Goal: Task Accomplishment & Management: Use online tool/utility

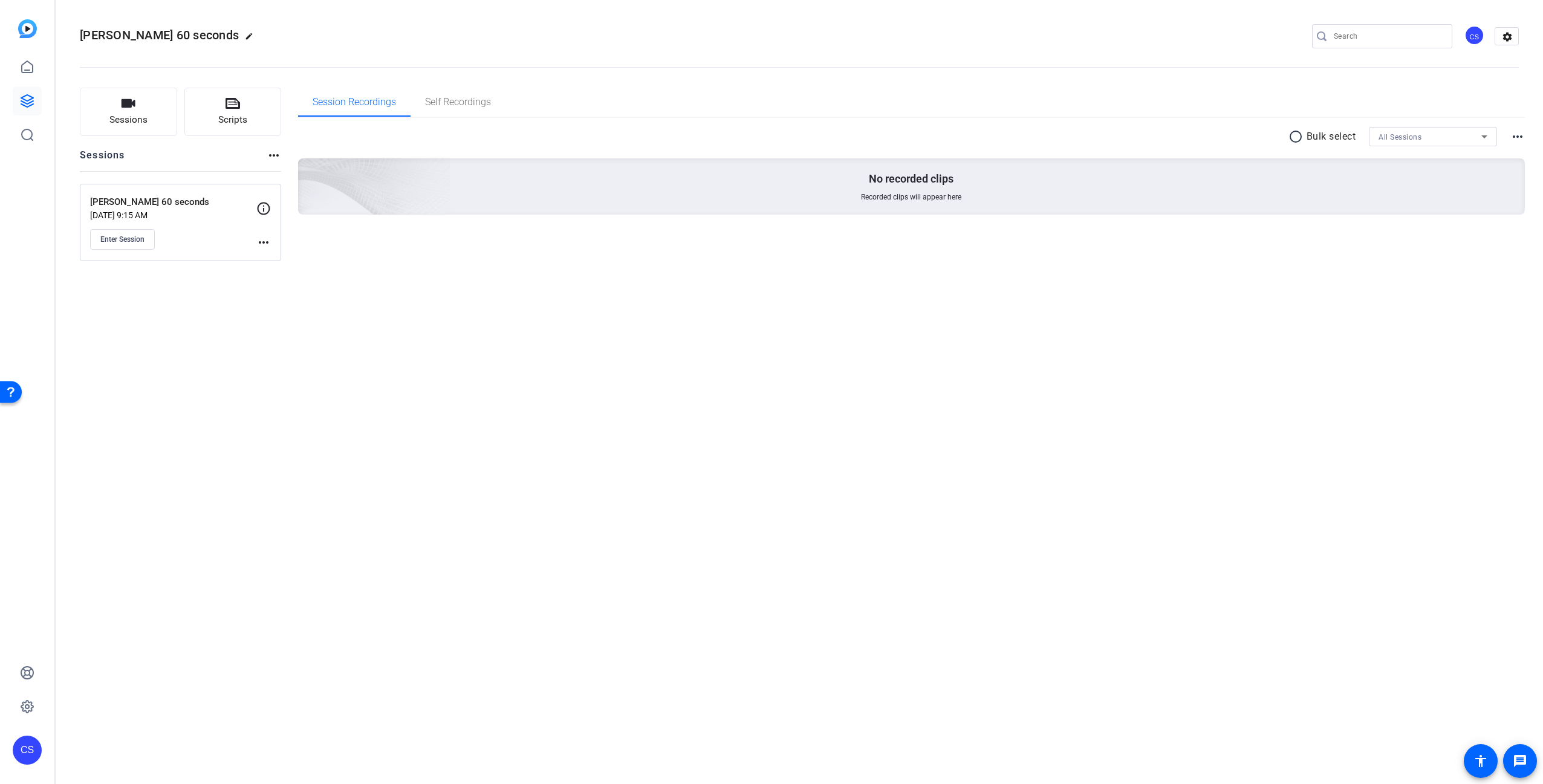
click at [201, 450] on div "[PERSON_NAME] 60 seconds edit CS settings Sessions Scripts Sessions more_horiz …" at bounding box center [799, 392] width 1487 height 784
click at [137, 241] on span "Enter Session" at bounding box center [122, 239] width 44 height 10
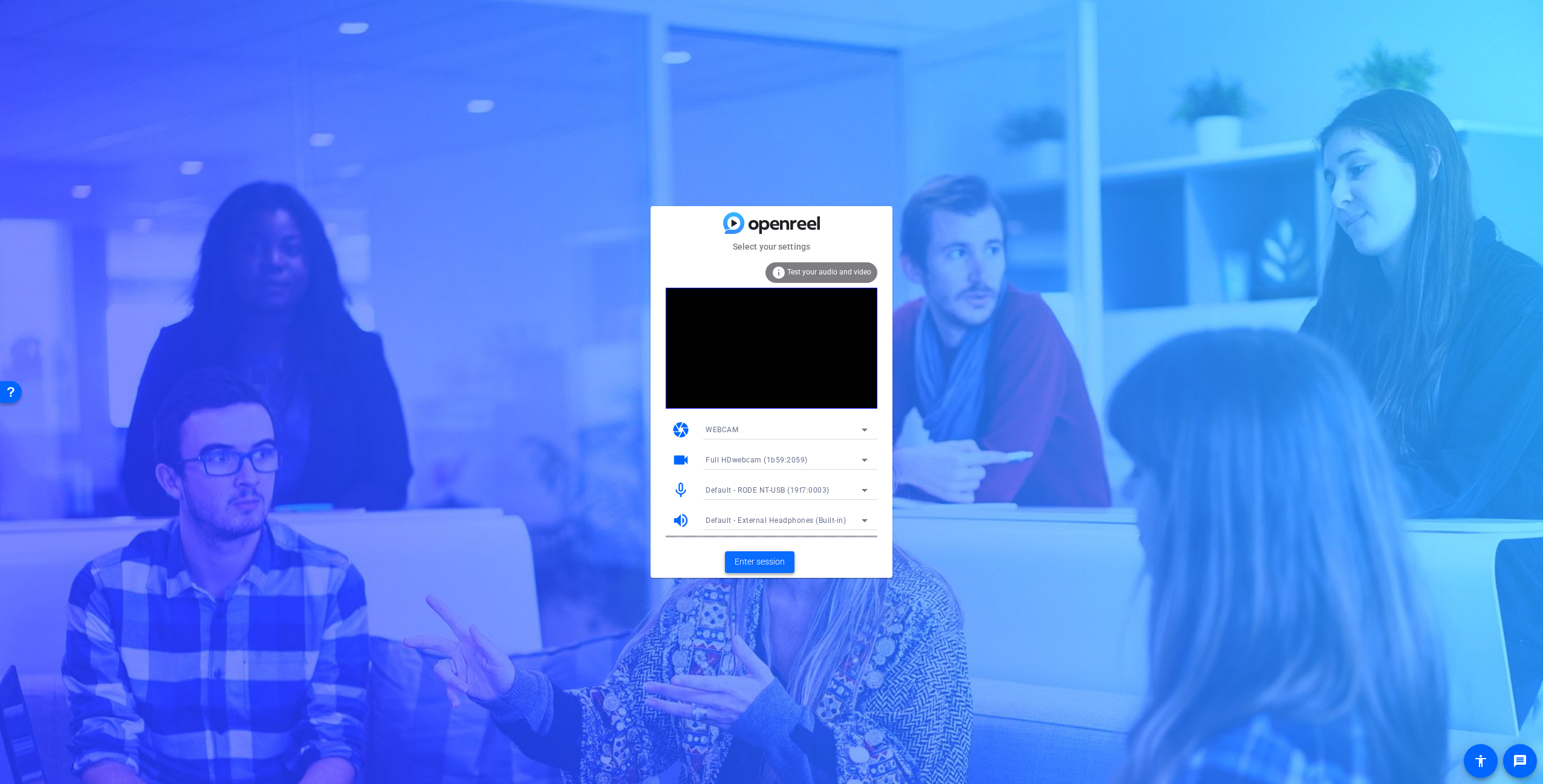
click at [776, 561] on span "Enter session" at bounding box center [759, 562] width 50 height 13
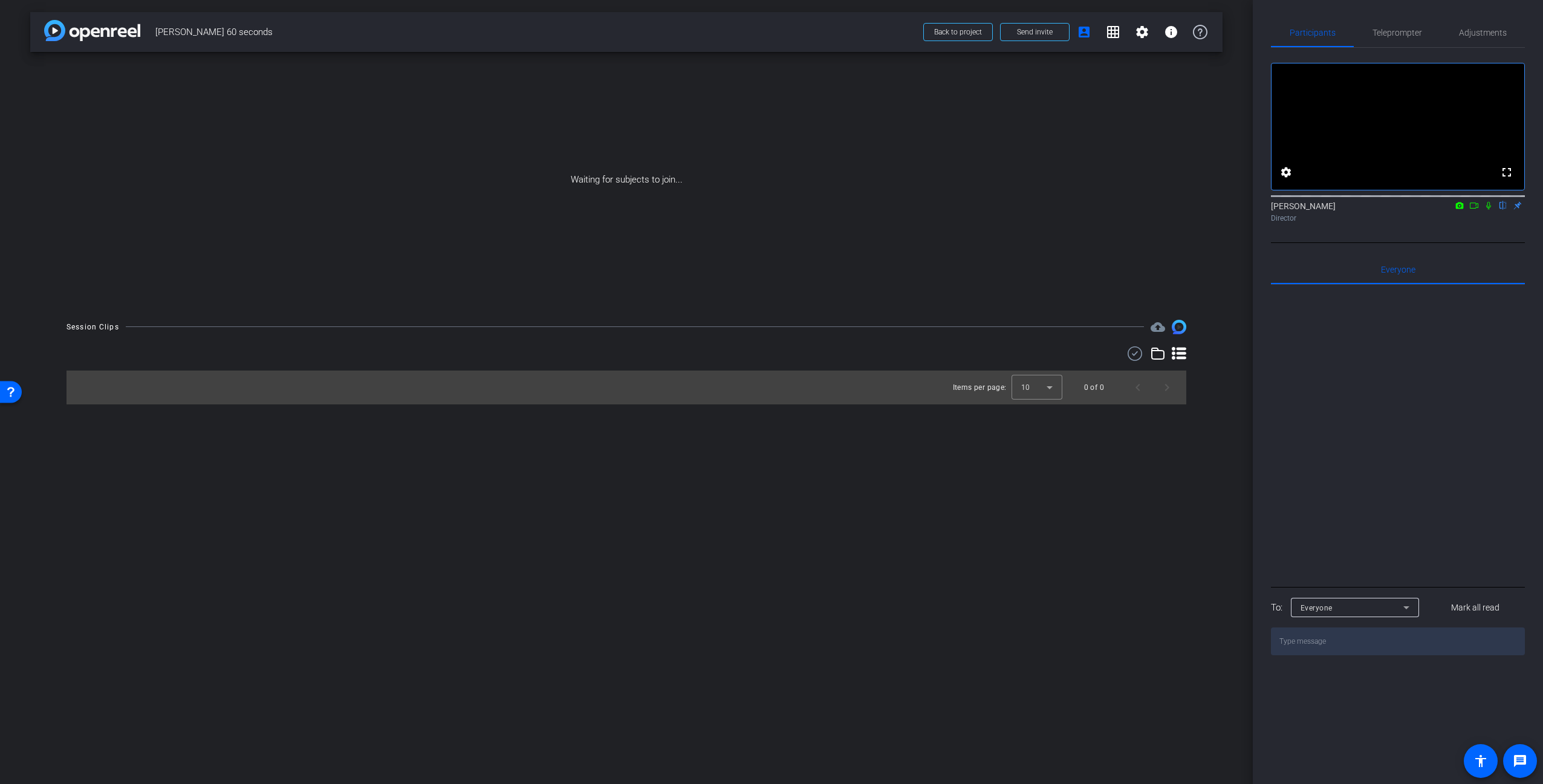
click at [1347, 386] on div at bounding box center [1398, 434] width 254 height 299
click at [494, 553] on div "arrow_back [PERSON_NAME] 60 seconds Back to project Send invite account_box gri…" at bounding box center [626, 392] width 1252 height 784
click at [1488, 209] on icon at bounding box center [1488, 205] width 10 height 8
click at [1130, 526] on div "arrow_back [PERSON_NAME] 60 seconds Back to project Send invite account_box gri…" at bounding box center [626, 392] width 1252 height 784
click at [920, 566] on div "arrow_back [PERSON_NAME] 60 seconds Back to project Send invite account_box gri…" at bounding box center [626, 392] width 1252 height 784
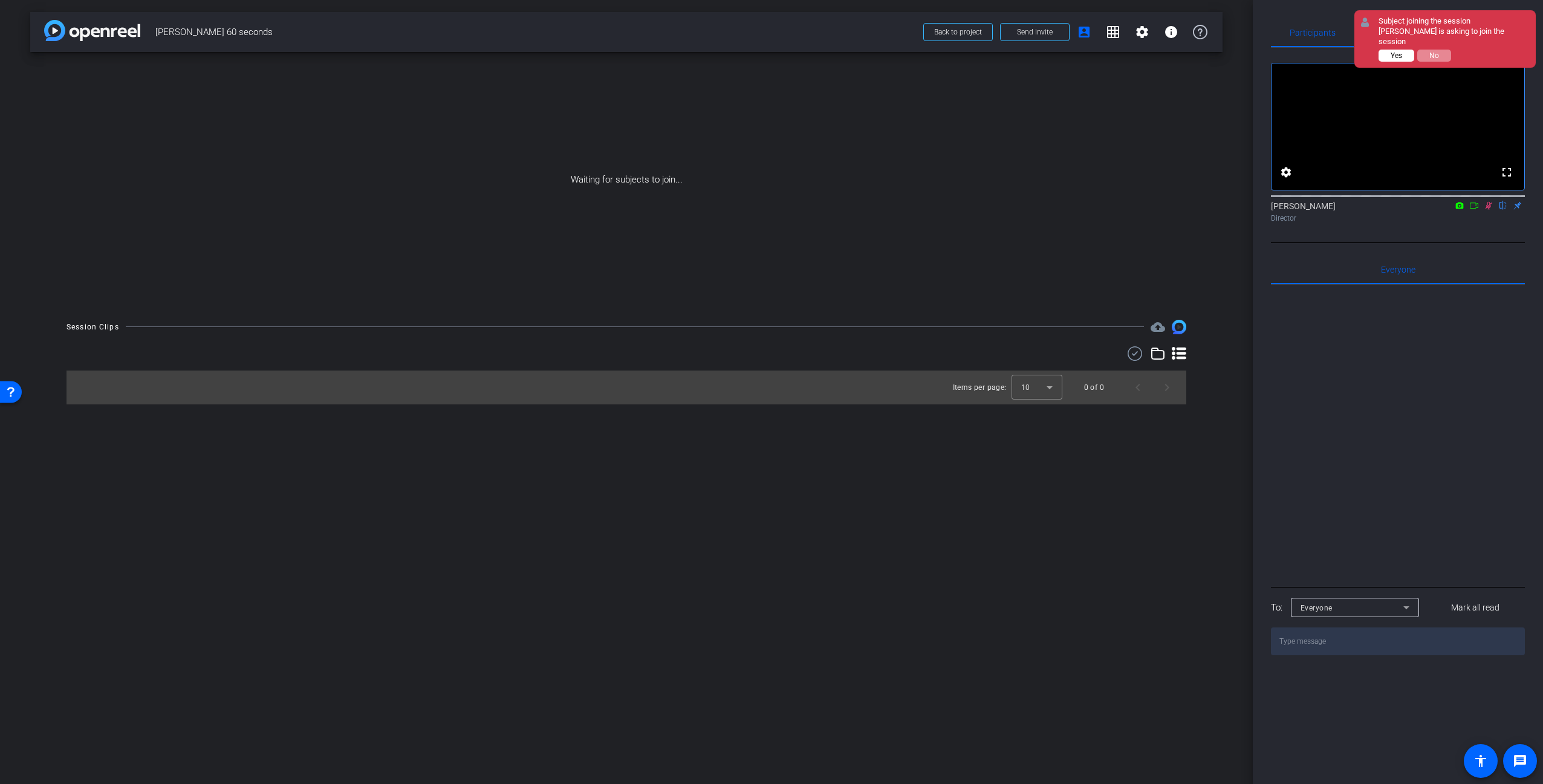
click at [1399, 51] on span "Yes" at bounding box center [1396, 55] width 11 height 8
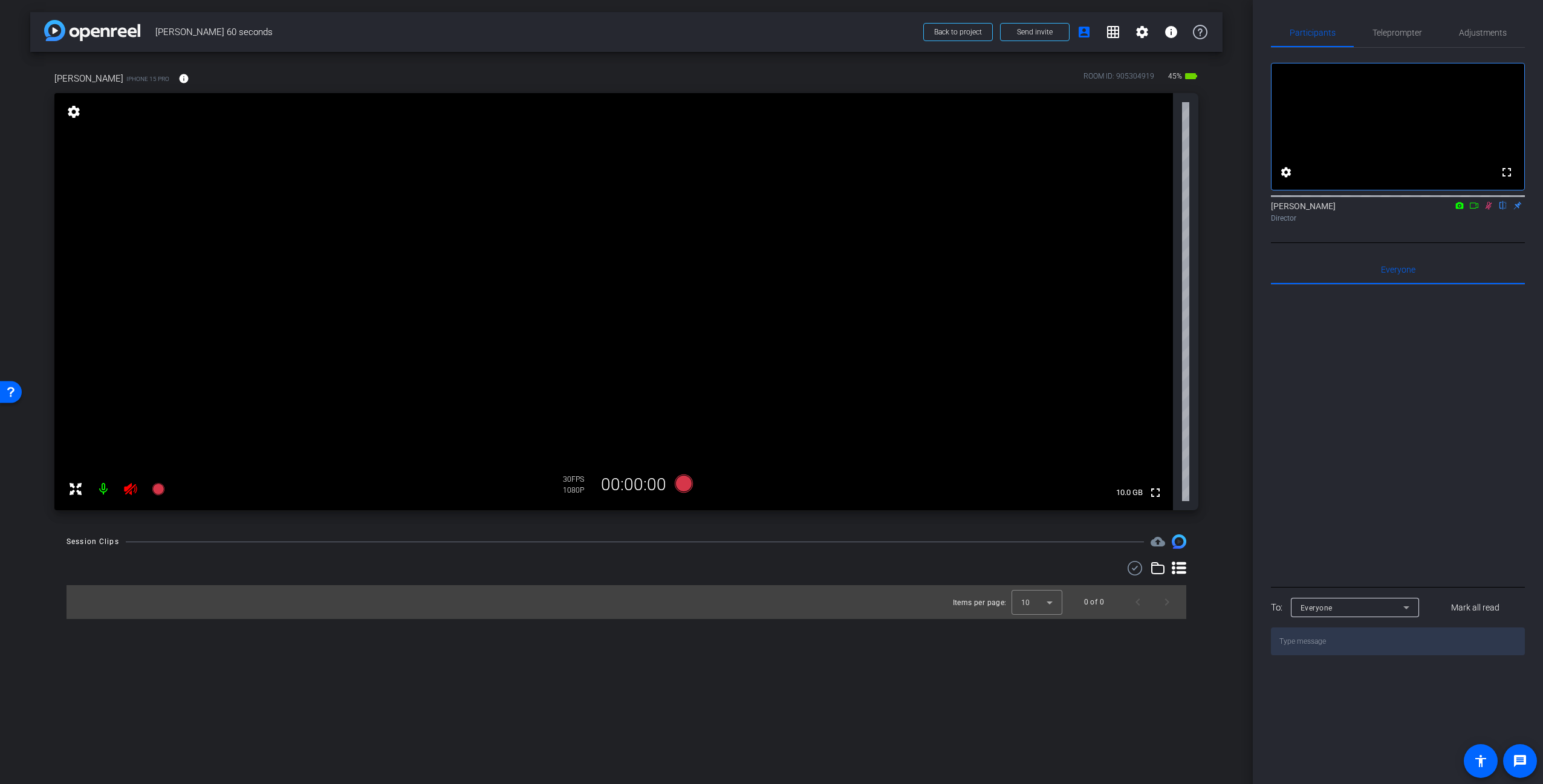
click at [129, 485] on icon at bounding box center [130, 488] width 13 height 12
click at [1490, 209] on icon at bounding box center [1488, 205] width 10 height 8
click at [1399, 34] on span "Teleprompter" at bounding box center [1397, 32] width 50 height 8
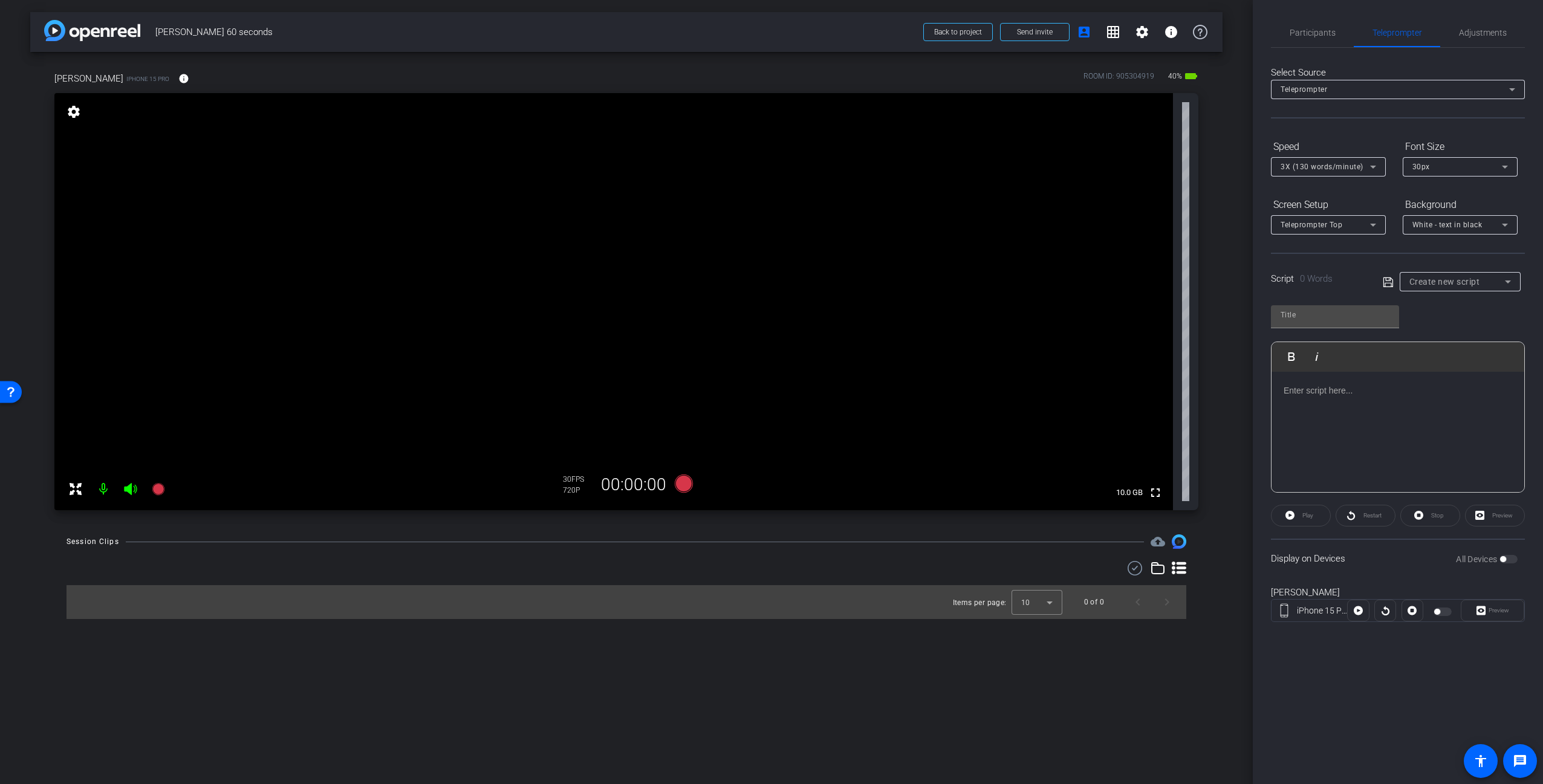
click at [1482, 281] on div "Create new script" at bounding box center [1457, 282] width 96 height 15
click at [1443, 339] on mat-option "CORE2" at bounding box center [1459, 344] width 121 height 19
type input "CORE2"
click at [1454, 312] on div "CORE2 Play Play from this location Play Selected Play and display the selected …" at bounding box center [1398, 395] width 254 height 197
click at [1465, 578] on div "[PERSON_NAME] iPhone 15 Pro [GEOGRAPHIC_DATA]" at bounding box center [1398, 610] width 254 height 65
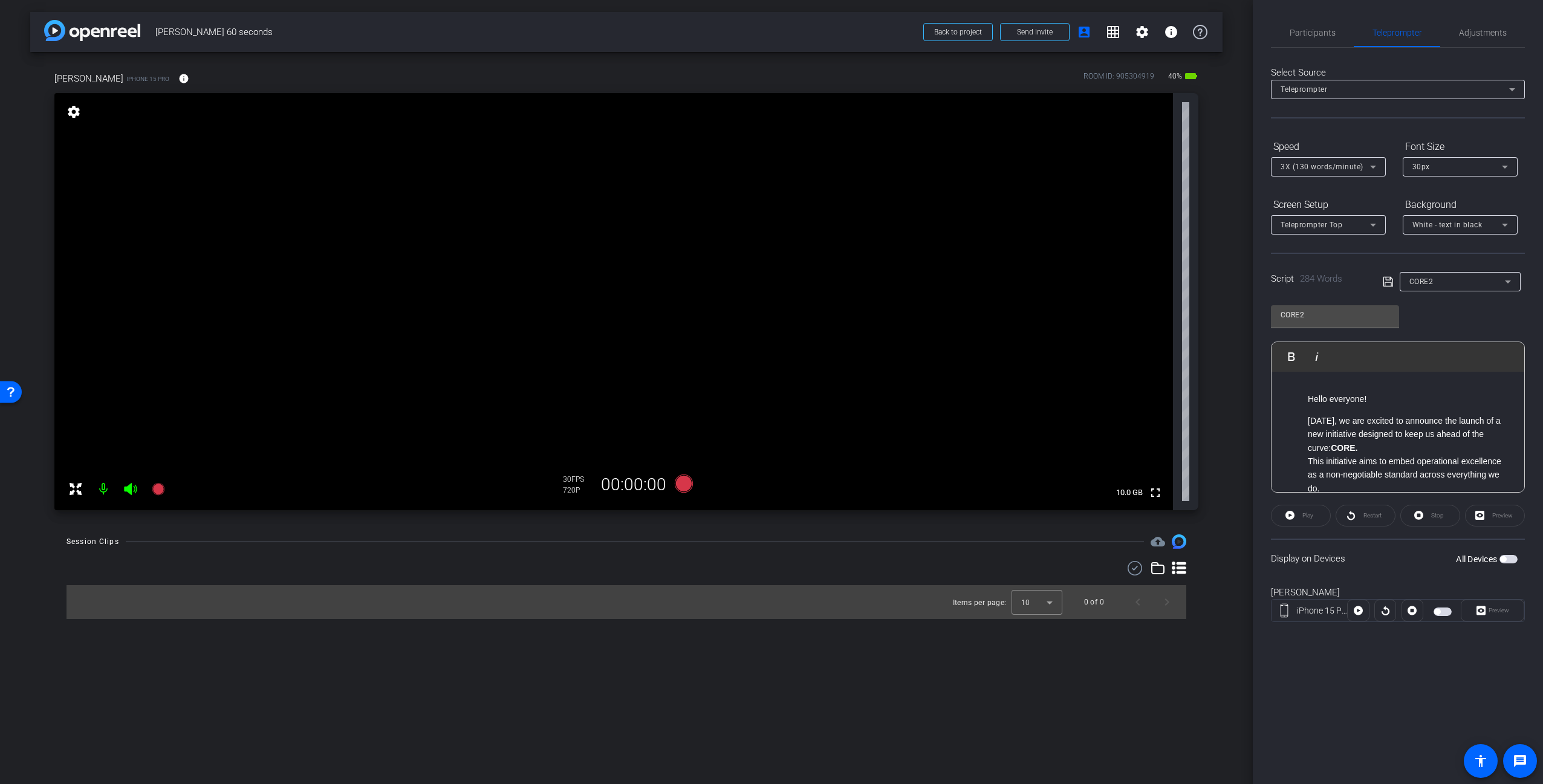
click at [1504, 561] on button "All Devices" at bounding box center [1509, 559] width 18 height 8
click at [1436, 674] on div "Participants Teleprompter Adjustments settings [PERSON_NAME] flip Director Ever…" at bounding box center [1397, 392] width 290 height 784
click at [1480, 30] on span "Adjustments" at bounding box center [1482, 32] width 48 height 8
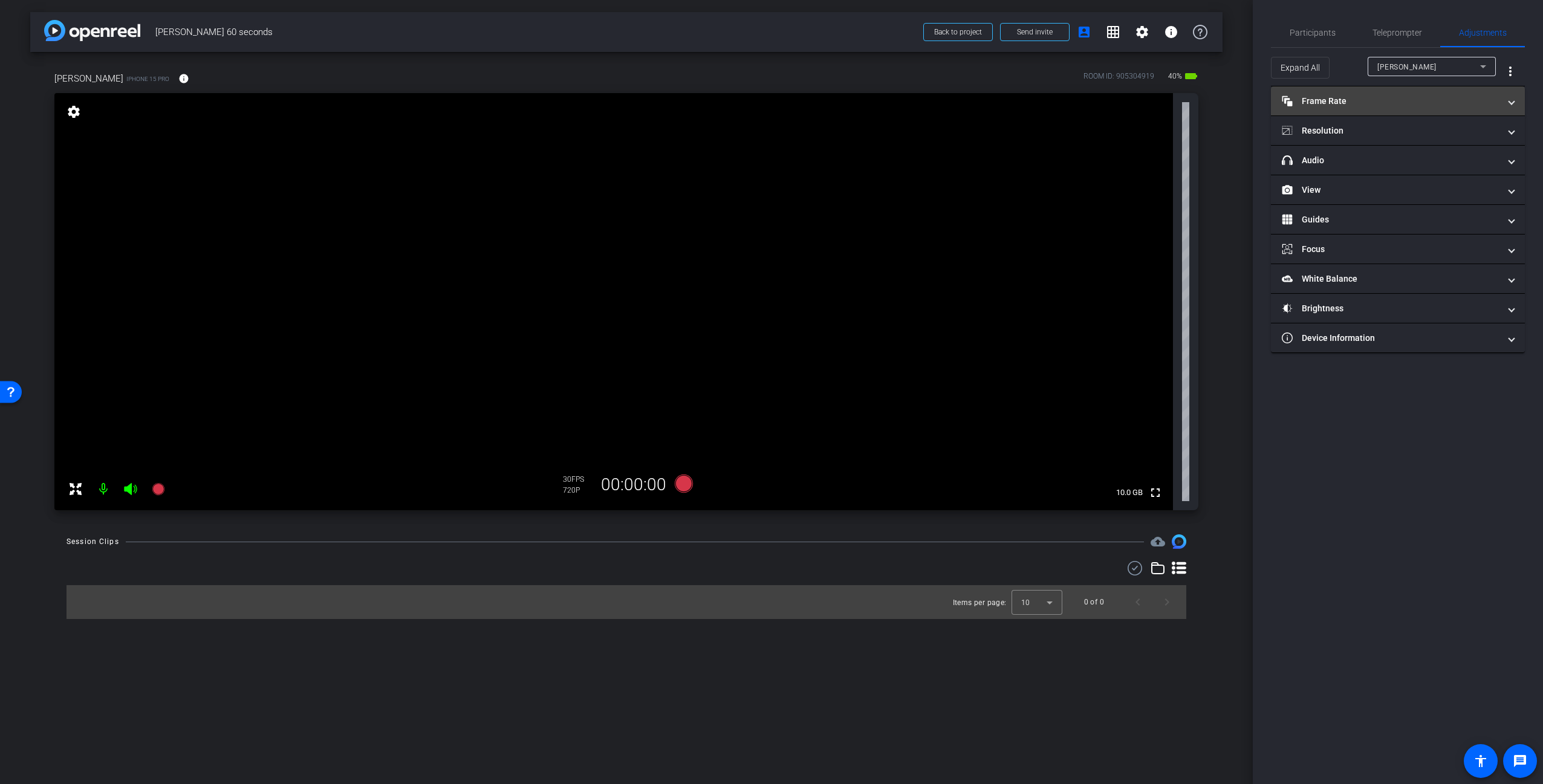
click at [1412, 98] on mat-panel-title "Frame Rate Frame Rate" at bounding box center [1390, 102] width 218 height 13
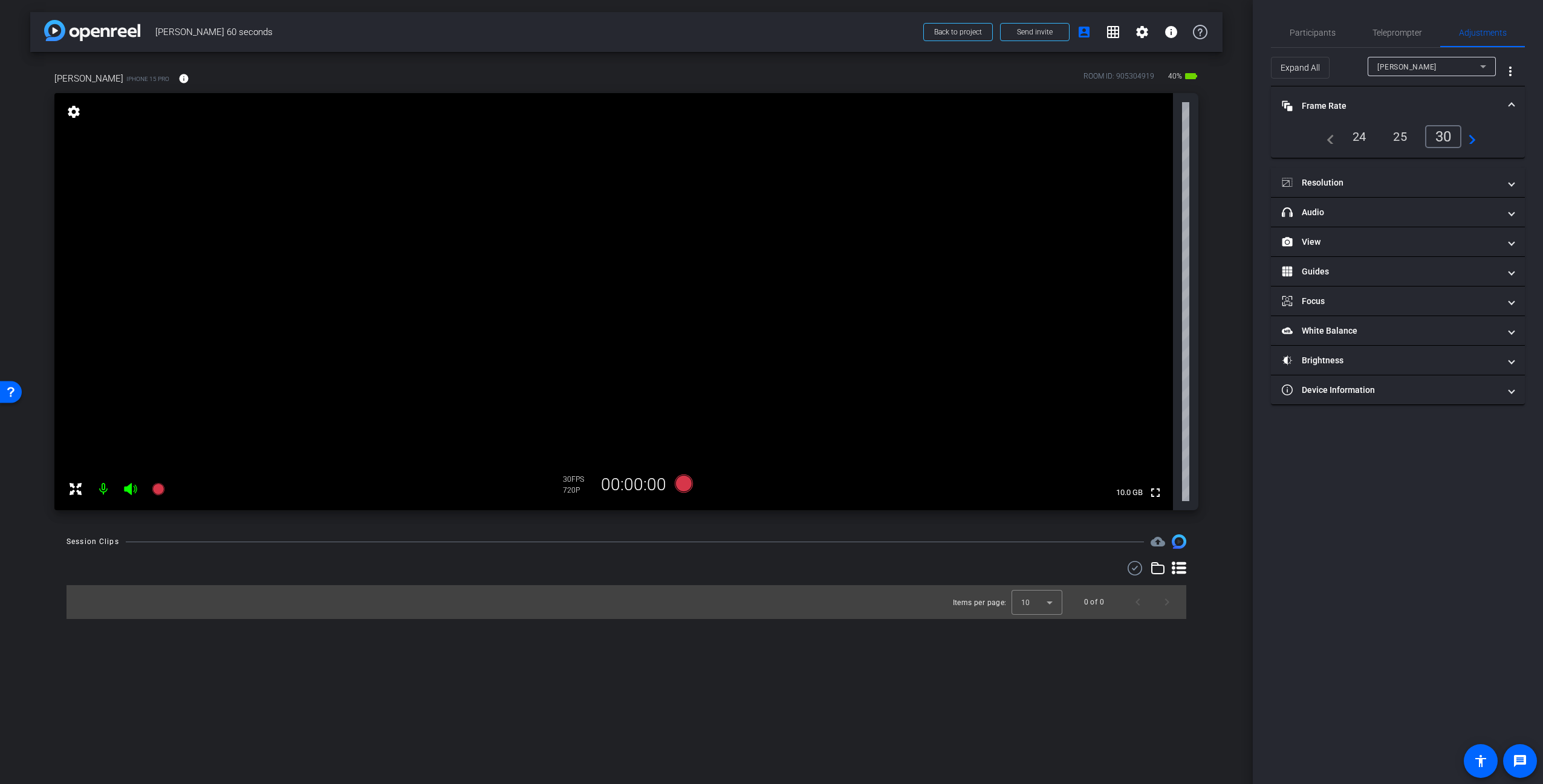
click at [1393, 134] on div "25" at bounding box center [1400, 137] width 32 height 20
click at [1373, 186] on mat-panel-title "Resolution" at bounding box center [1390, 183] width 218 height 13
click at [1463, 219] on div "4k" at bounding box center [1456, 218] width 31 height 20
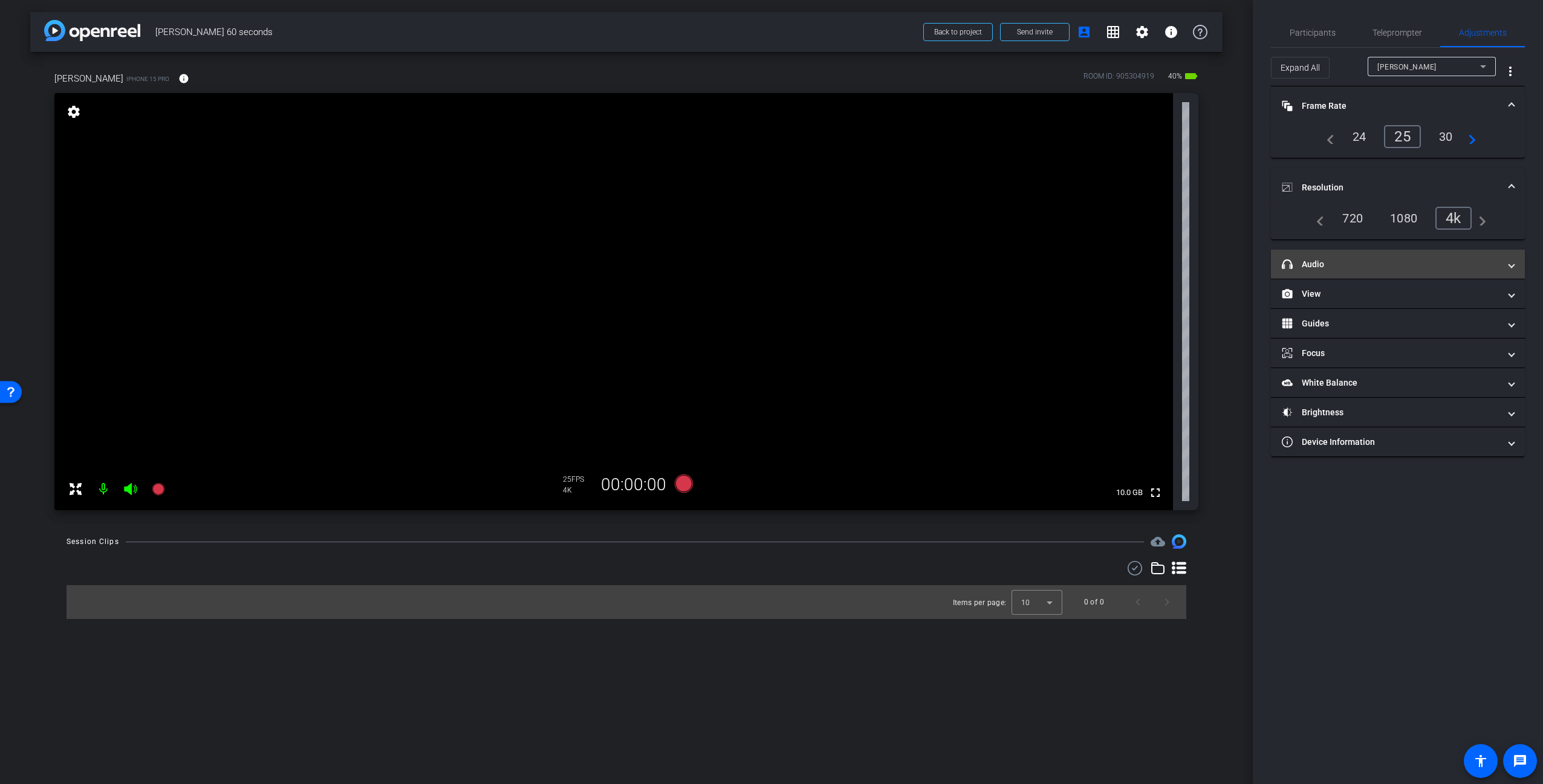
click at [1370, 271] on mat-expansion-panel-header "headphone icon Audio" at bounding box center [1398, 264] width 254 height 29
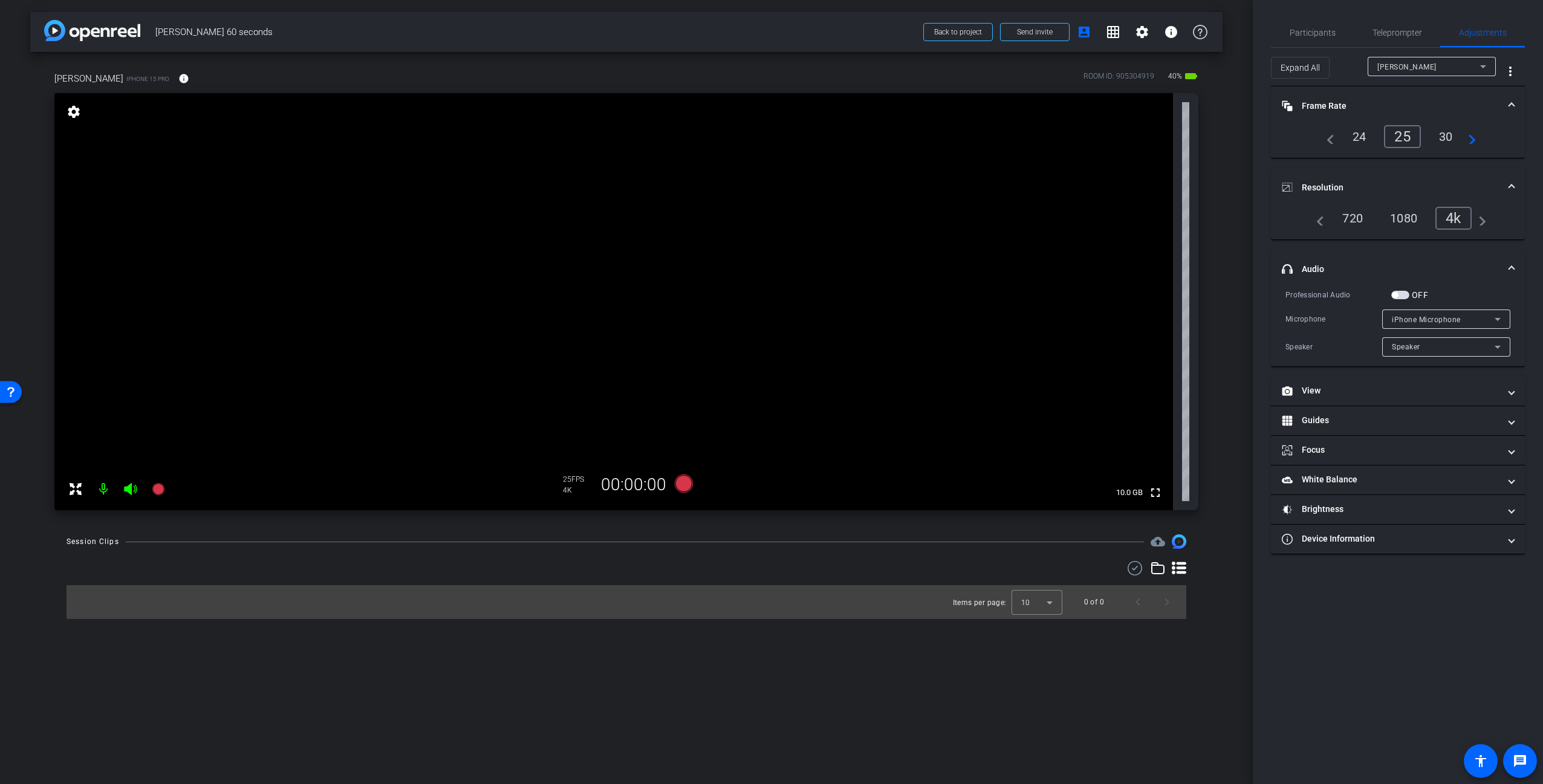
click at [1373, 264] on mat-panel-title "headphone icon Audio" at bounding box center [1390, 269] width 218 height 13
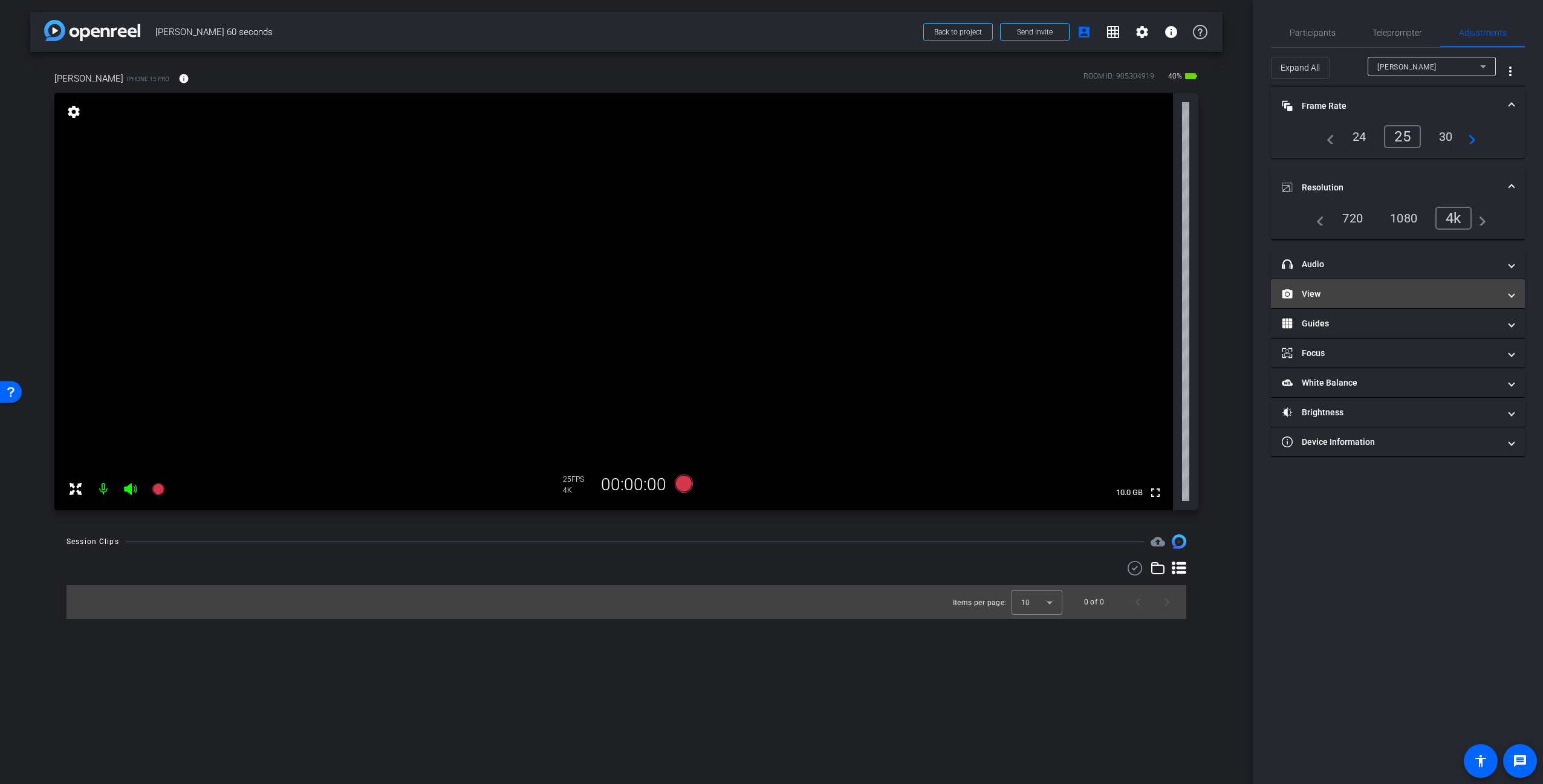
click at [1377, 302] on mat-expansion-panel-header "View" at bounding box center [1398, 293] width 254 height 29
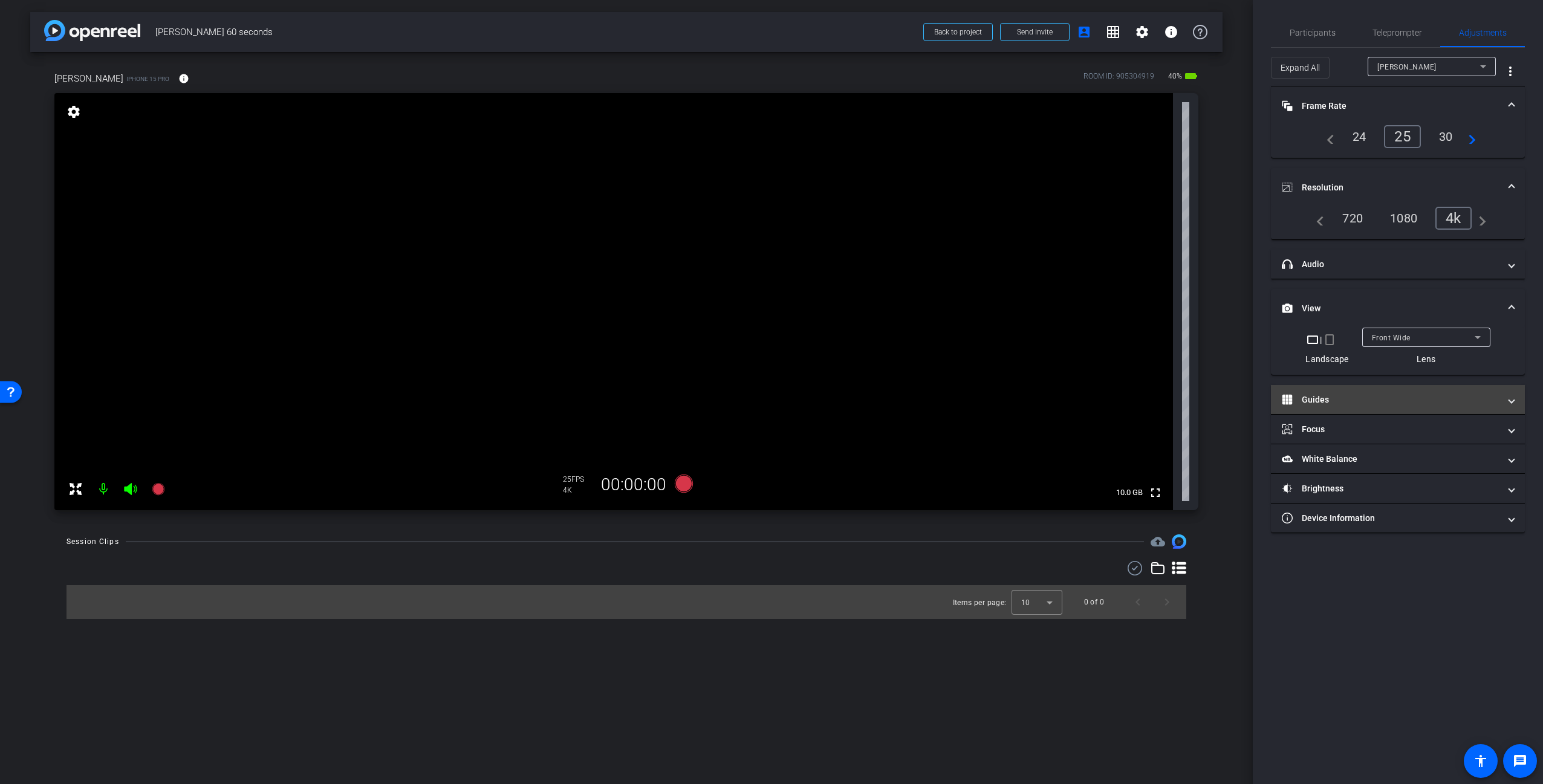
click at [1352, 401] on mat-panel-title "Guides" at bounding box center [1390, 400] width 218 height 13
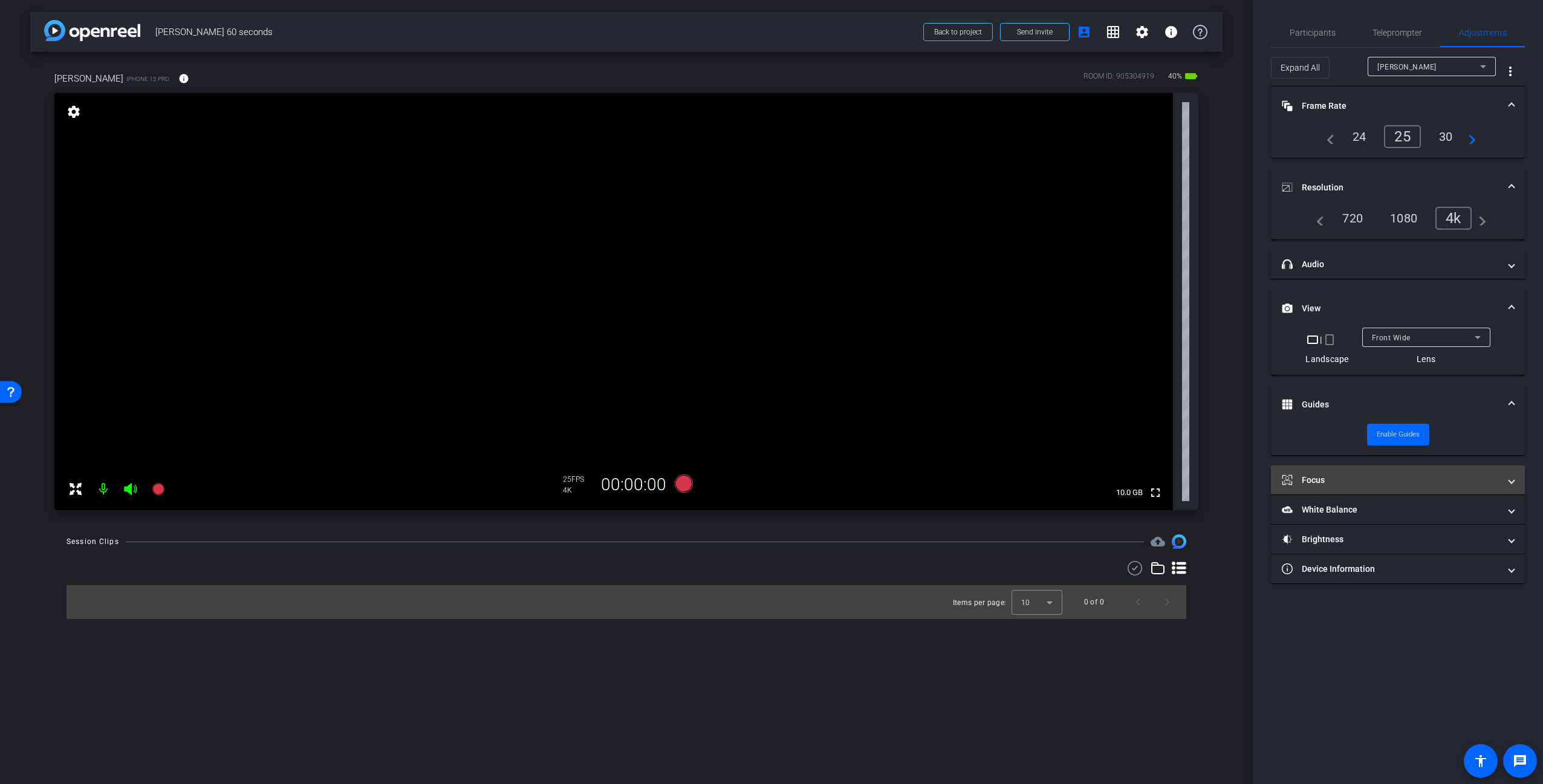
drag, startPoint x: 1409, startPoint y: 622, endPoint x: 1410, endPoint y: 488, distance: 134.0
click at [1410, 620] on div "Participants Teleprompter Adjustments settings [PERSON_NAME] flip Director Ever…" at bounding box center [1397, 392] width 290 height 784
click at [1341, 401] on mat-panel-title "Guides" at bounding box center [1390, 405] width 218 height 13
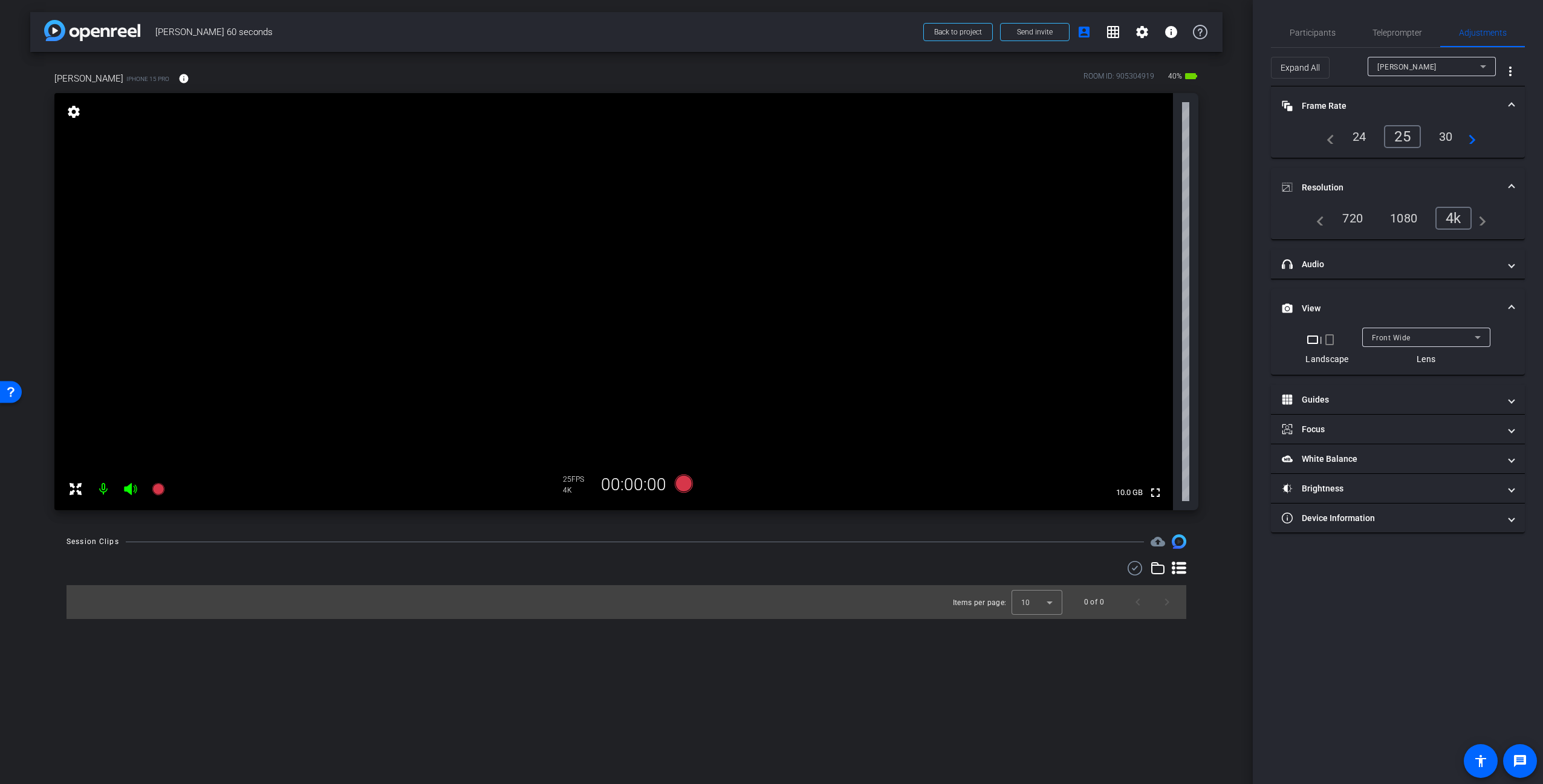
drag, startPoint x: 1326, startPoint y: 304, endPoint x: 1332, endPoint y: 287, distance: 18.0
click at [1327, 303] on mat-panel-title "View" at bounding box center [1390, 308] width 218 height 13
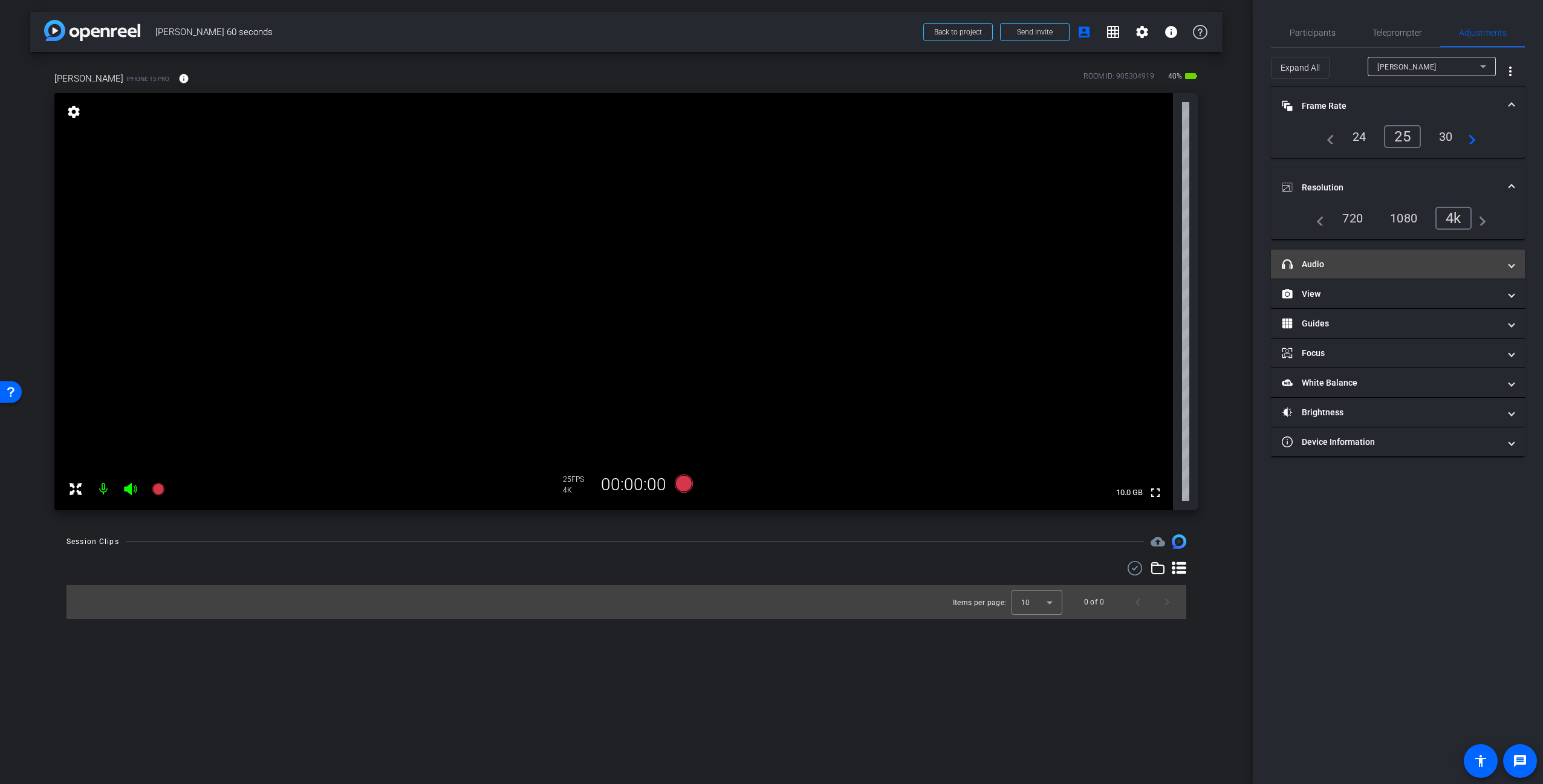
click at [1334, 262] on mat-panel-title "headphone icon Audio" at bounding box center [1390, 264] width 218 height 13
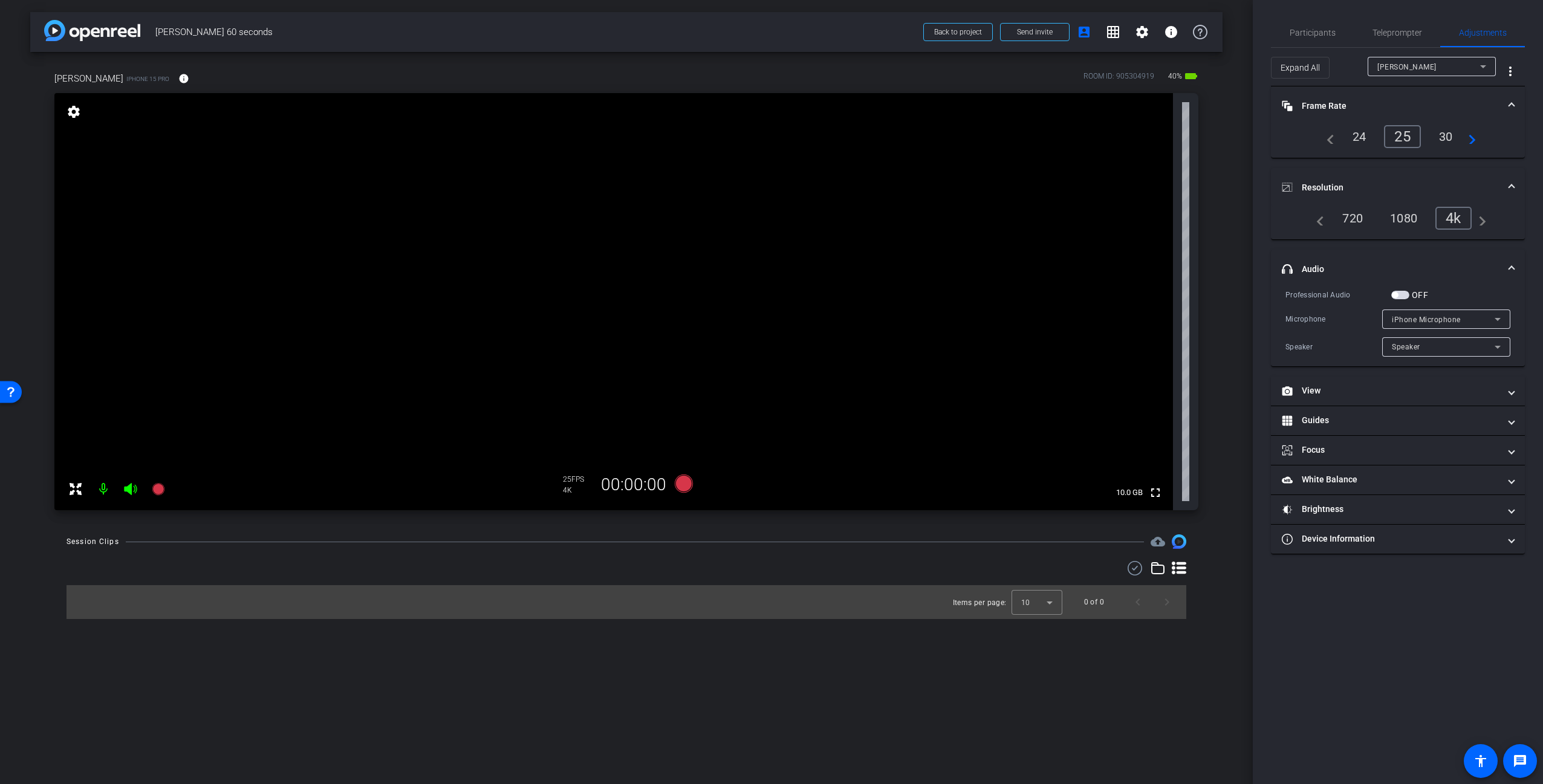
click at [1339, 271] on mat-panel-title "headphone icon Audio" at bounding box center [1390, 269] width 218 height 13
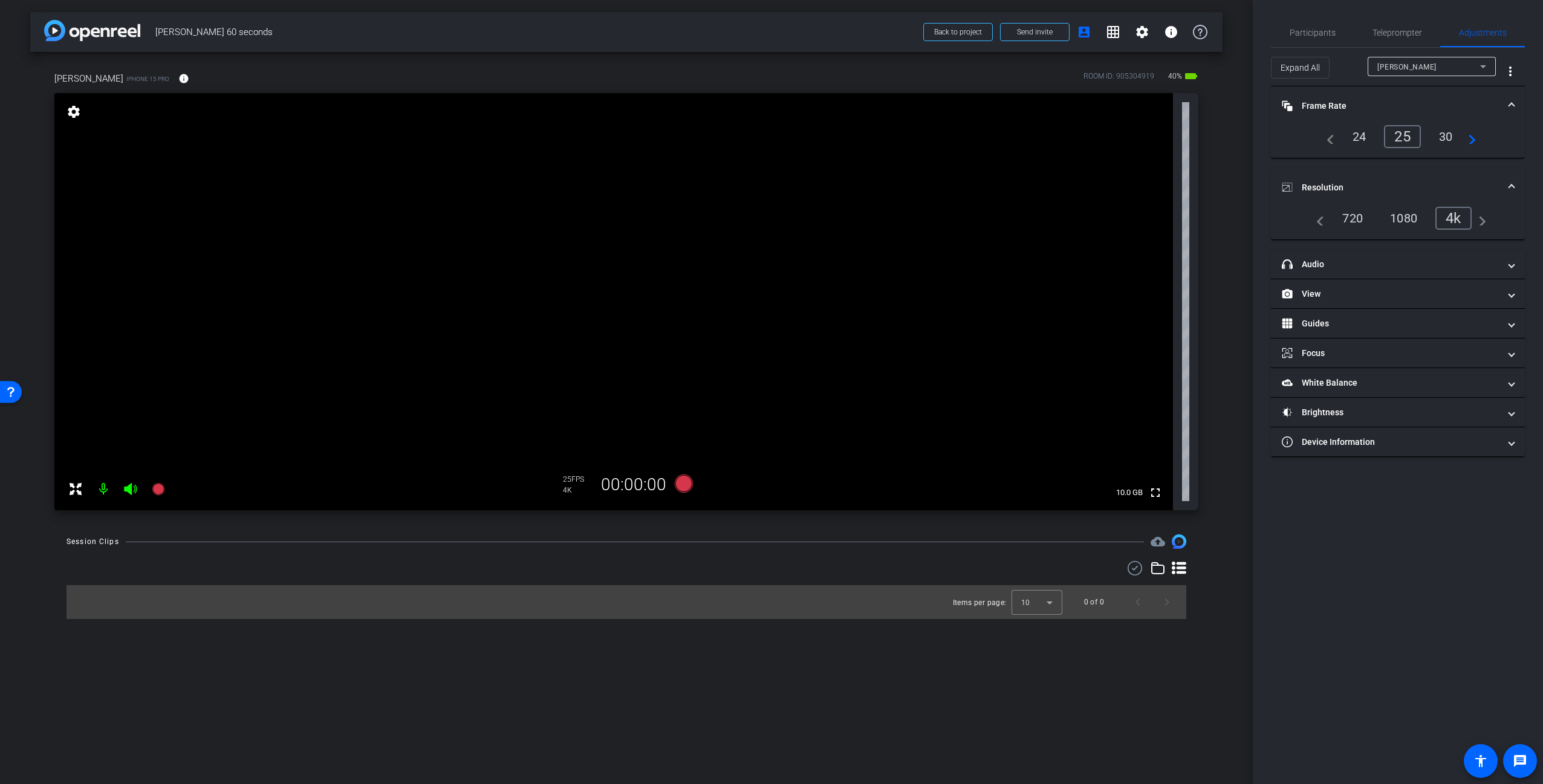
click at [1340, 177] on mat-expansion-panel-header "Resolution" at bounding box center [1398, 187] width 254 height 39
click at [1336, 103] on mat-panel-title "Frame Rate Frame Rate" at bounding box center [1390, 106] width 218 height 13
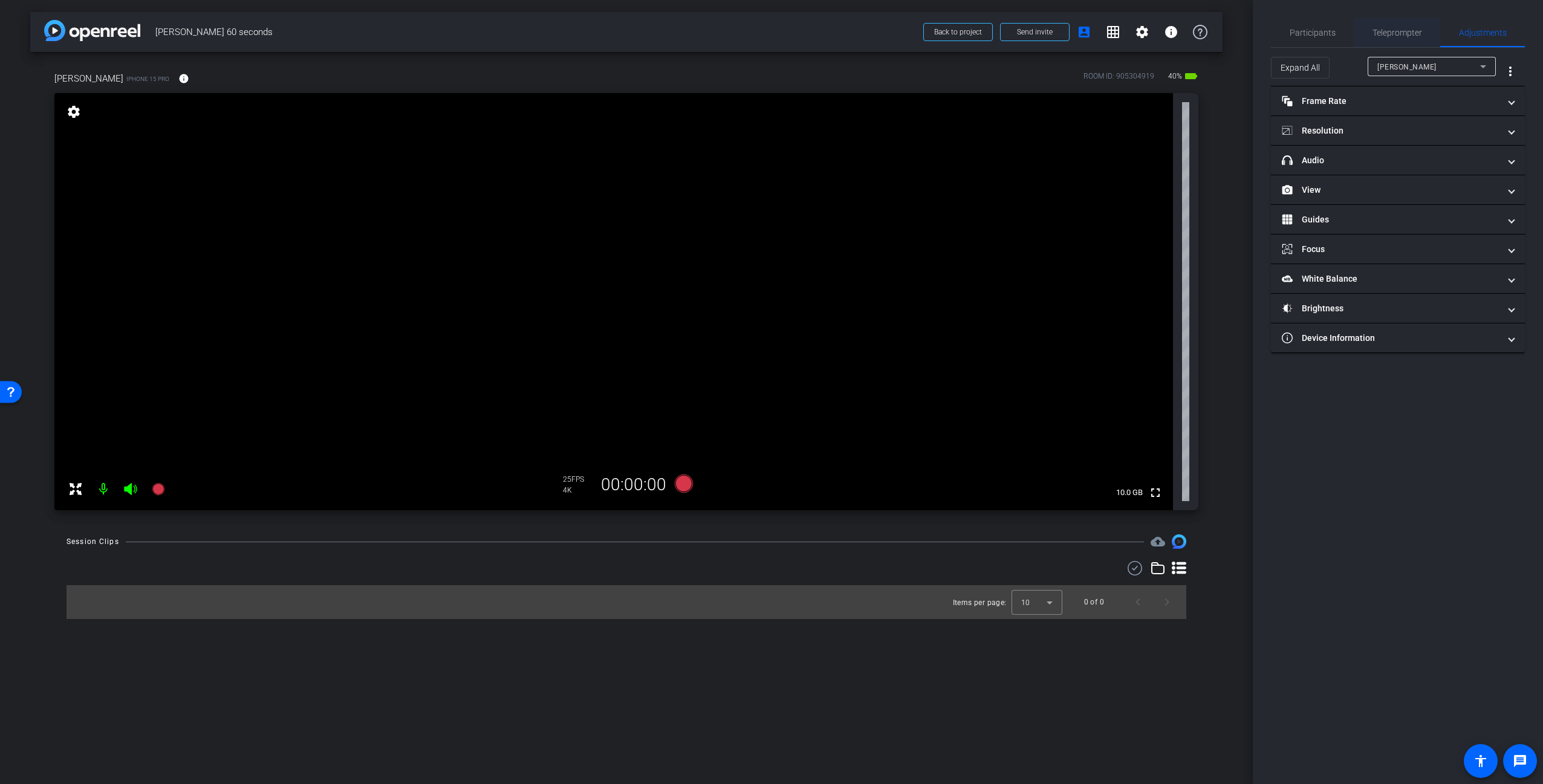
click at [1386, 33] on span "Teleprompter" at bounding box center [1397, 32] width 50 height 8
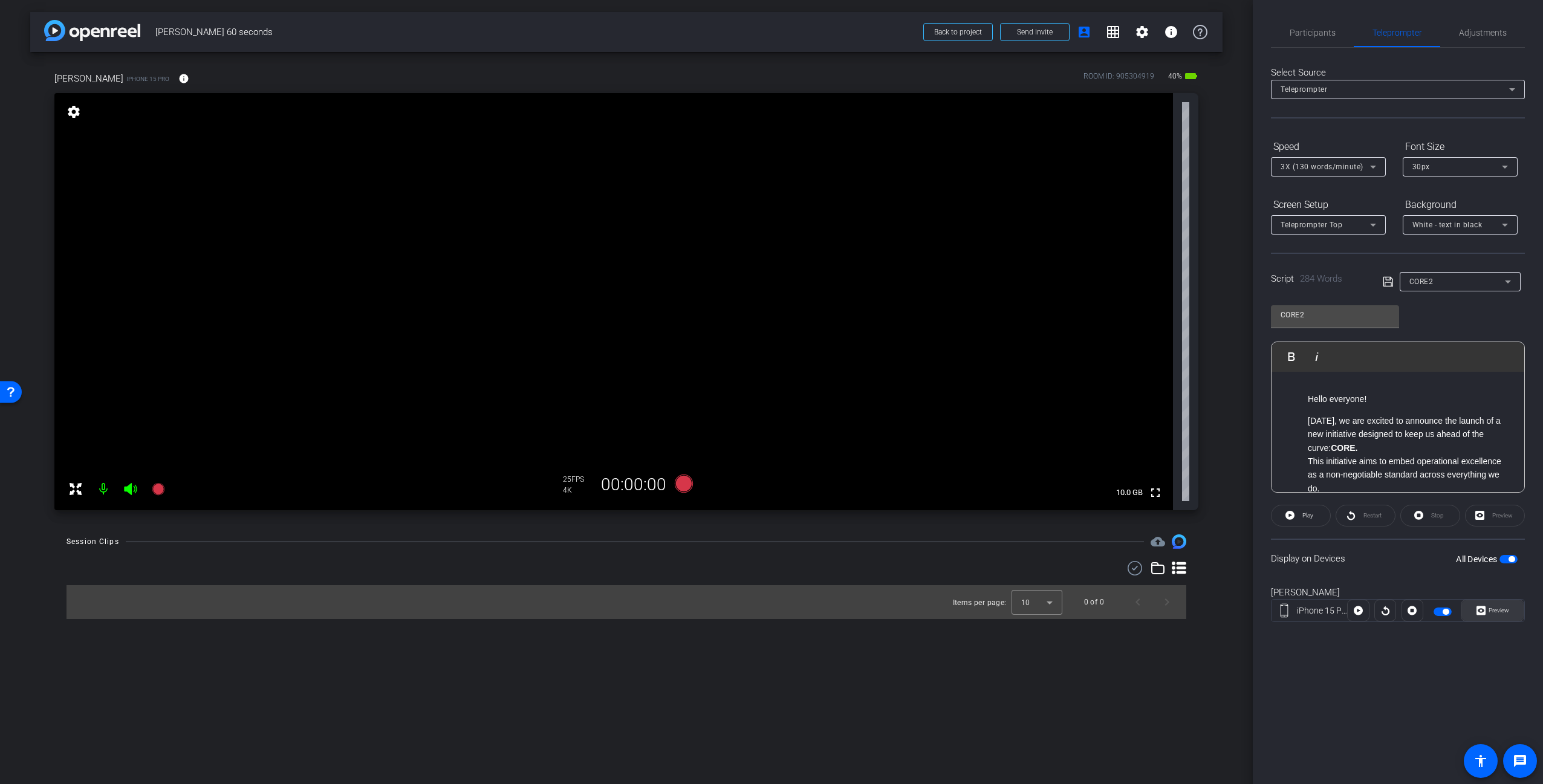
click at [1491, 615] on span "Preview" at bounding box center [1497, 610] width 24 height 17
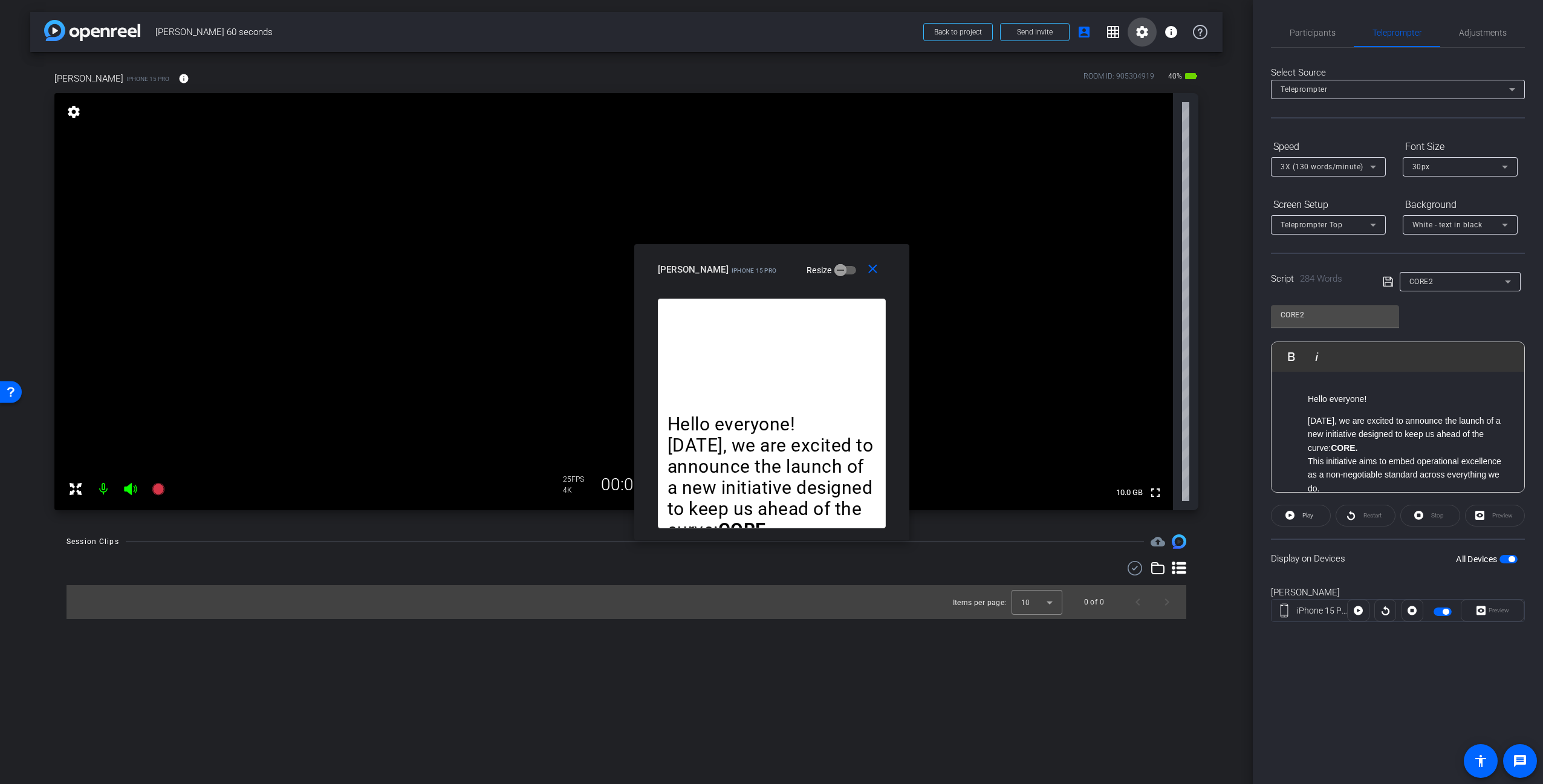
click at [1143, 33] on mat-icon "settings" at bounding box center [1142, 32] width 15 height 15
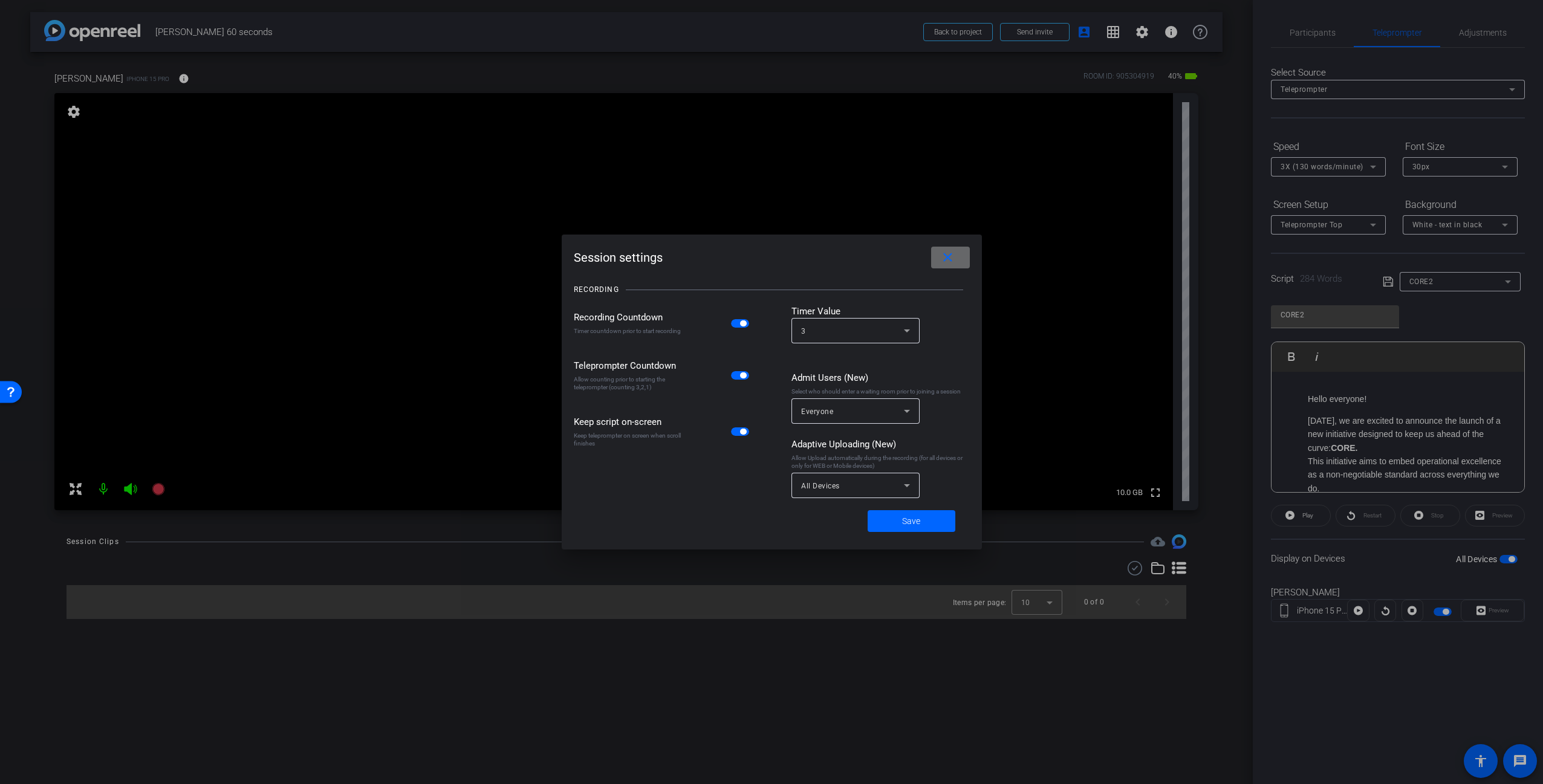
drag, startPoint x: 946, startPoint y: 264, endPoint x: 961, endPoint y: 299, distance: 38.1
click at [947, 263] on mat-icon "close" at bounding box center [948, 258] width 15 height 15
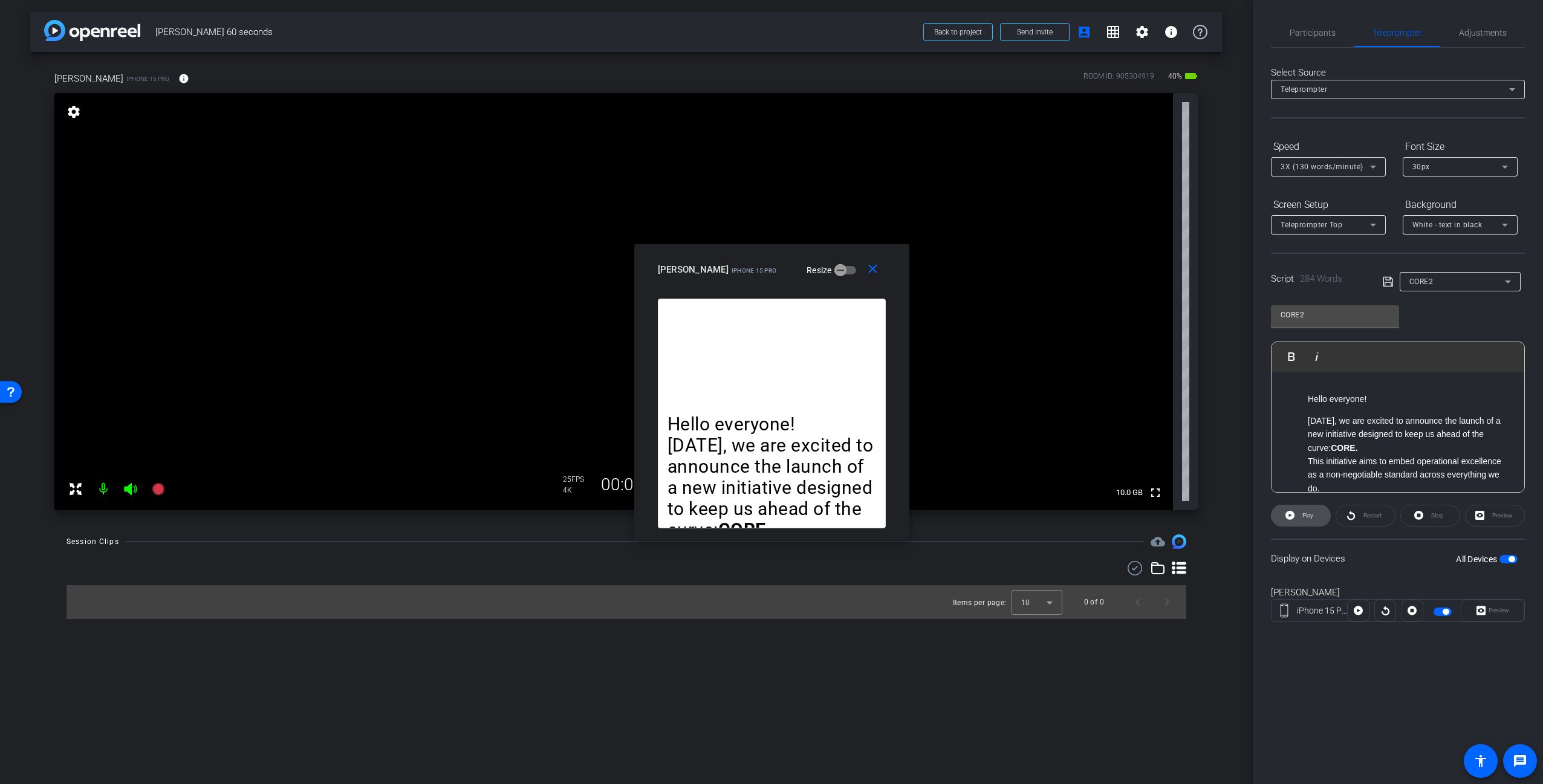
click at [1315, 516] on span at bounding box center [1301, 515] width 59 height 29
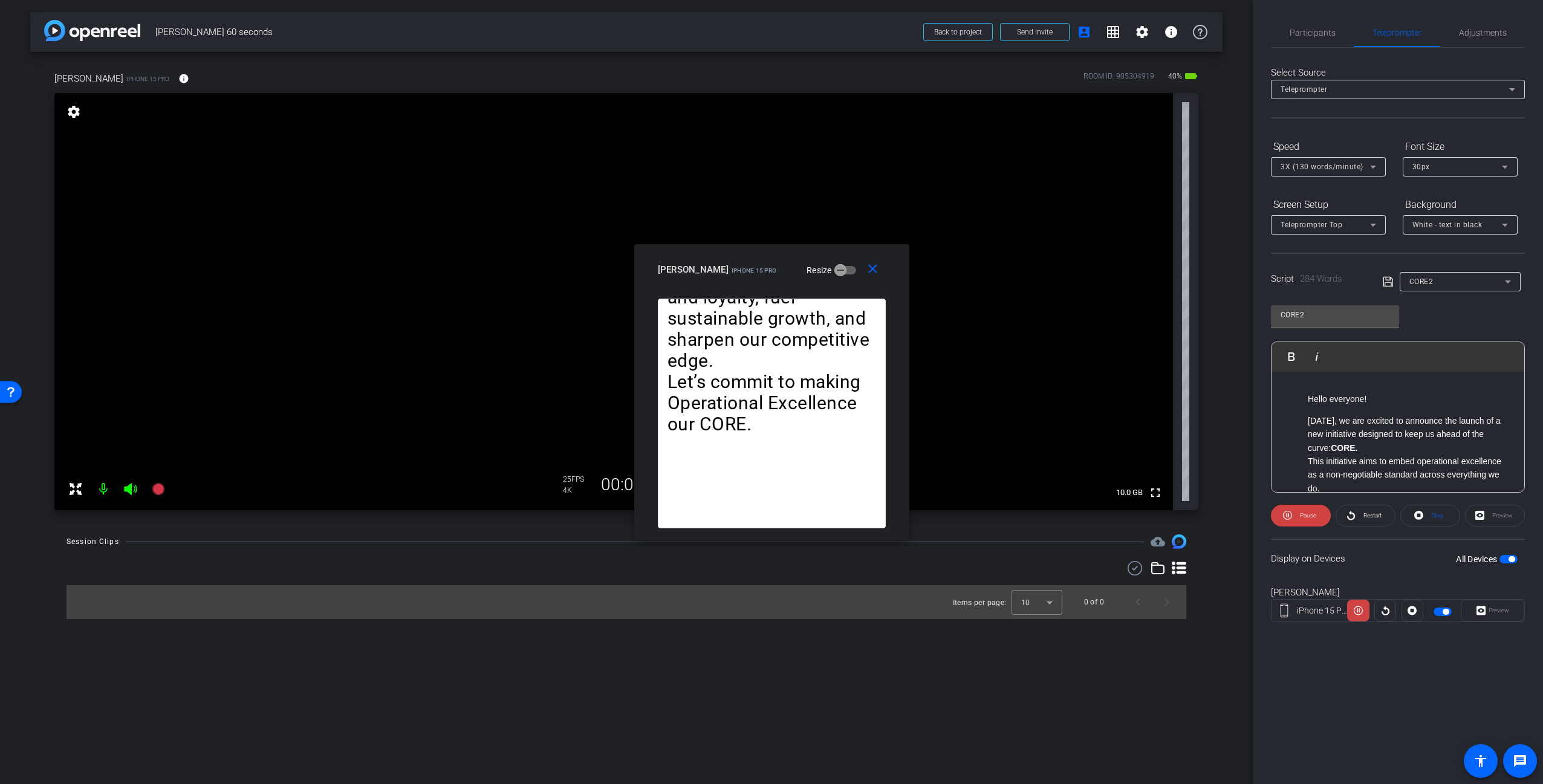
click at [1376, 169] on icon at bounding box center [1372, 167] width 15 height 15
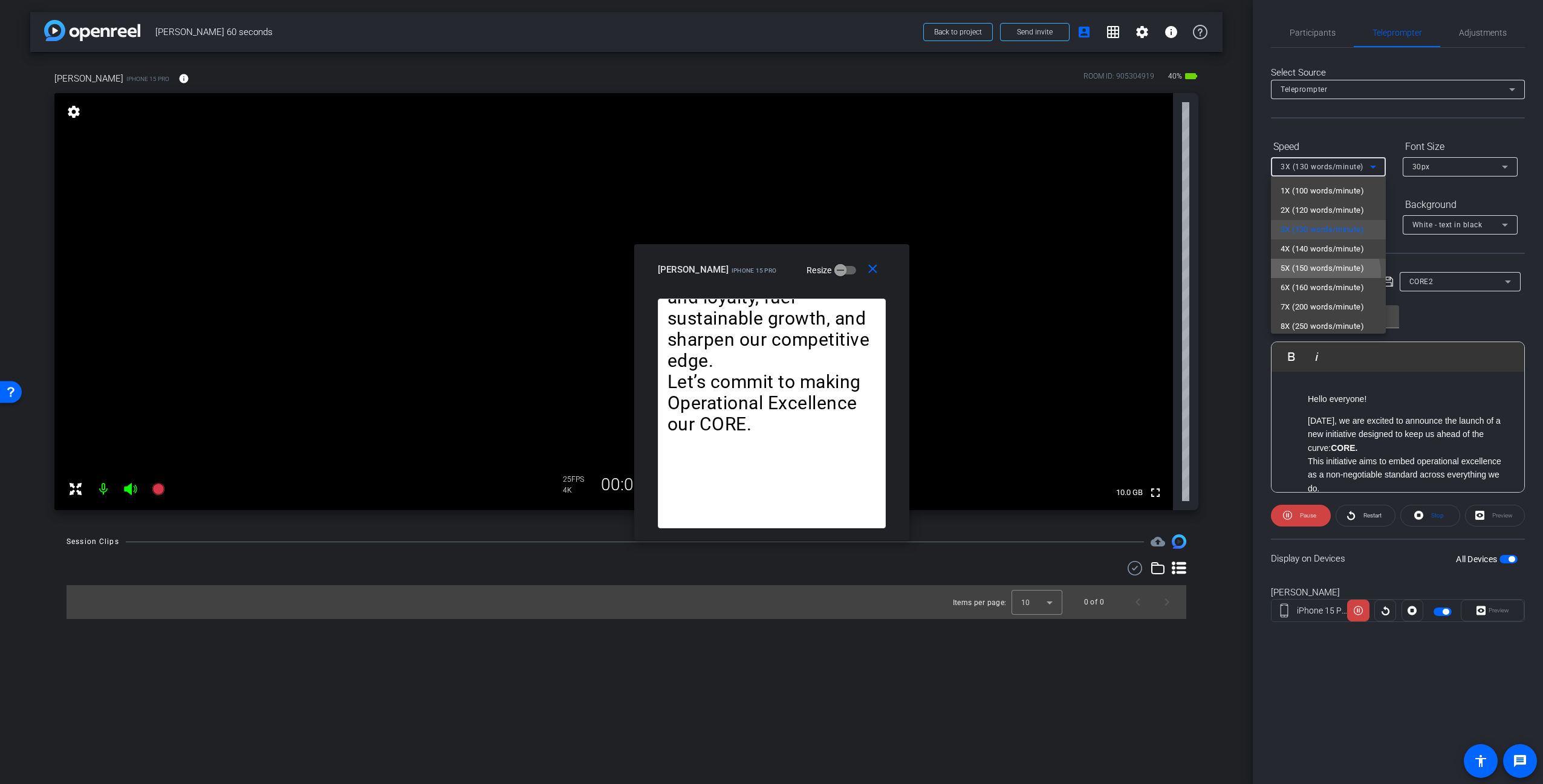
click at [1322, 274] on span "5X (150 words/minute)" at bounding box center [1322, 268] width 84 height 15
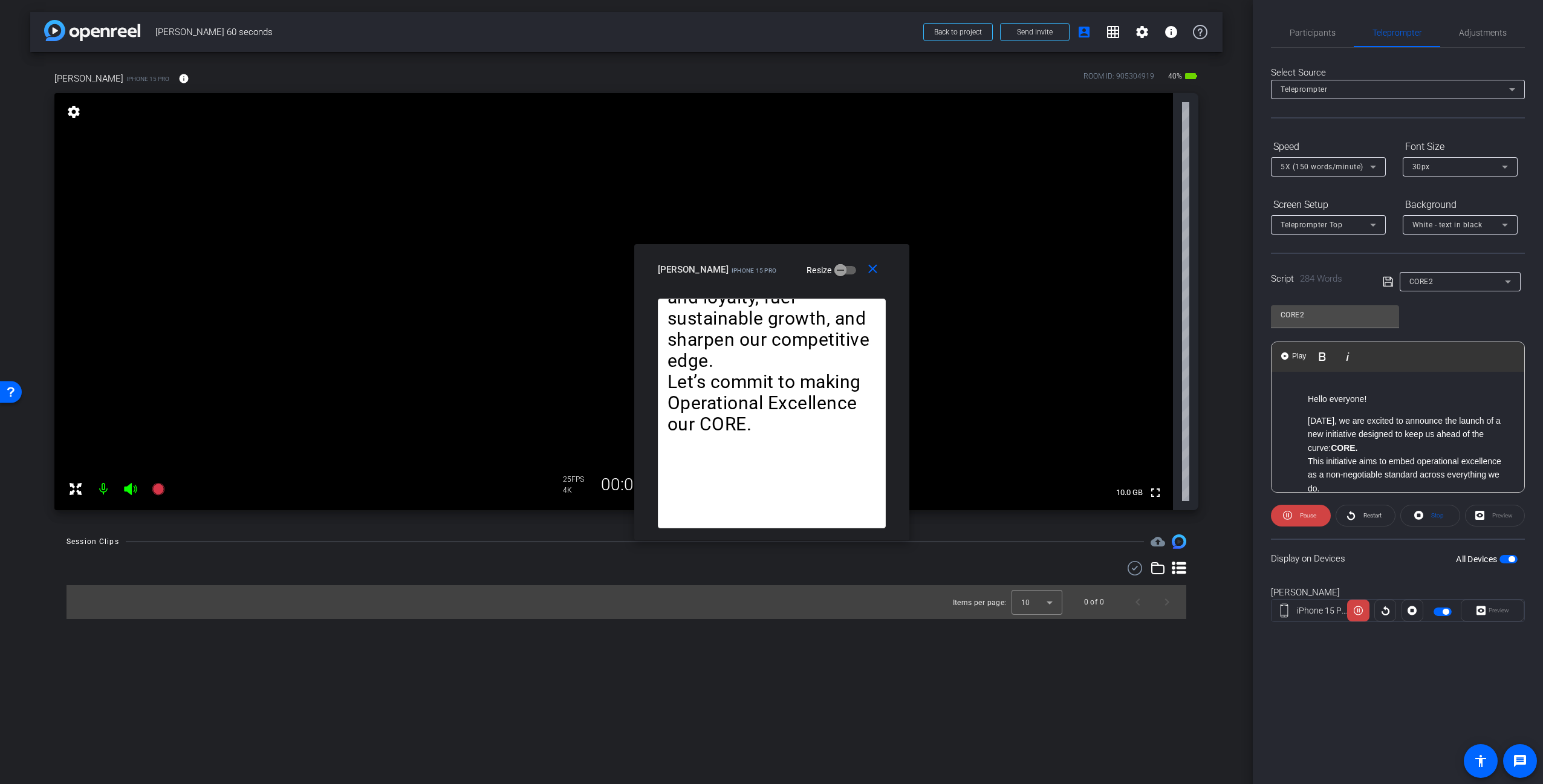
drag, startPoint x: 1367, startPoint y: 440, endPoint x: 1372, endPoint y: 445, distance: 7.1
click at [1368, 441] on li "[DATE], we are excited to announce the launch of a new initiative designed to k…" at bounding box center [1410, 433] width 204 height 40
click at [1367, 451] on li "[DATE], we are excited to announce the launch of a new initiative designed to k…" at bounding box center [1410, 433] width 204 height 40
click at [1387, 458] on li at bounding box center [1410, 461] width 204 height 13
click at [1402, 575] on div "Display on Devices All Devices" at bounding box center [1398, 558] width 254 height 40
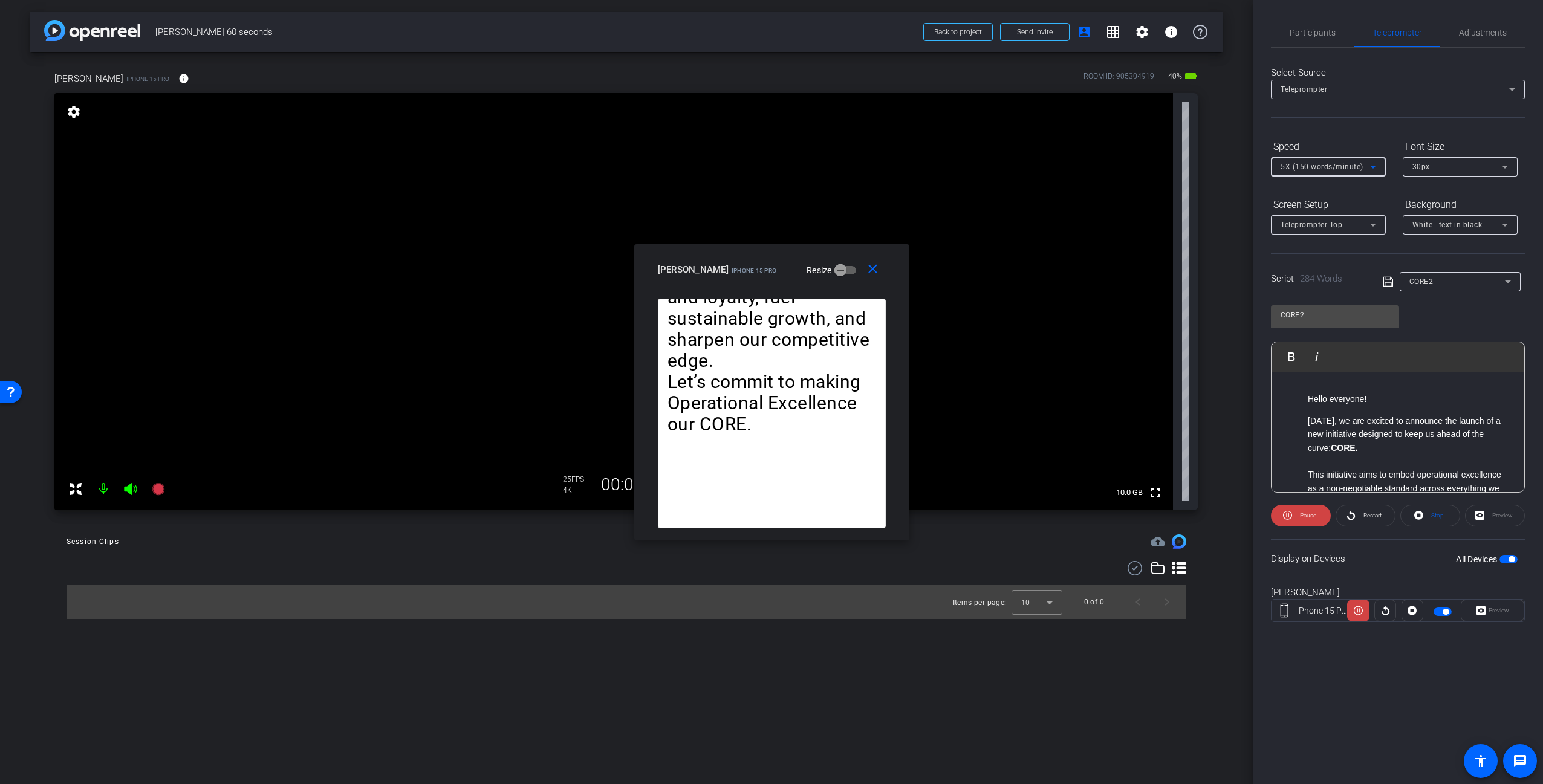
click at [1368, 170] on icon at bounding box center [1372, 167] width 15 height 15
click at [1325, 305] on span "7X (200 words/minute)" at bounding box center [1322, 307] width 84 height 15
drag, startPoint x: 1310, startPoint y: 516, endPoint x: 1317, endPoint y: 515, distance: 7.1
click at [1310, 517] on span "Pause" at bounding box center [1308, 515] width 17 height 6
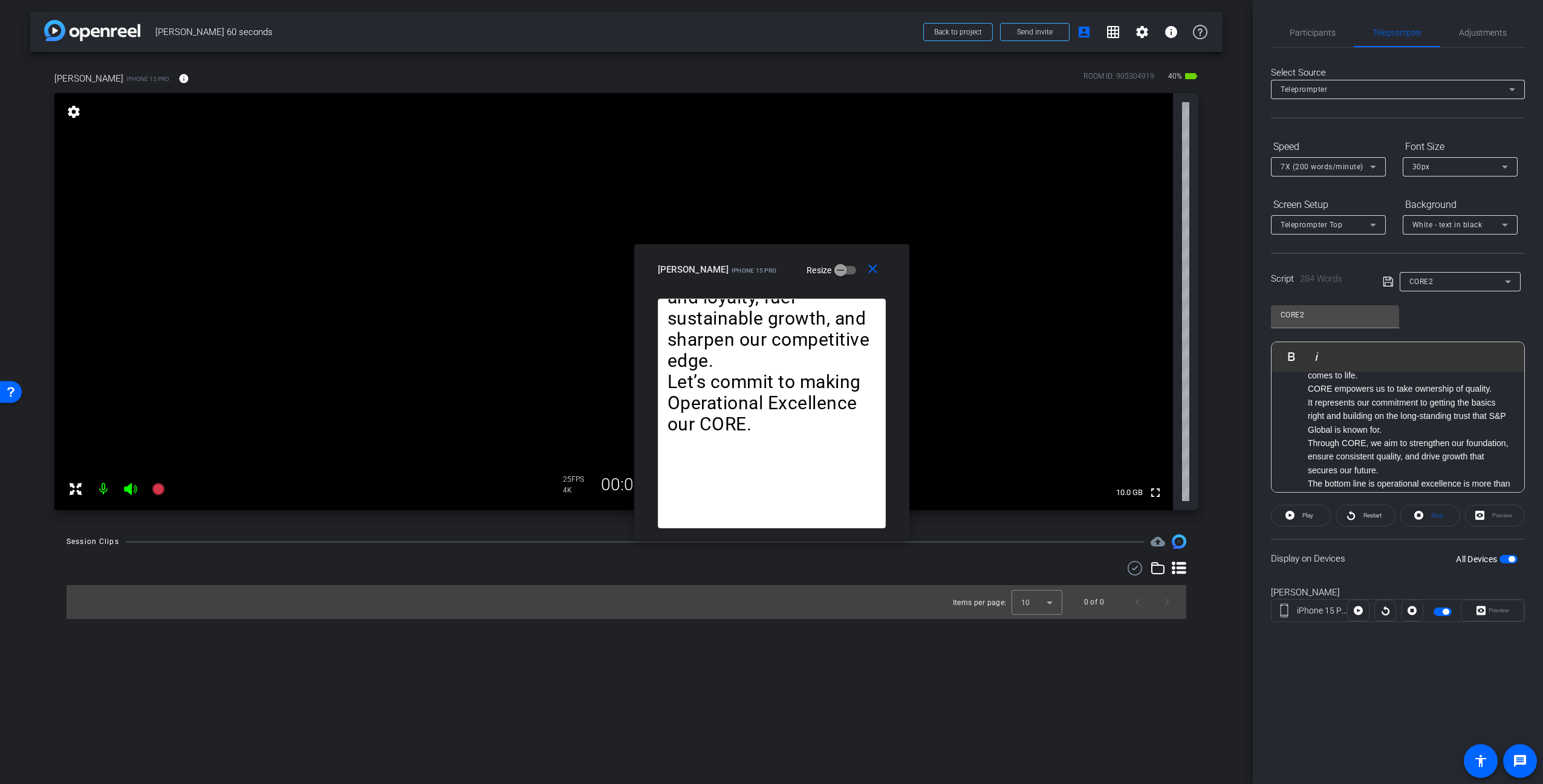
click at [1413, 436] on li "It represents our commitment to getting the basics right and building on the lo…" at bounding box center [1410, 416] width 204 height 40
click at [1405, 456] on li "CORE stands for Consistency, Ownership, Reliability, Excellence." at bounding box center [1410, 451] width 204 height 27
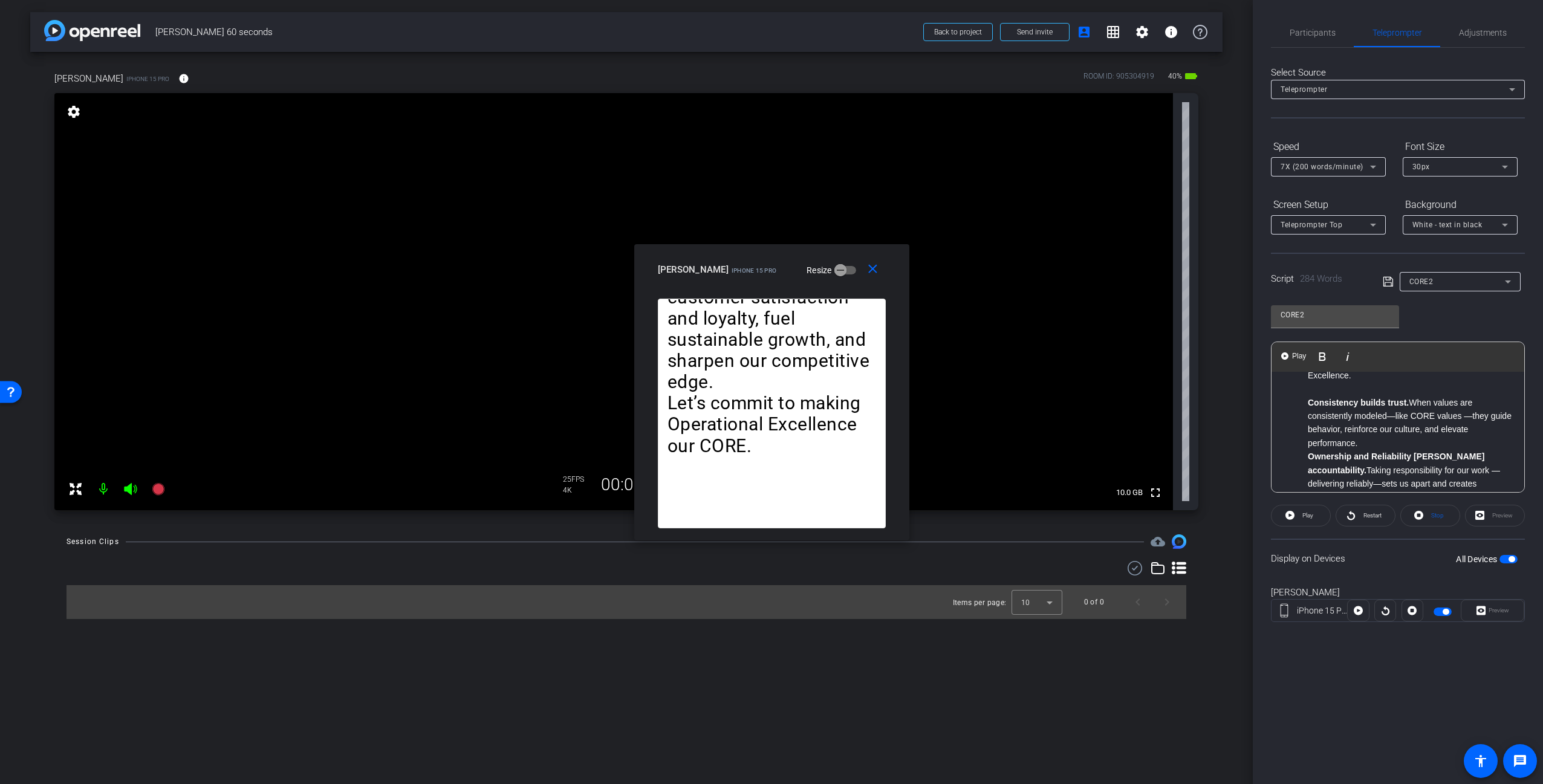
scroll to position [183, 0]
click at [1384, 443] on li "Consistency builds trust. When values are consistently modeled—like CORE values…" at bounding box center [1410, 420] width 204 height 54
click at [1454, 472] on li "Ownership and Reliability [PERSON_NAME] accountability. Taking responsibility f…" at bounding box center [1410, 450] width 204 height 54
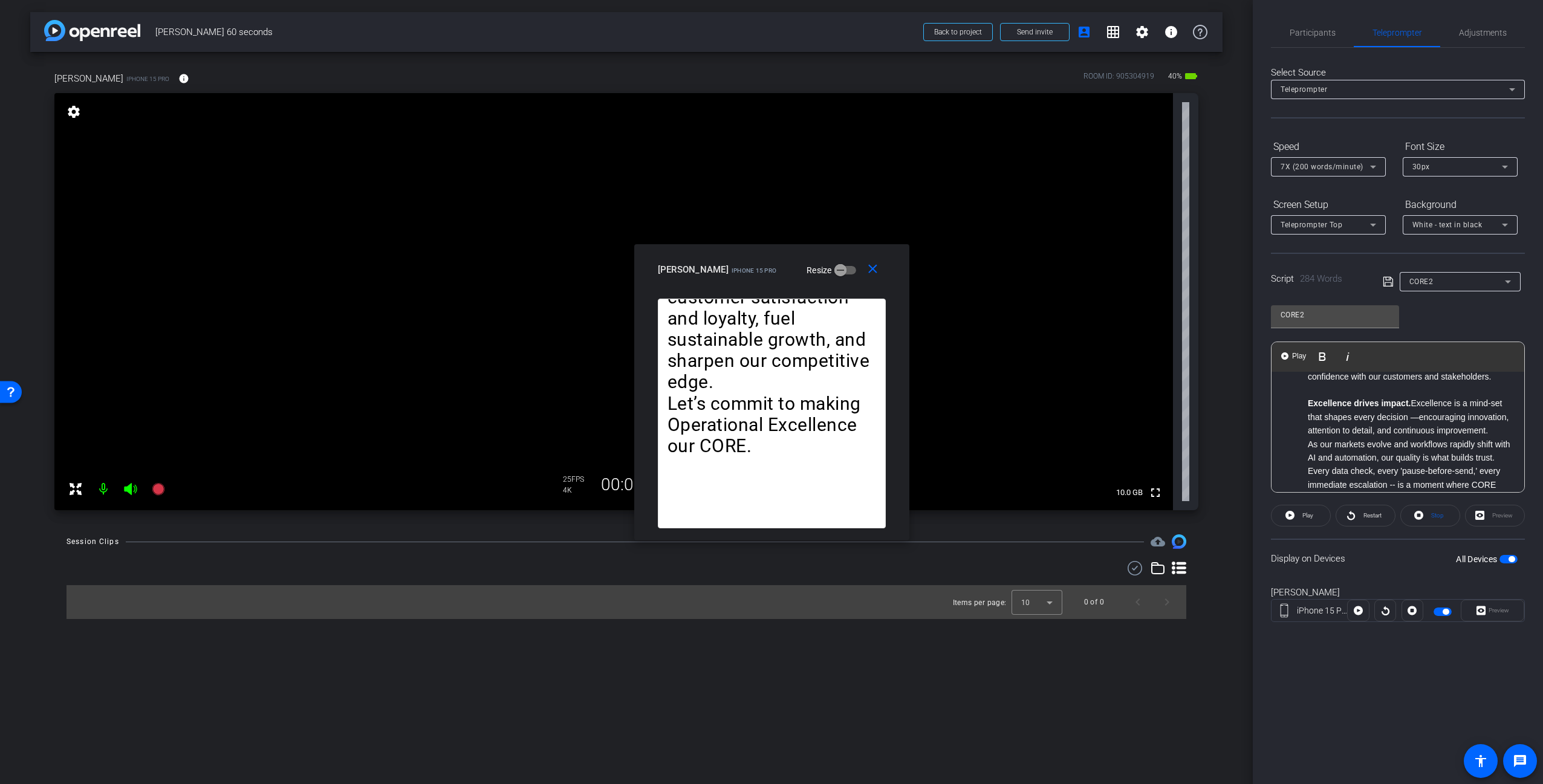
click at [1383, 437] on li "Excellence drives impact. Excellence is a mind-set that shapes every decision —…" at bounding box center [1410, 416] width 204 height 40
click at [1369, 373] on li "Every data check, every 'pause-before-send,' every immediate escalation -- is a…" at bounding box center [1410, 352] width 204 height 40
click at [1424, 409] on li "It represents our commitment to getting the basics right and building on the lo…" at bounding box center [1410, 388] width 204 height 40
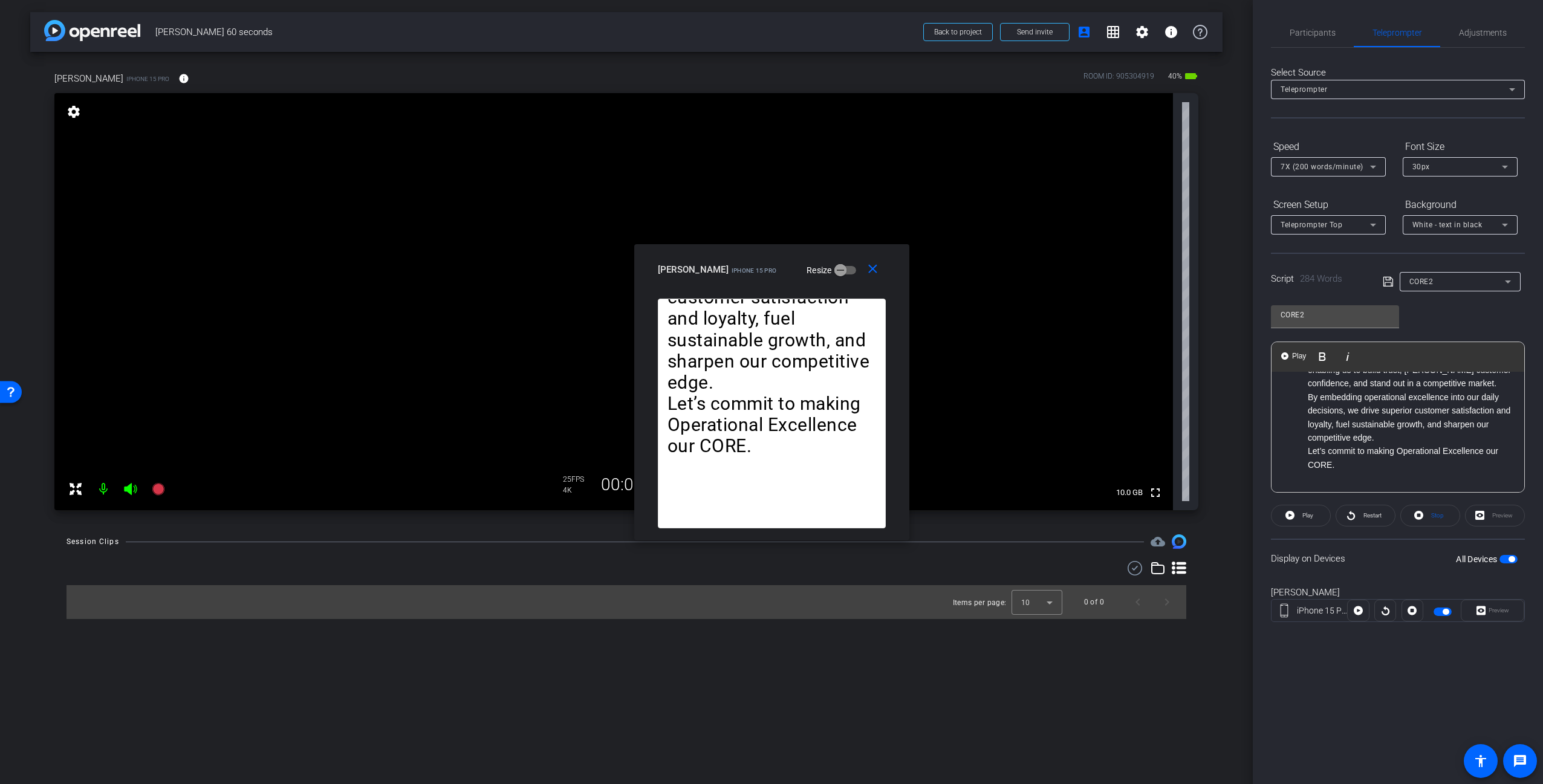
scroll to position [673, 0]
click at [1413, 439] on li "By embedding operational excellence into our daily decisions, we drive superior…" at bounding box center [1410, 418] width 204 height 54
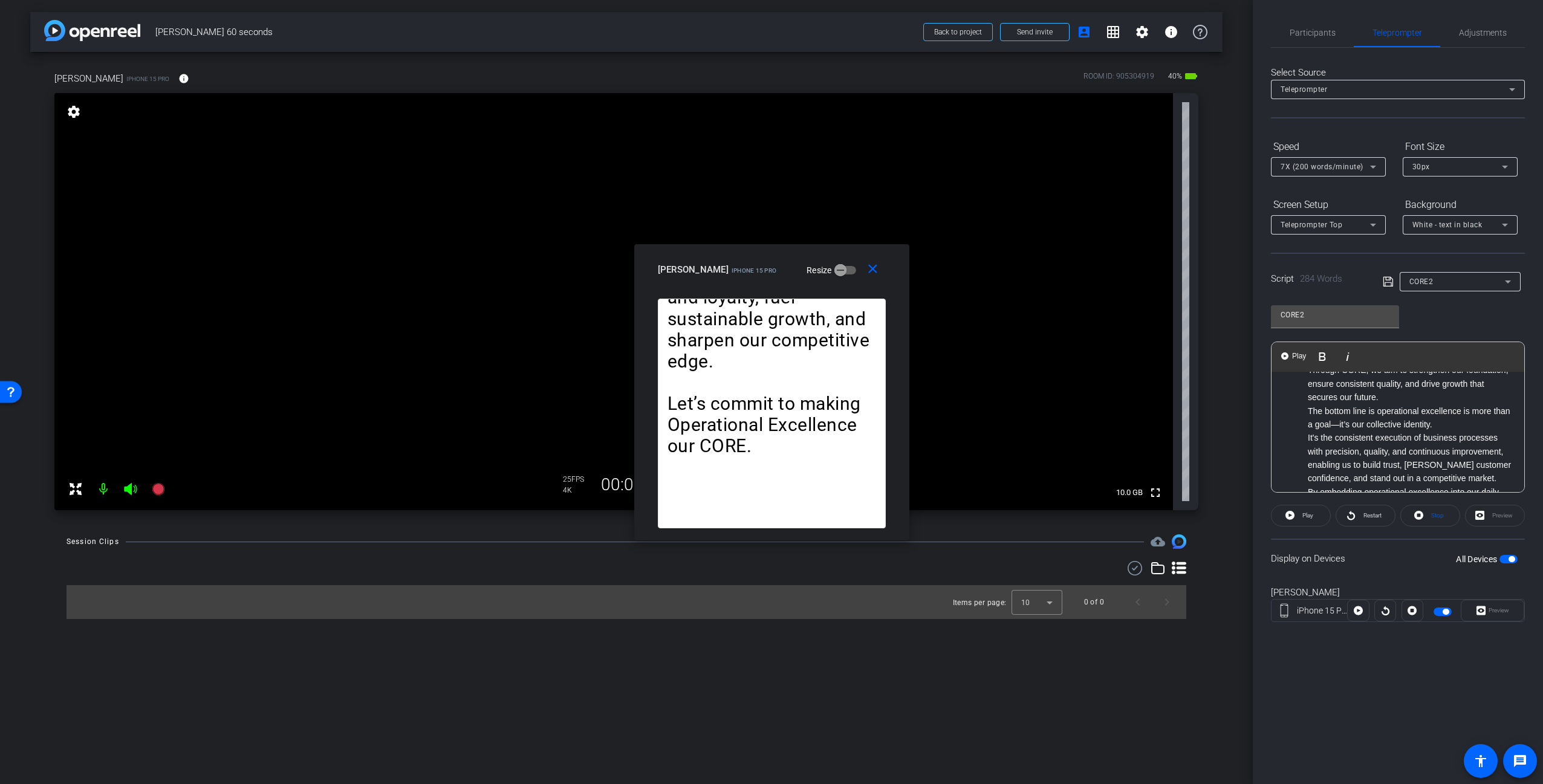
scroll to position [550, 0]
click at [1464, 432] on li "The bottom line is operational excellence is more than a goal—it’s our collecti…" at bounding box center [1410, 418] width 204 height 27
click at [1505, 398] on li "It's the consistent execution of business processes with precision, quality, an…" at bounding box center [1410, 370] width 204 height 54
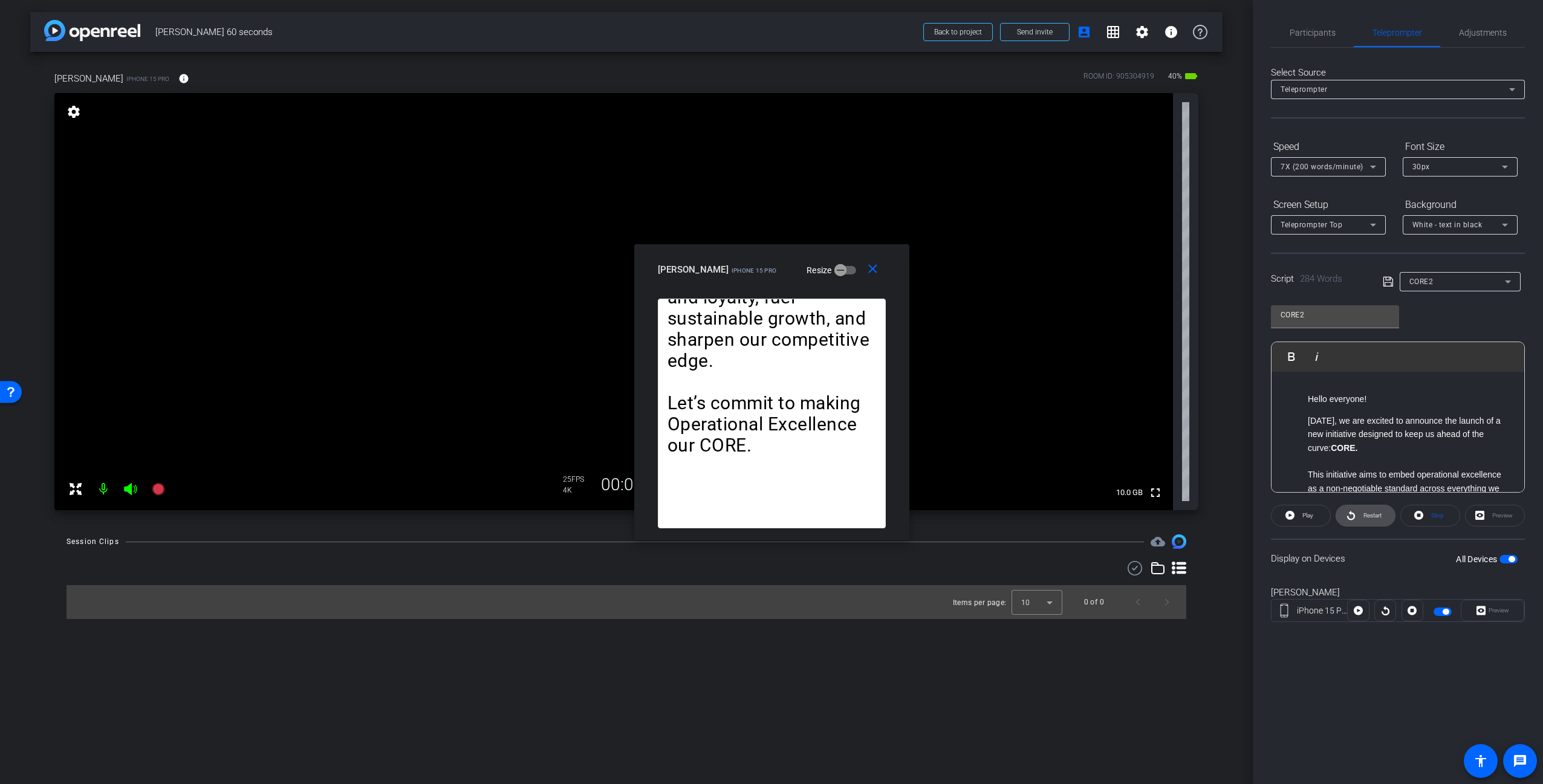
click at [1374, 515] on span "Restart" at bounding box center [1372, 515] width 18 height 6
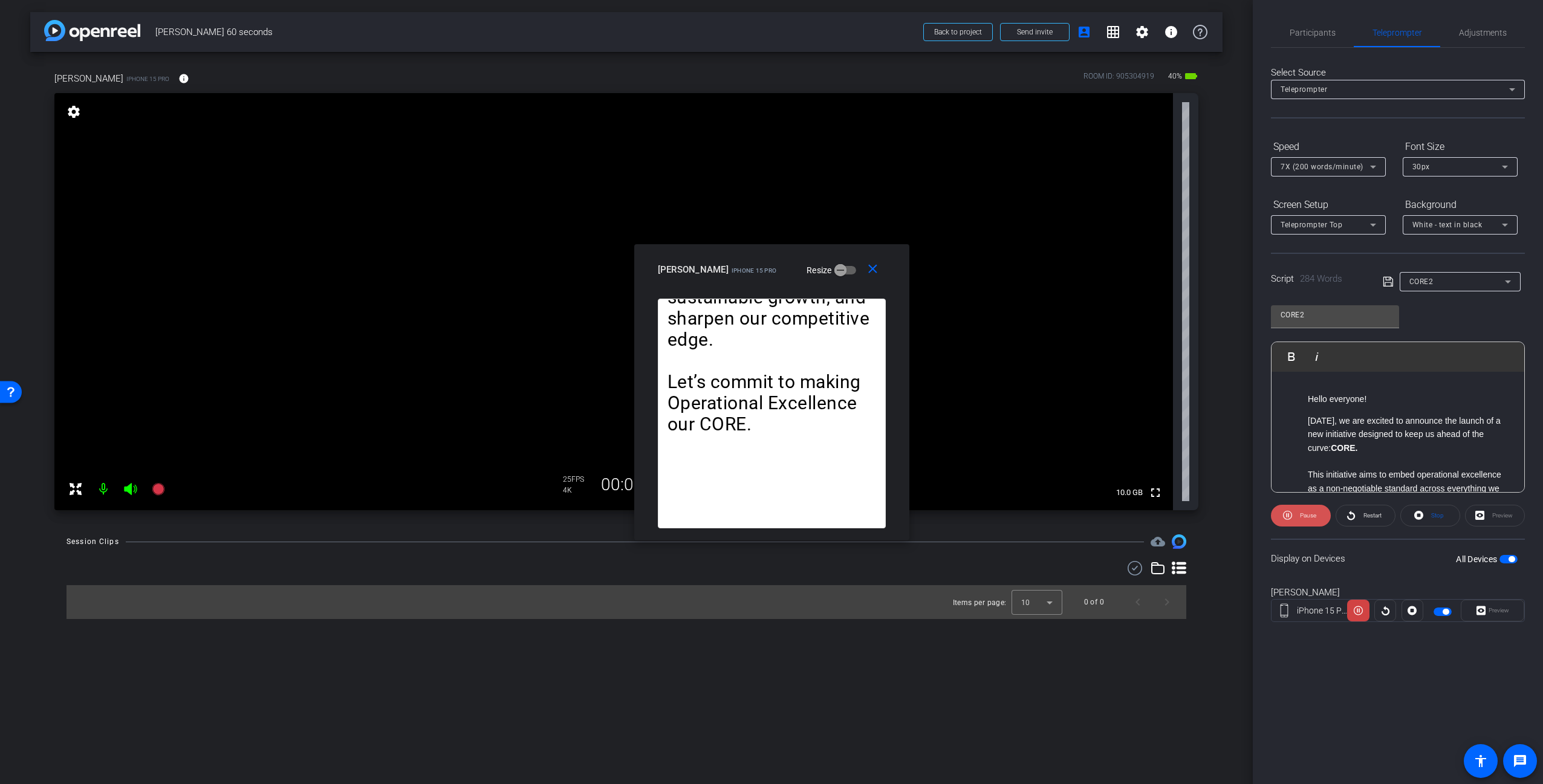
click at [1303, 513] on span "Pause" at bounding box center [1308, 515] width 17 height 6
drag, startPoint x: 1489, startPoint y: 35, endPoint x: 1441, endPoint y: 36, distance: 48.0
click at [1488, 35] on span "Adjustments" at bounding box center [1482, 32] width 48 height 8
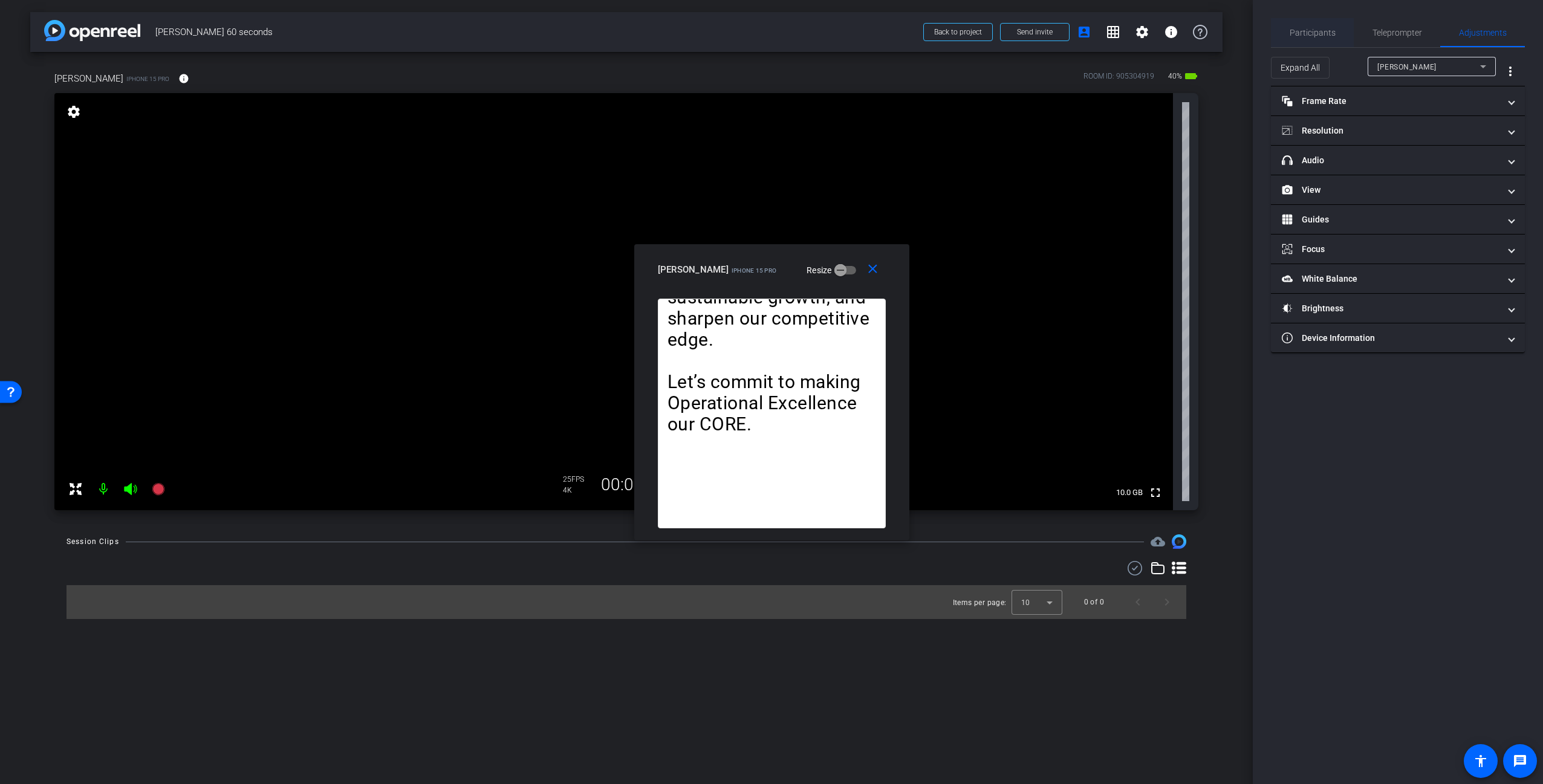
drag, startPoint x: 1319, startPoint y: 40, endPoint x: 1337, endPoint y: 41, distance: 18.0
click at [1321, 38] on span "Participants" at bounding box center [1312, 32] width 46 height 29
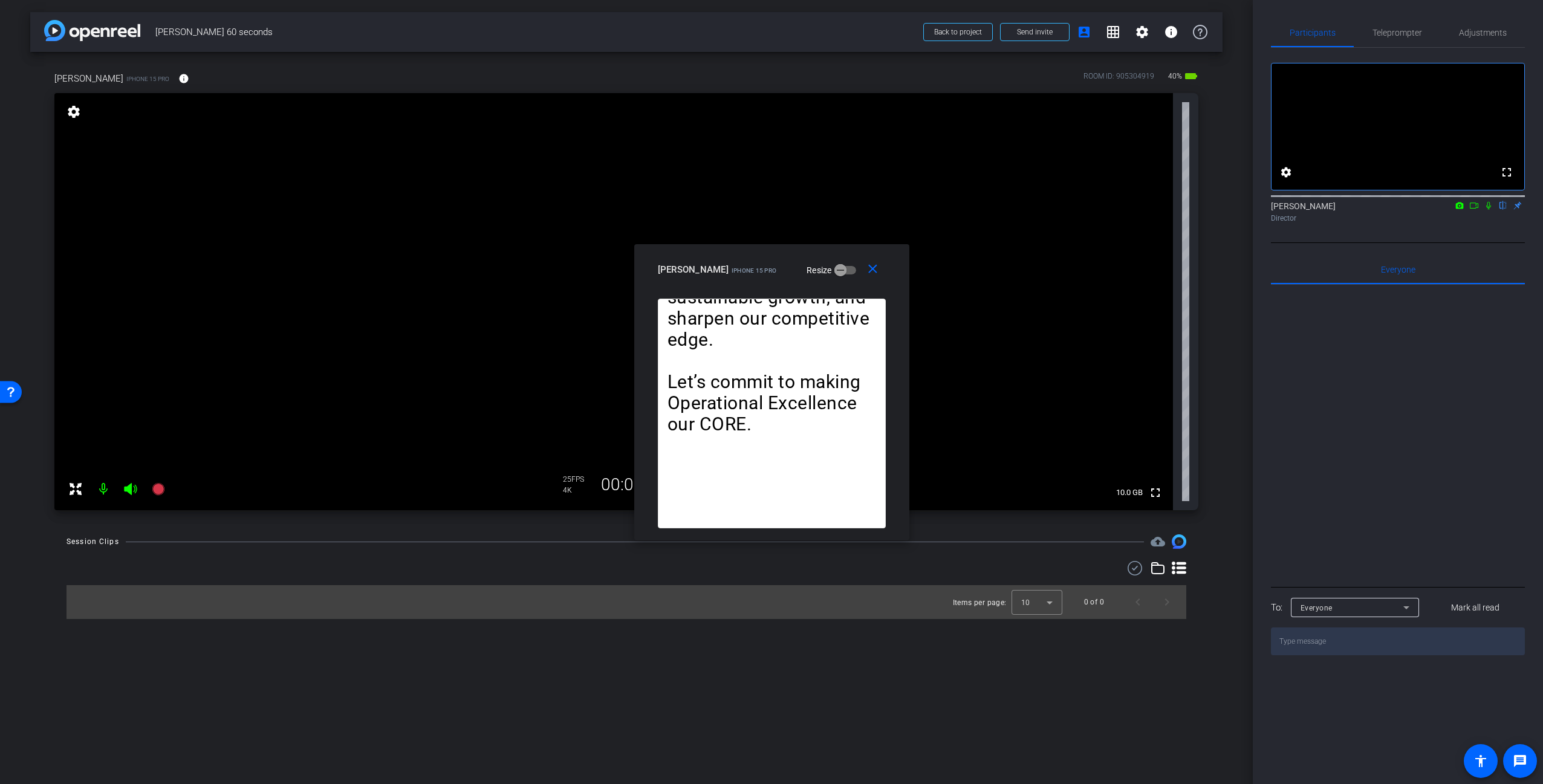
drag, startPoint x: 1474, startPoint y: 221, endPoint x: 1485, endPoint y: 232, distance: 15.6
click at [1475, 209] on icon at bounding box center [1473, 205] width 10 height 8
click at [1397, 36] on span "Teleprompter" at bounding box center [1397, 32] width 50 height 8
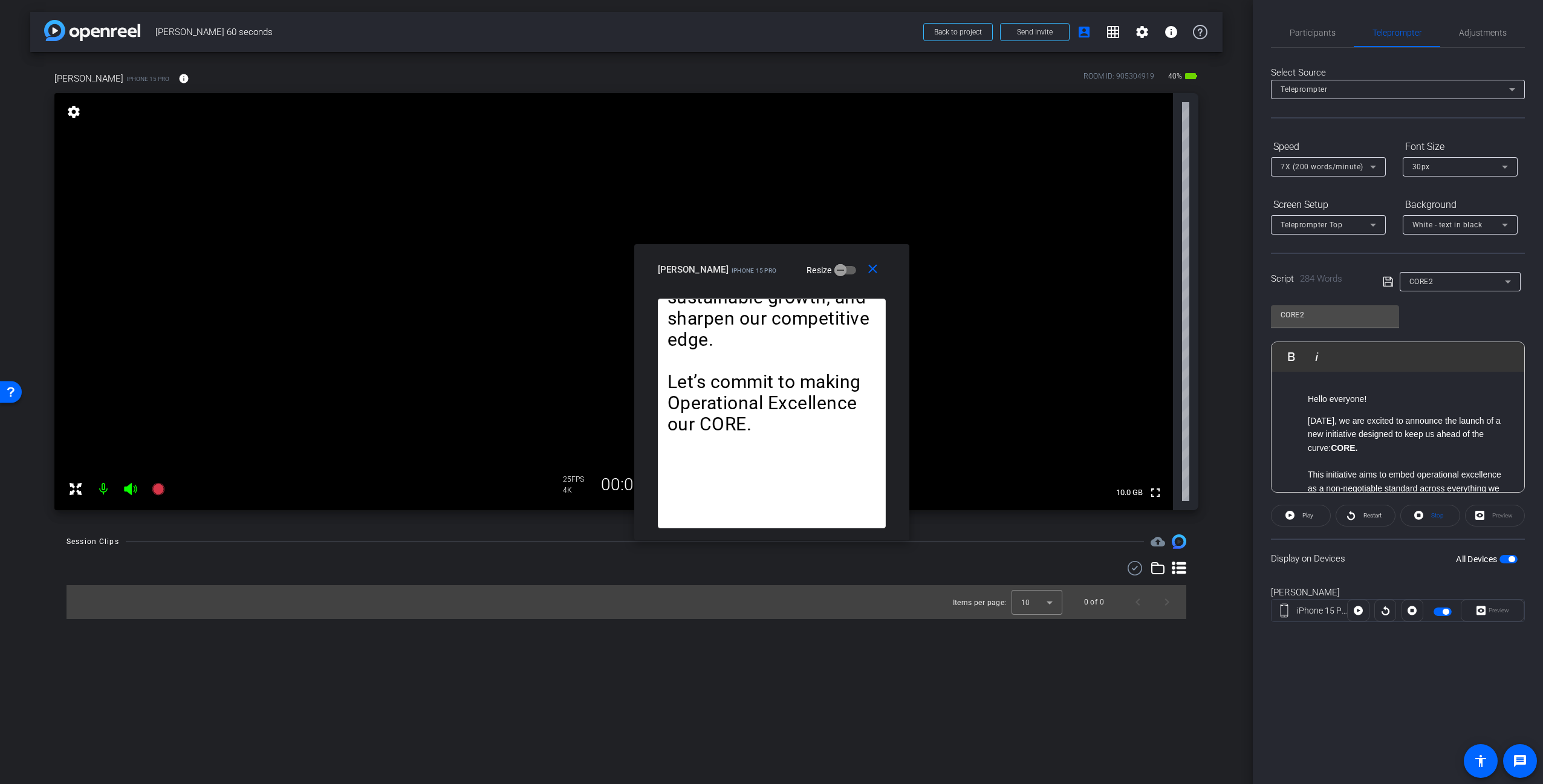
click at [1507, 559] on span "button" at bounding box center [1509, 559] width 18 height 8
click at [1401, 706] on div "Participants Teleprompter Adjustments [PERSON_NAME] Director Everyone 0 Mark al…" at bounding box center [1397, 392] width 290 height 784
click at [1312, 519] on div "Play" at bounding box center [1301, 515] width 60 height 22
click at [1421, 455] on li at bounding box center [1410, 461] width 204 height 13
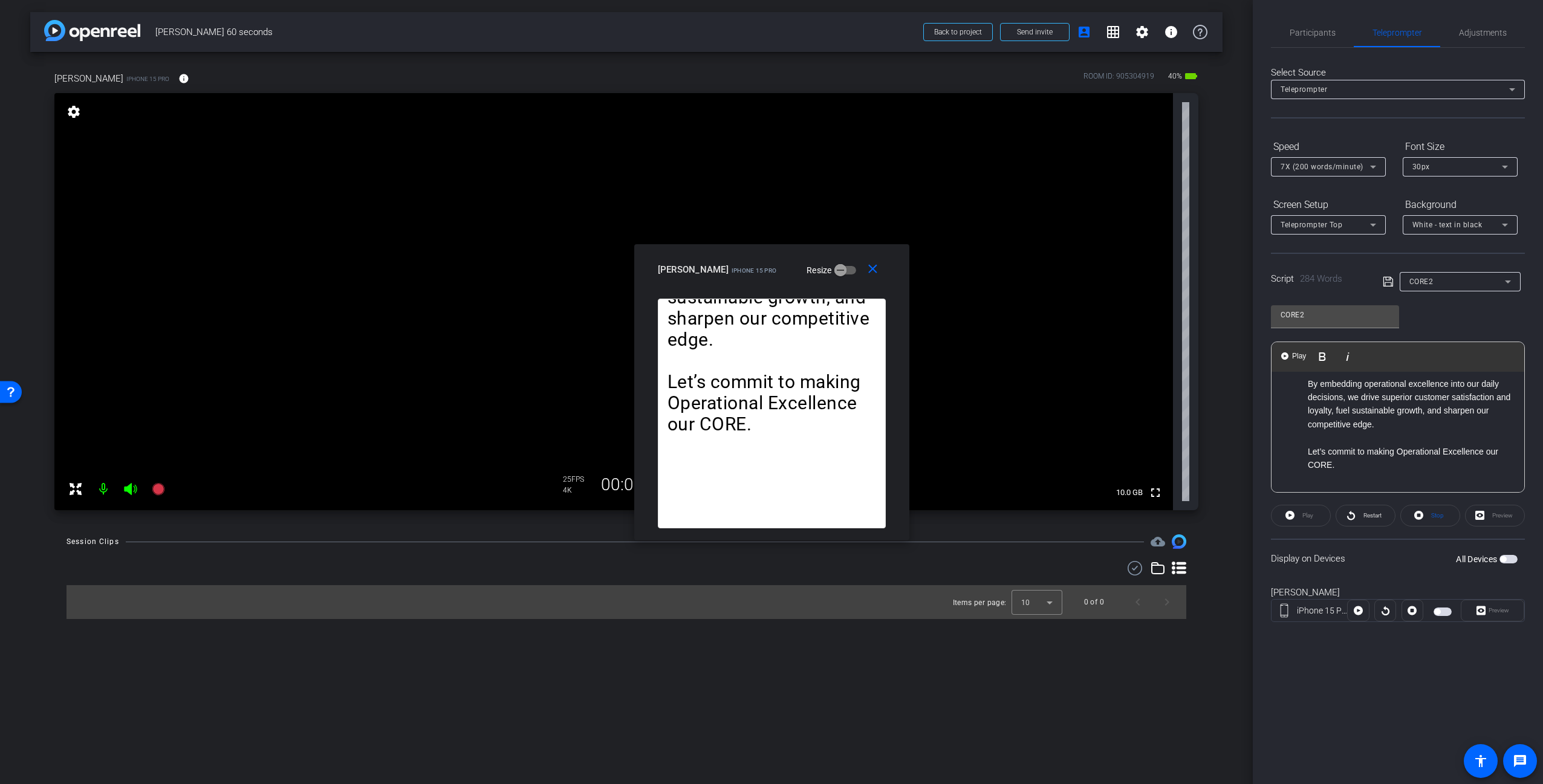
scroll to position [713, 0]
click at [1163, 750] on div "arrow_back [PERSON_NAME] 60 seconds Back to project Send invite account_box gri…" at bounding box center [626, 392] width 1252 height 784
click at [914, 664] on div "arrow_back [PERSON_NAME] 60 seconds Back to project Send invite account_box gri…" at bounding box center [626, 392] width 1252 height 784
click at [1323, 40] on span "Participants" at bounding box center [1312, 32] width 46 height 29
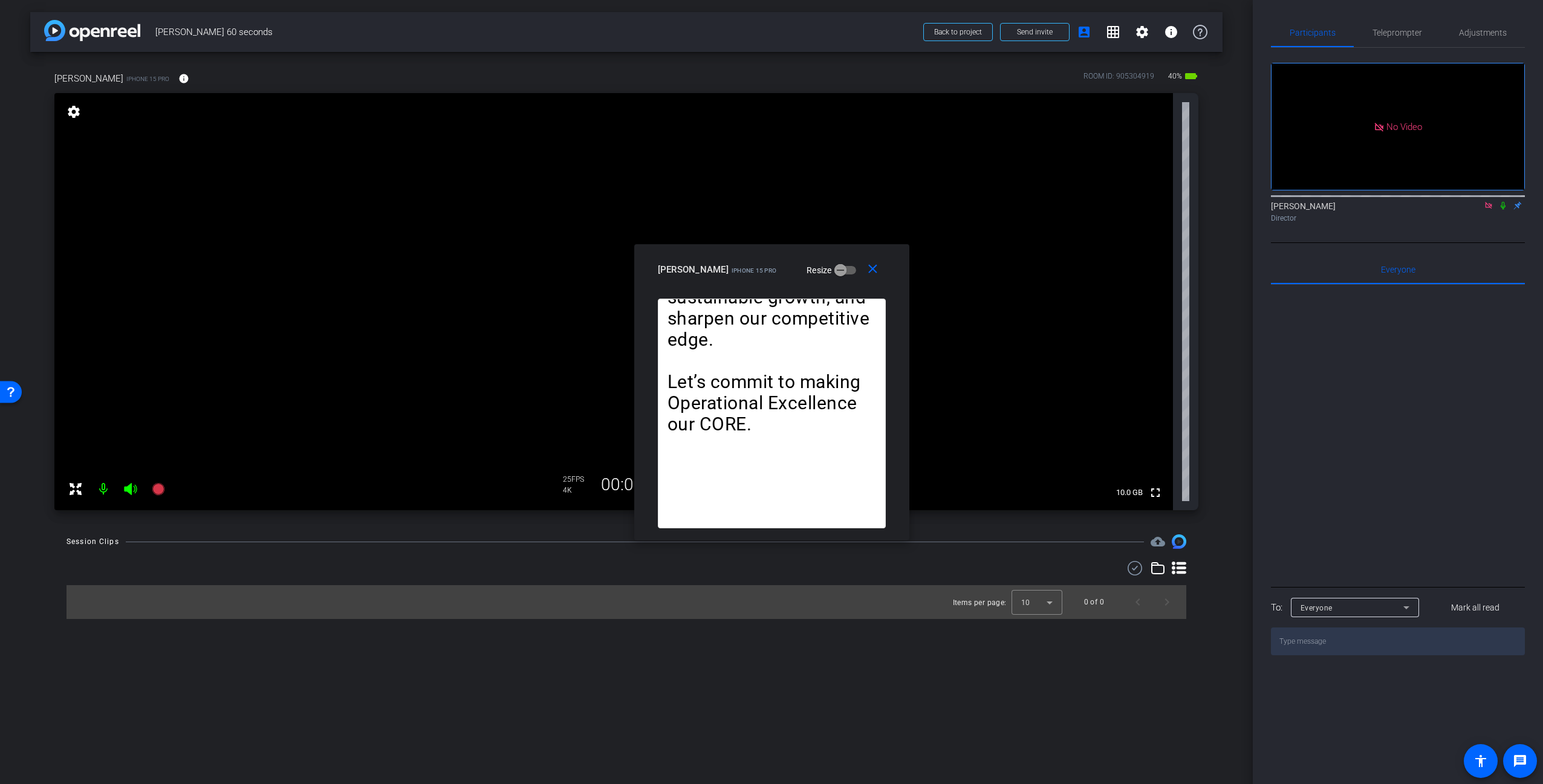
click at [1486, 201] on icon at bounding box center [1488, 205] width 10 height 8
drag, startPoint x: 1487, startPoint y: 428, endPoint x: 1479, endPoint y: 414, distance: 16.1
click at [1487, 426] on div at bounding box center [1398, 434] width 254 height 299
click at [1448, 386] on div at bounding box center [1398, 434] width 254 height 299
click at [1435, 411] on div at bounding box center [1398, 434] width 254 height 299
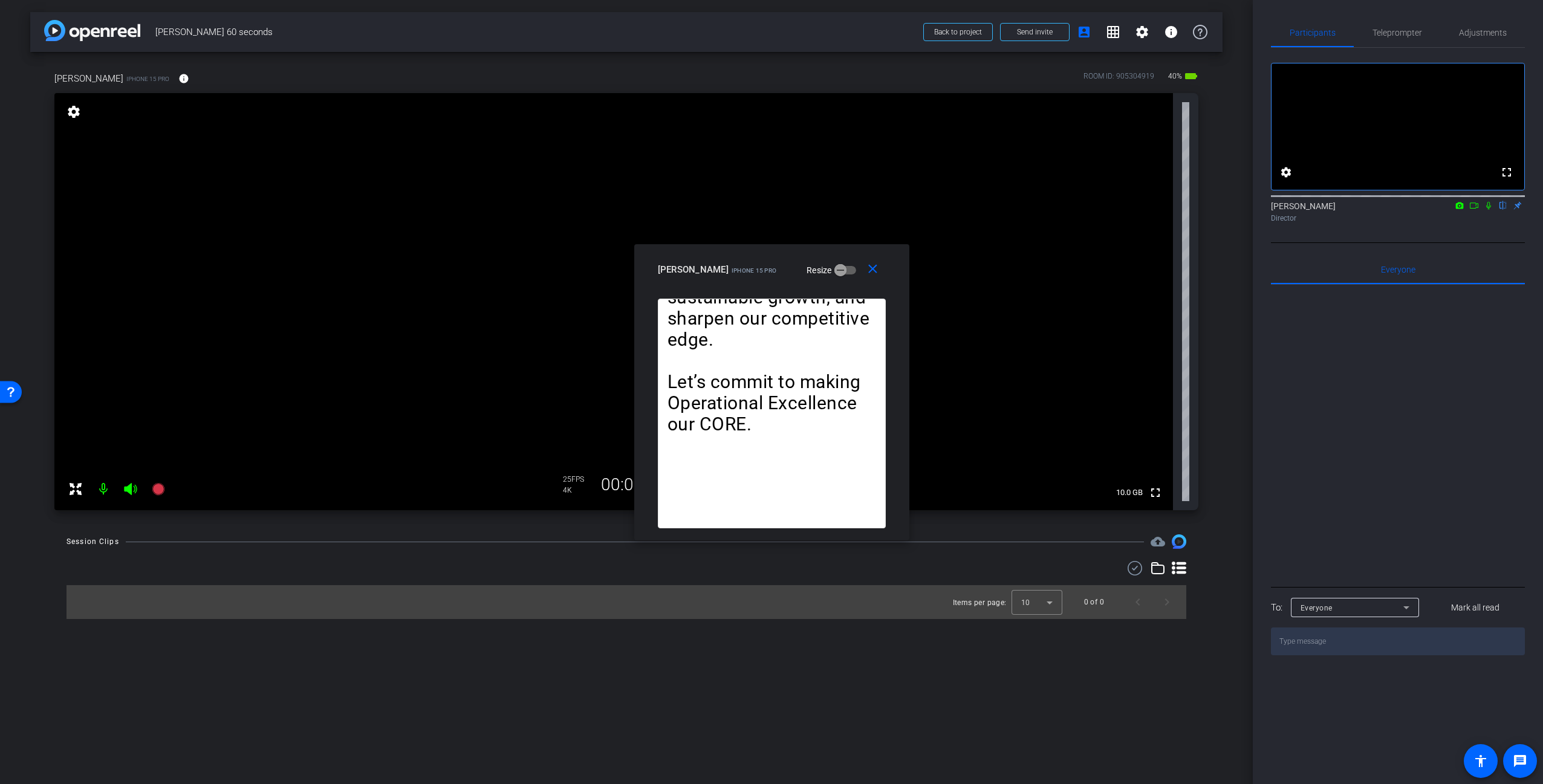
drag, startPoint x: 1404, startPoint y: 35, endPoint x: 1425, endPoint y: 73, distance: 43.4
click at [1406, 34] on span "Teleprompter" at bounding box center [1397, 32] width 50 height 8
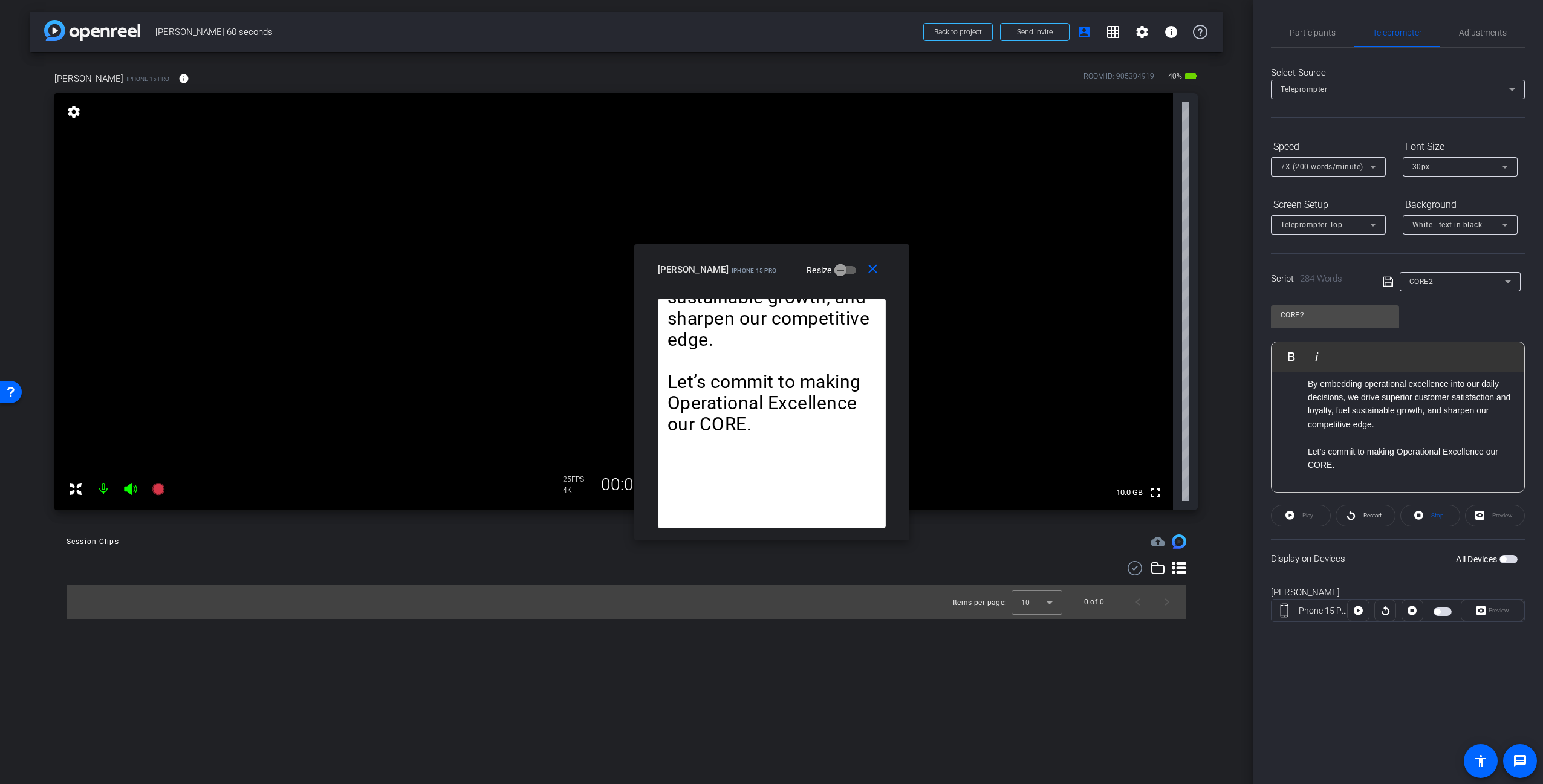
click at [1507, 556] on span "button" at bounding box center [1509, 559] width 18 height 8
click at [1371, 574] on div "Display on Devices All Devices" at bounding box center [1398, 558] width 254 height 40
click at [1312, 513] on span "Play" at bounding box center [1307, 515] width 11 height 6
click at [1352, 164] on span "7X (200 words/minute)" at bounding box center [1322, 167] width 83 height 8
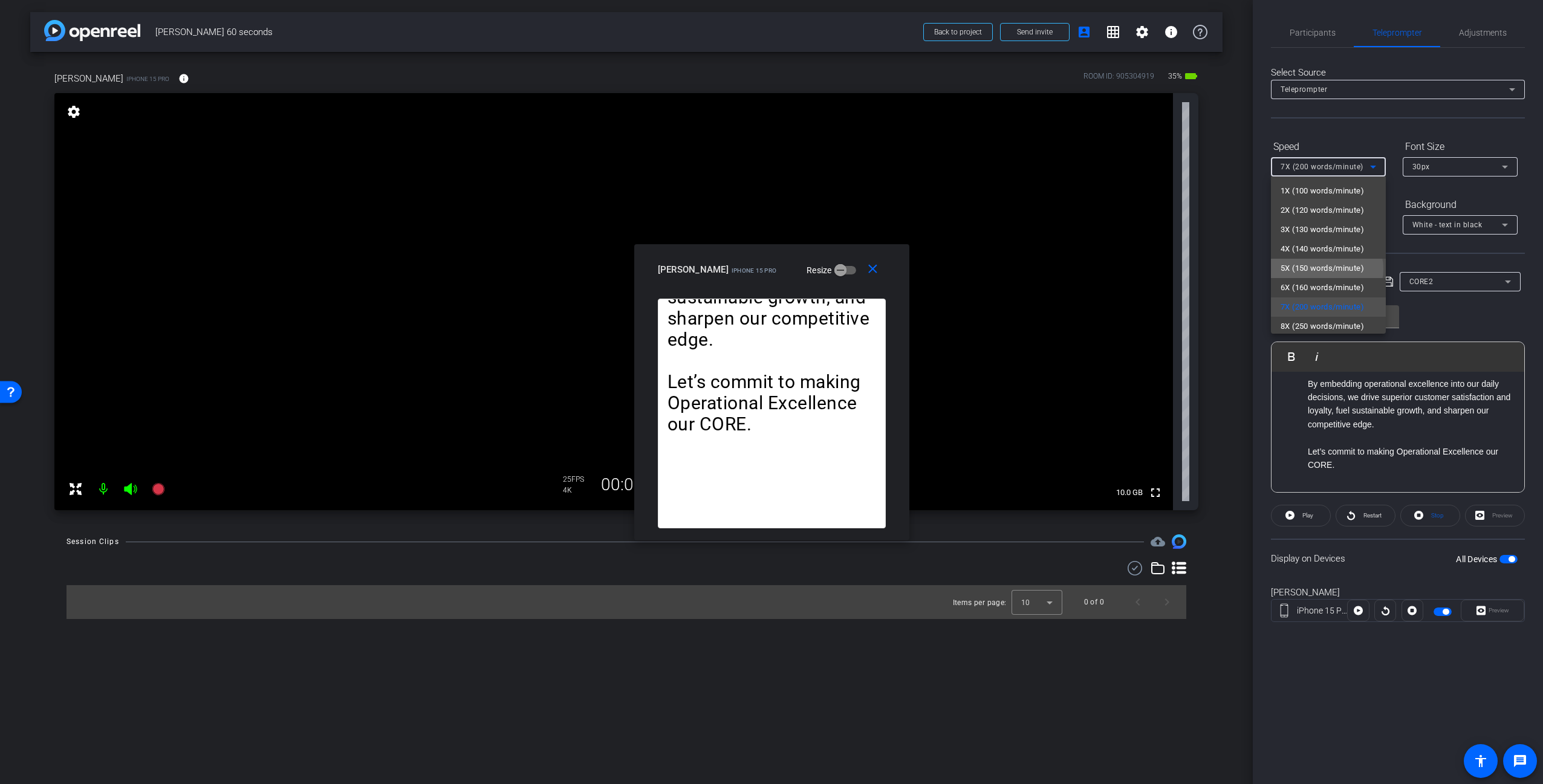
click at [1326, 269] on span "5X (150 words/minute)" at bounding box center [1322, 268] width 84 height 15
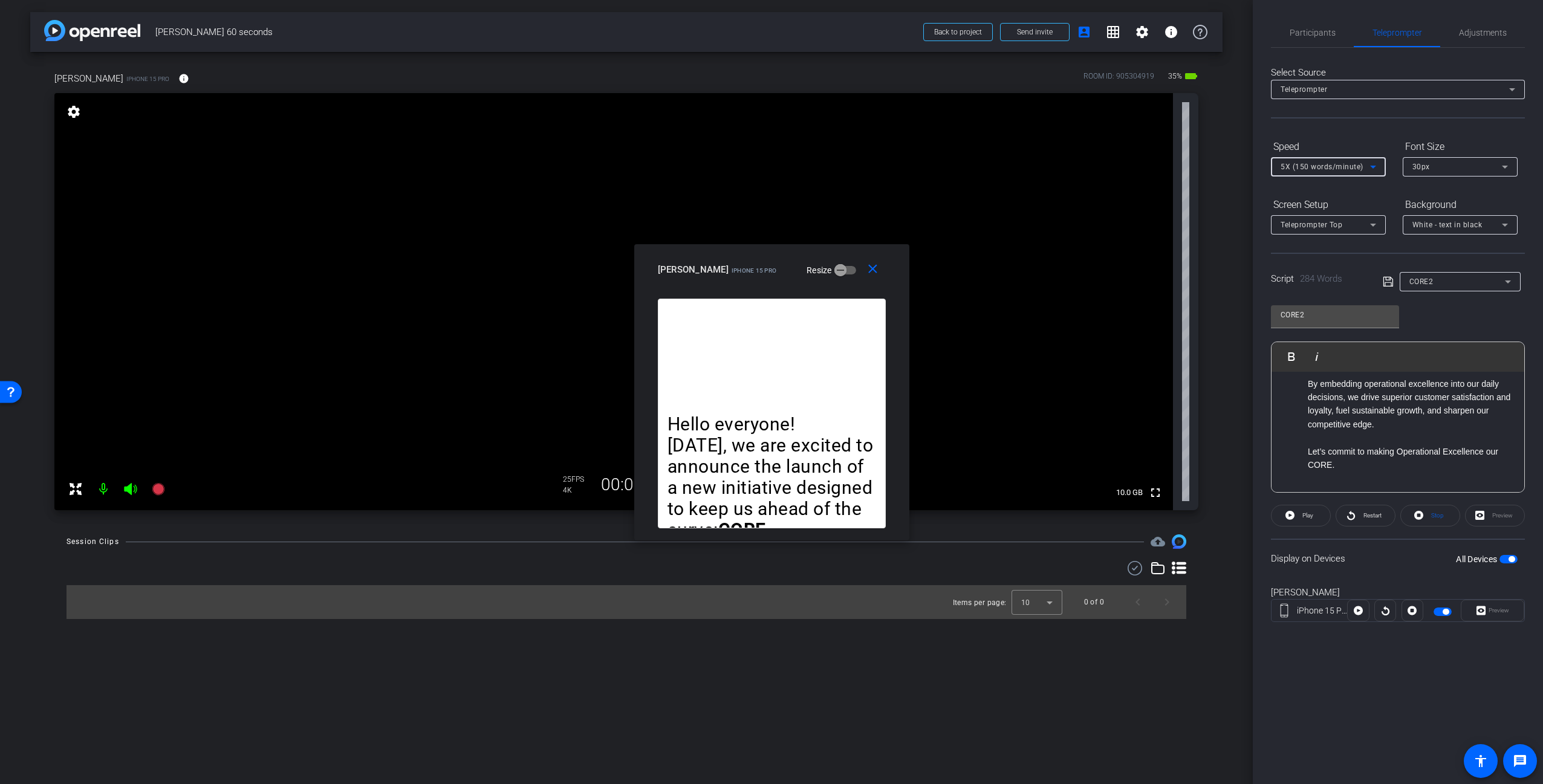
click at [1356, 677] on div "Participants Teleprompter Adjustments settings [PERSON_NAME] flip Director Ever…" at bounding box center [1397, 392] width 290 height 784
drag, startPoint x: 1431, startPoint y: 667, endPoint x: 1442, endPoint y: 657, distance: 14.9
click at [1431, 665] on div "Participants Teleprompter Adjustments settings [PERSON_NAME] flip Director Ever…" at bounding box center [1397, 392] width 290 height 784
click at [1383, 677] on div "Participants Teleprompter Adjustments settings [PERSON_NAME] flip Director Ever…" at bounding box center [1397, 392] width 290 height 784
click at [1217, 109] on div "[PERSON_NAME] iPhone 15 Pro info ROOM ID: 905304919 35% battery_std fullscreen …" at bounding box center [626, 287] width 1192 height 470
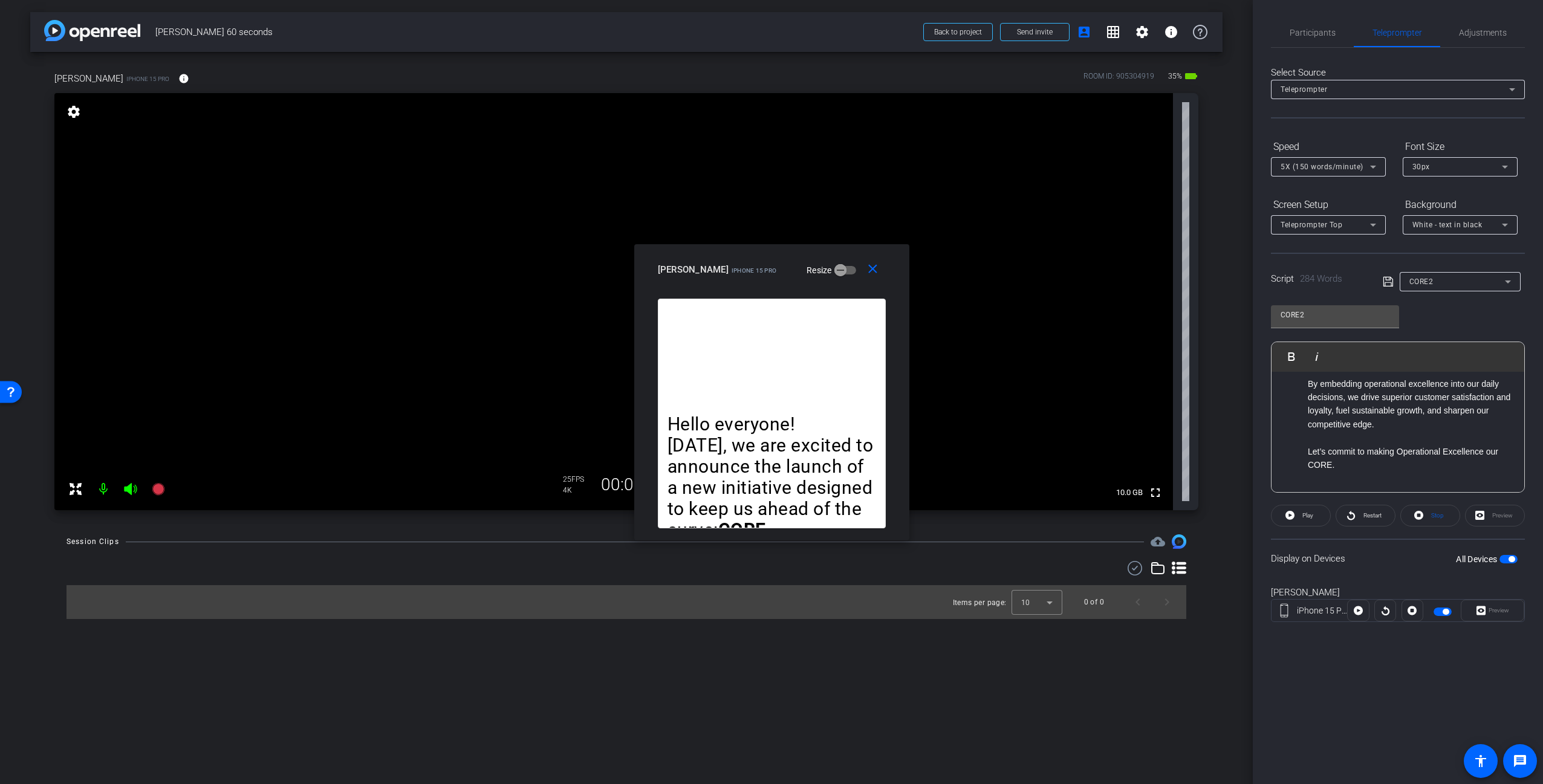
drag, startPoint x: 1231, startPoint y: 89, endPoint x: 1226, endPoint y: 105, distance: 16.8
click at [1233, 90] on div "arrow_back [PERSON_NAME] 60 seconds Back to project Send invite account_box gri…" at bounding box center [626, 392] width 1252 height 784
click at [1201, 681] on div "arrow_back [PERSON_NAME] 60 seconds Back to project Send invite account_box gri…" at bounding box center [626, 392] width 1252 height 784
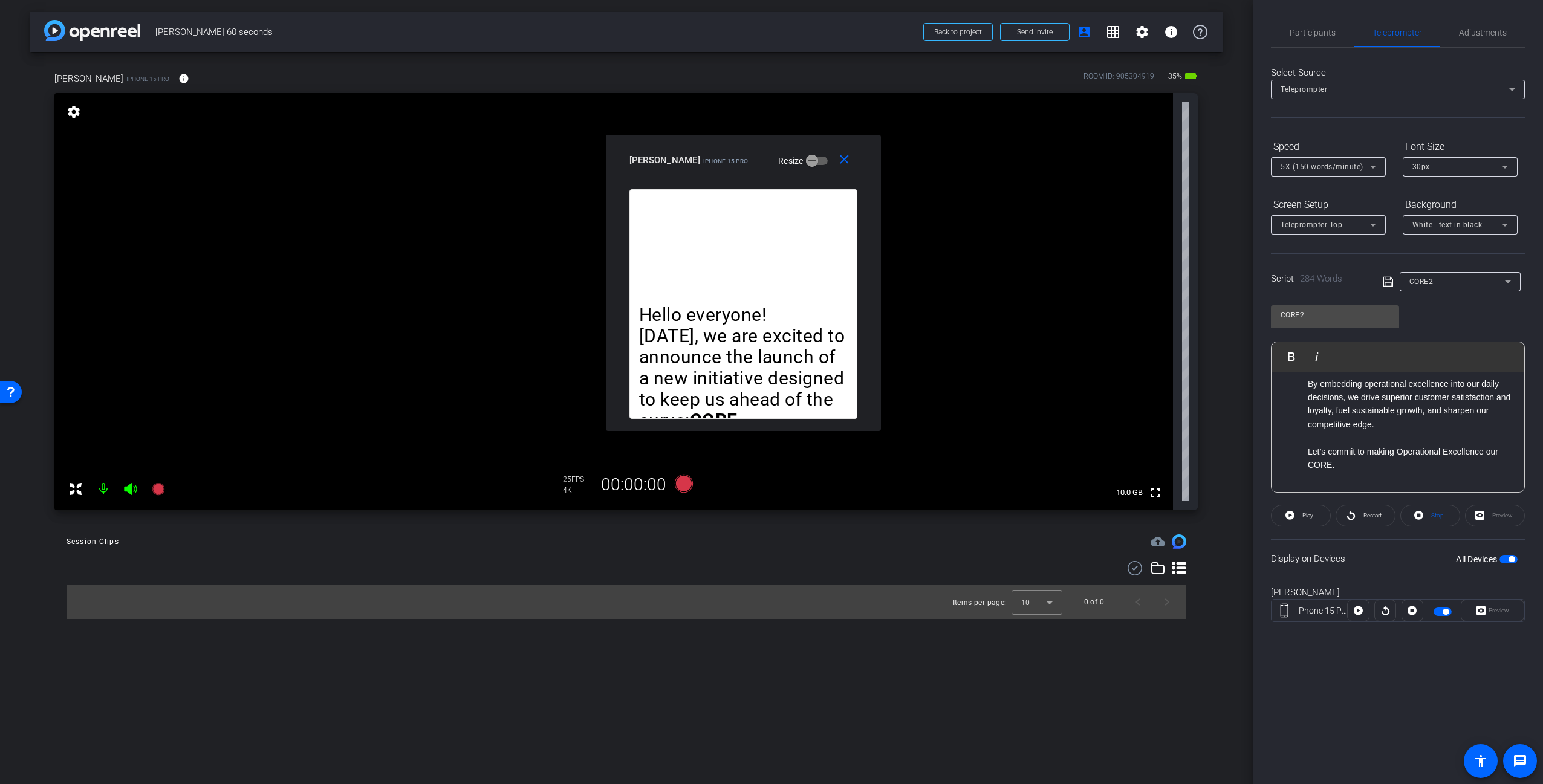
drag, startPoint x: 844, startPoint y: 266, endPoint x: 814, endPoint y: 163, distance: 107.3
click at [814, 163] on div "[PERSON_NAME] iPhone 15 Pro Resize" at bounding box center [747, 160] width 237 height 22
click at [848, 160] on mat-icon "close" at bounding box center [844, 160] width 15 height 15
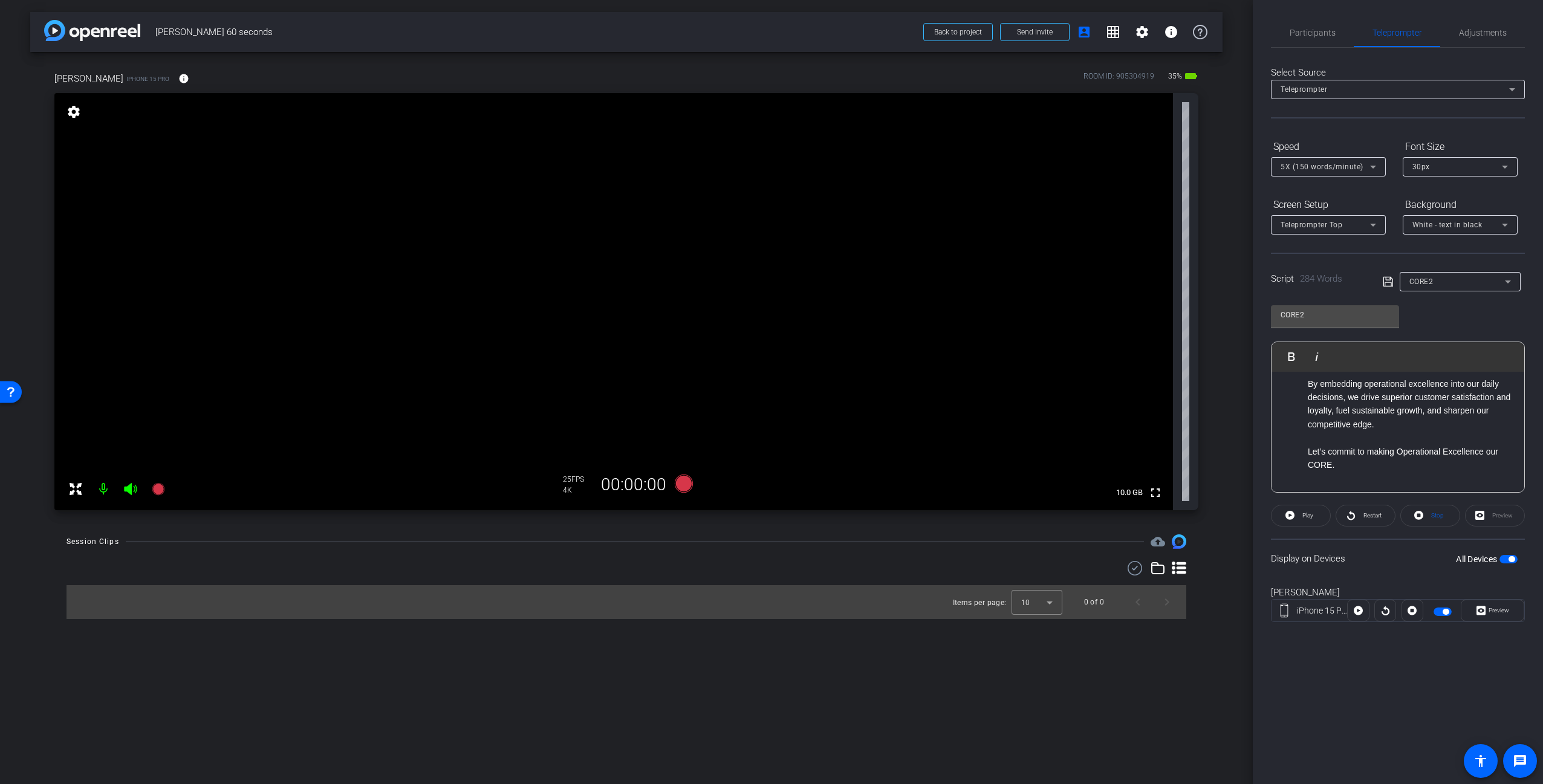
click at [1356, 469] on li "Let’s commit to making Operational Excellence our CORE." at bounding box center [1410, 458] width 204 height 27
copy div "Lorem ipsumdol! Sitam, co adi elitsed do eiusmodt inc utlabo et d mag aliquaeni…"
click at [1321, 31] on span "Participants" at bounding box center [1312, 32] width 46 height 8
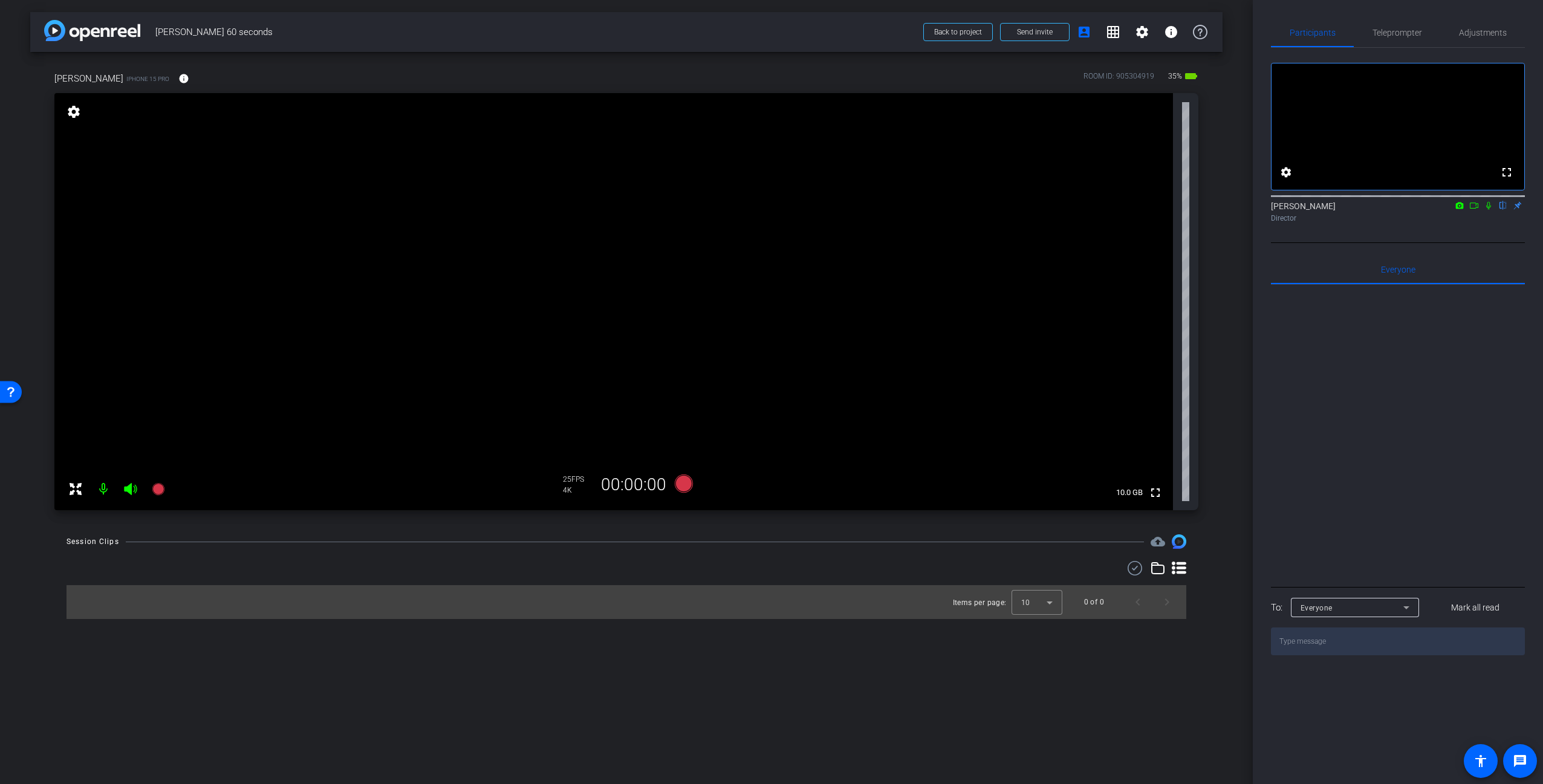
click at [1488, 209] on icon at bounding box center [1489, 206] width 5 height 8
click at [1490, 209] on icon at bounding box center [1488, 205] width 10 height 8
click at [1489, 209] on icon at bounding box center [1489, 206] width 5 height 8
drag, startPoint x: 1415, startPoint y: 361, endPoint x: 1393, endPoint y: 380, distance: 29.1
click at [1415, 360] on div at bounding box center [1398, 434] width 254 height 299
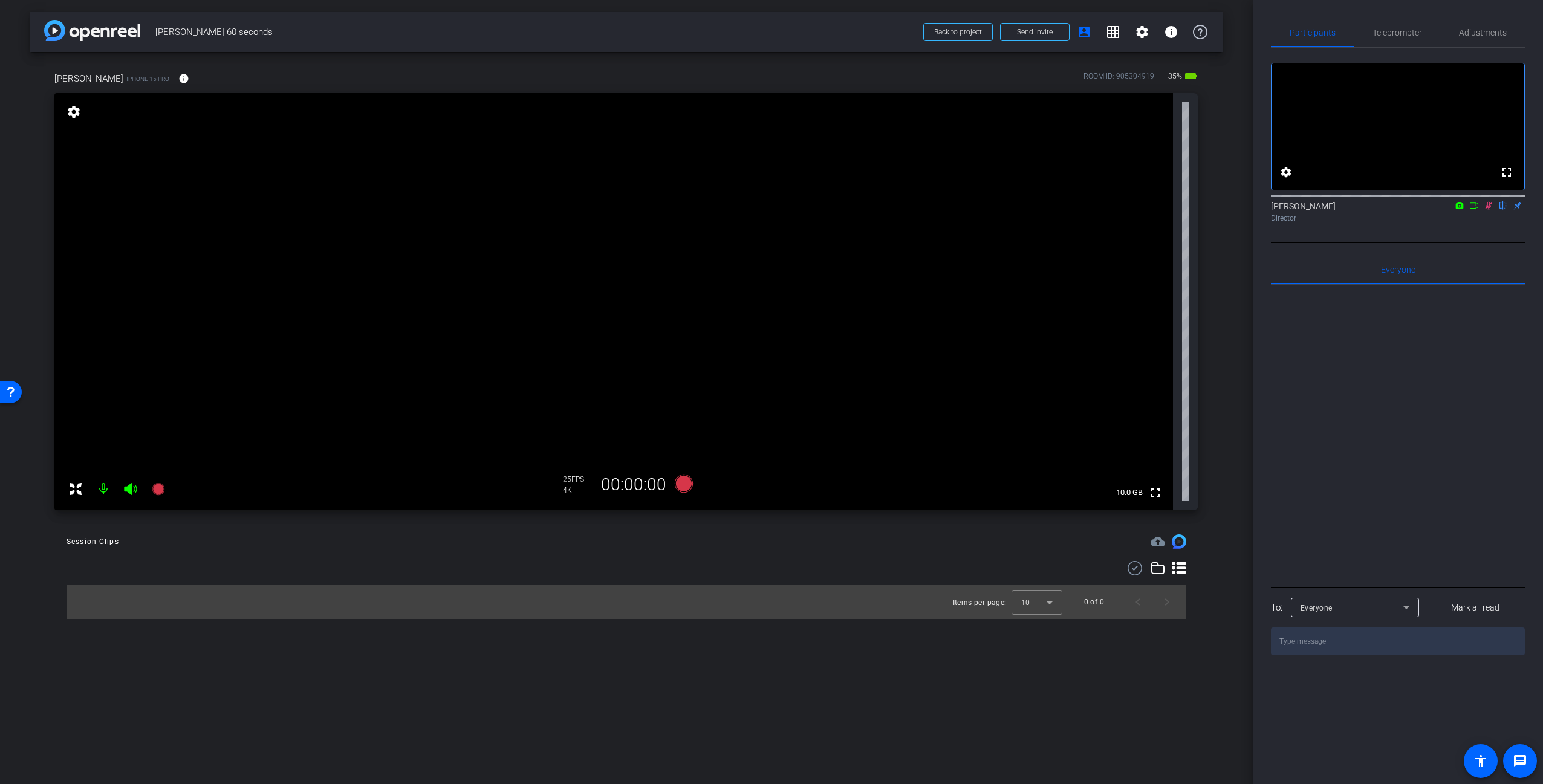
click at [1489, 209] on icon at bounding box center [1488, 205] width 10 height 8
click at [1484, 258] on div "fullscreen settings [PERSON_NAME] flip Director Everyone 0 Mark all read To: Ev…" at bounding box center [1398, 351] width 254 height 607
click at [1392, 227] on div "[PERSON_NAME] flip Director" at bounding box center [1398, 209] width 254 height 37
click at [1365, 416] on div at bounding box center [1398, 434] width 254 height 299
click at [1487, 209] on icon at bounding box center [1489, 206] width 5 height 8
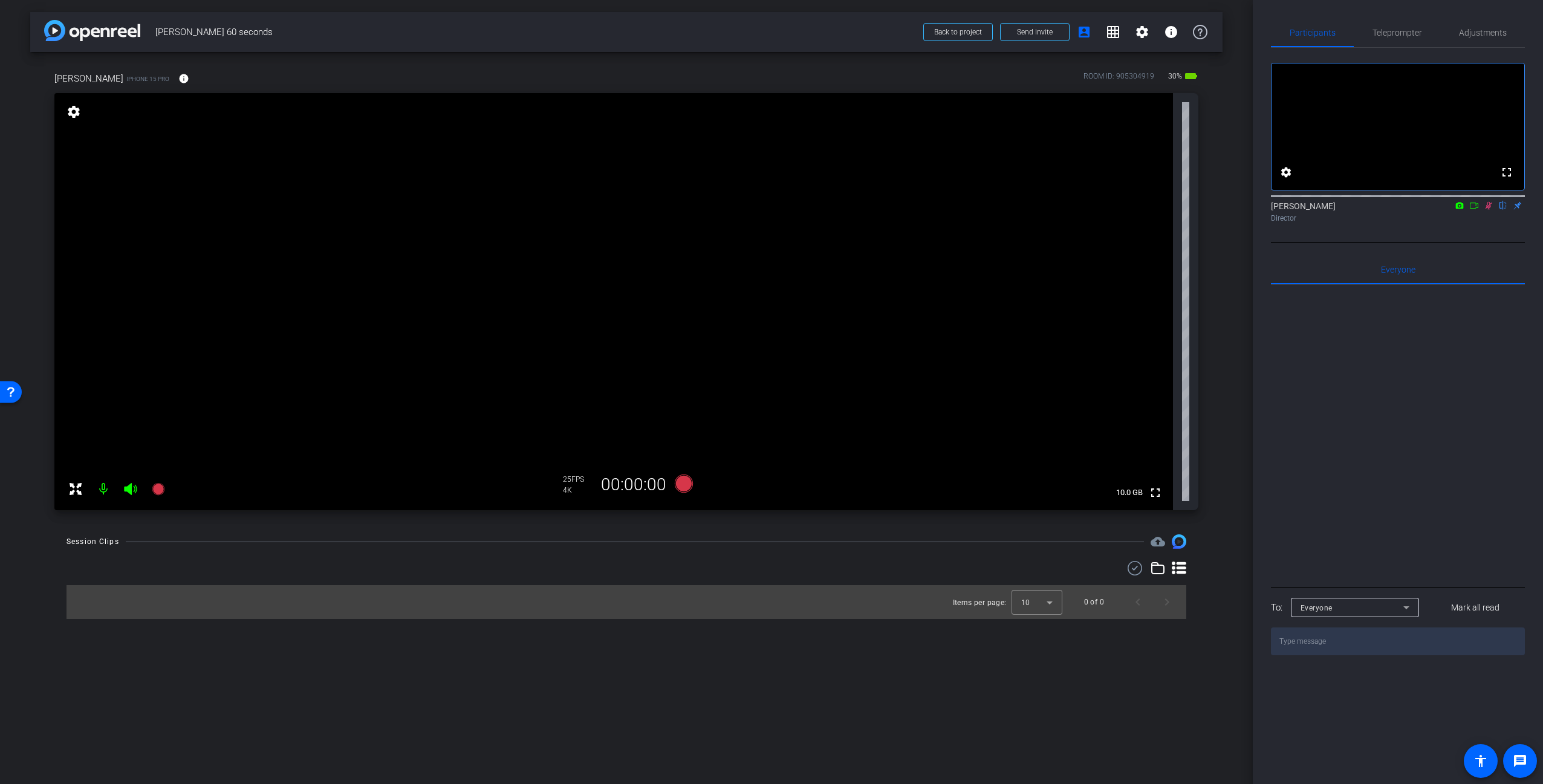
click at [1398, 412] on div at bounding box center [1398, 434] width 254 height 299
click at [1397, 33] on span "Teleprompter" at bounding box center [1397, 32] width 50 height 8
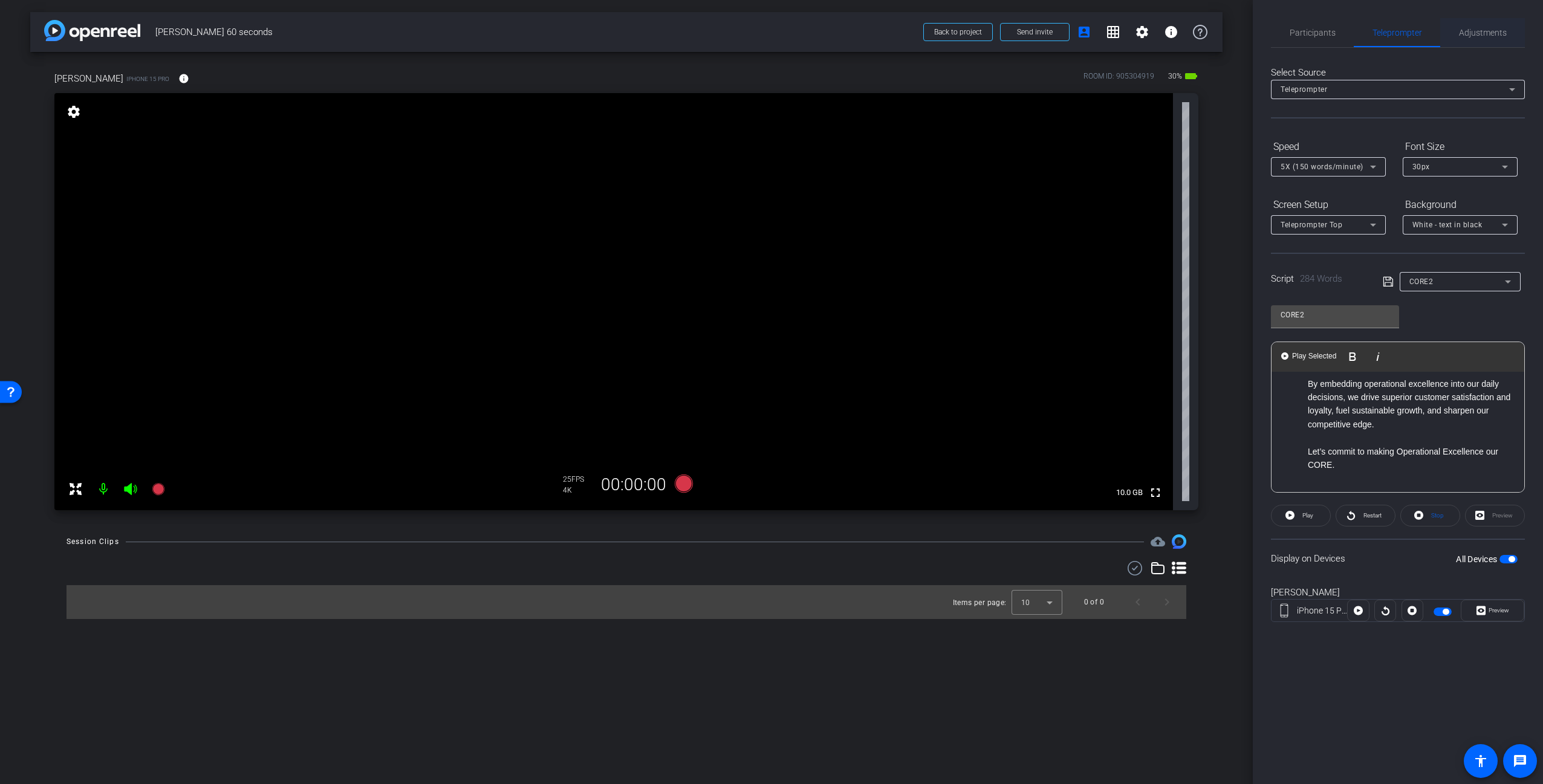
click at [1484, 32] on span "Adjustments" at bounding box center [1482, 32] width 48 height 8
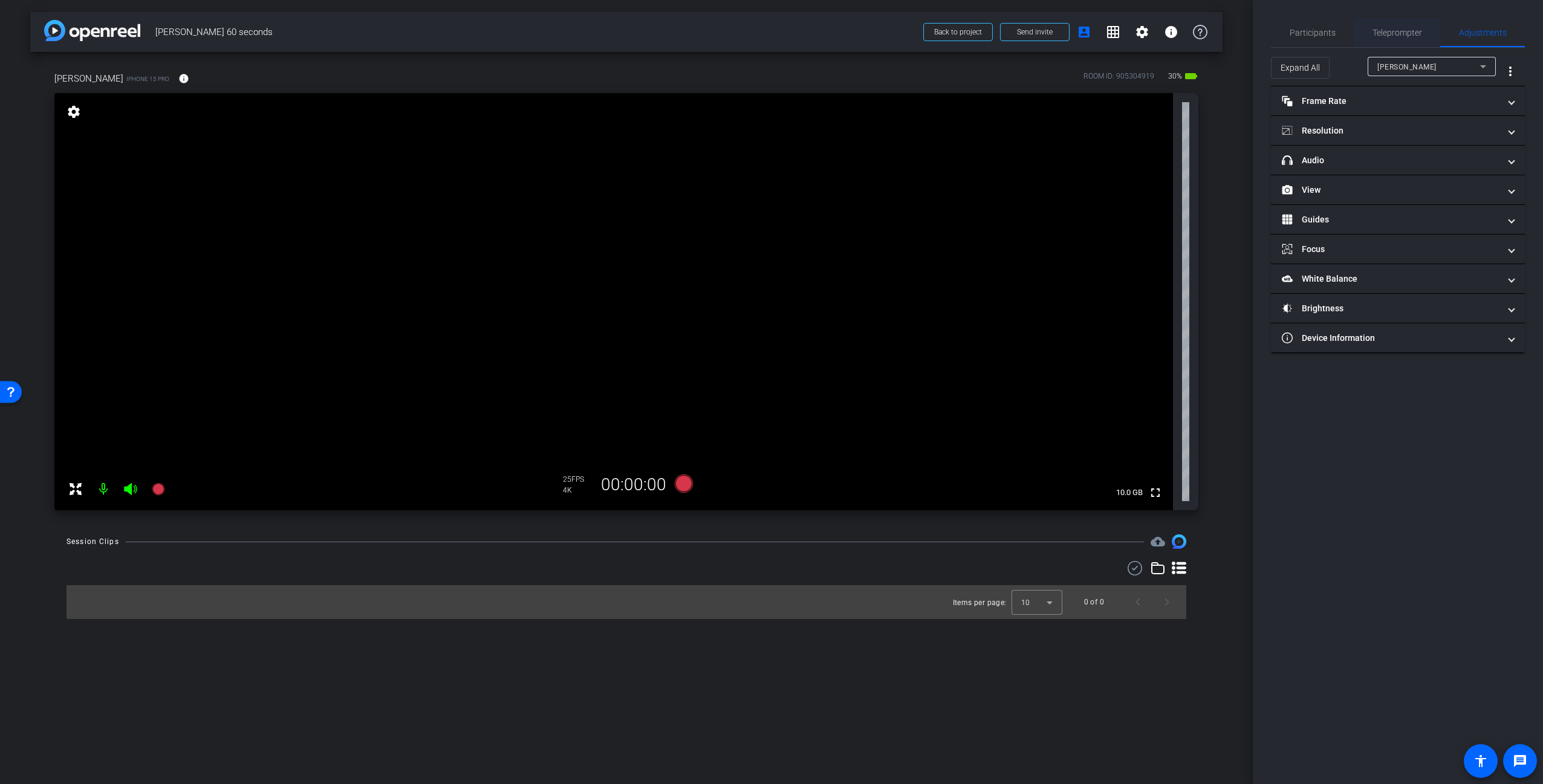
click at [1414, 34] on span "Teleprompter" at bounding box center [1397, 32] width 50 height 8
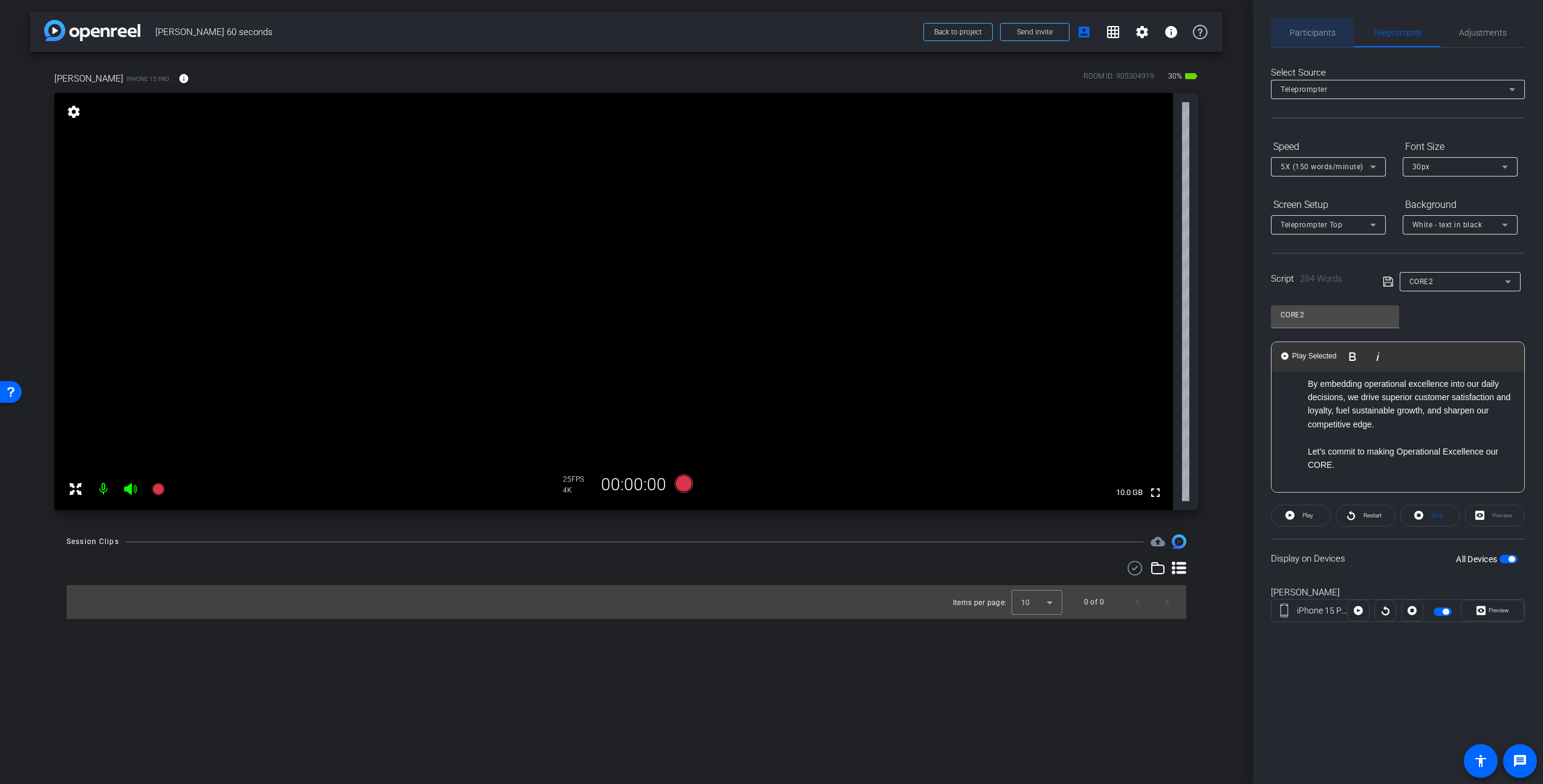
click at [1309, 31] on span "Participants" at bounding box center [1312, 32] width 46 height 8
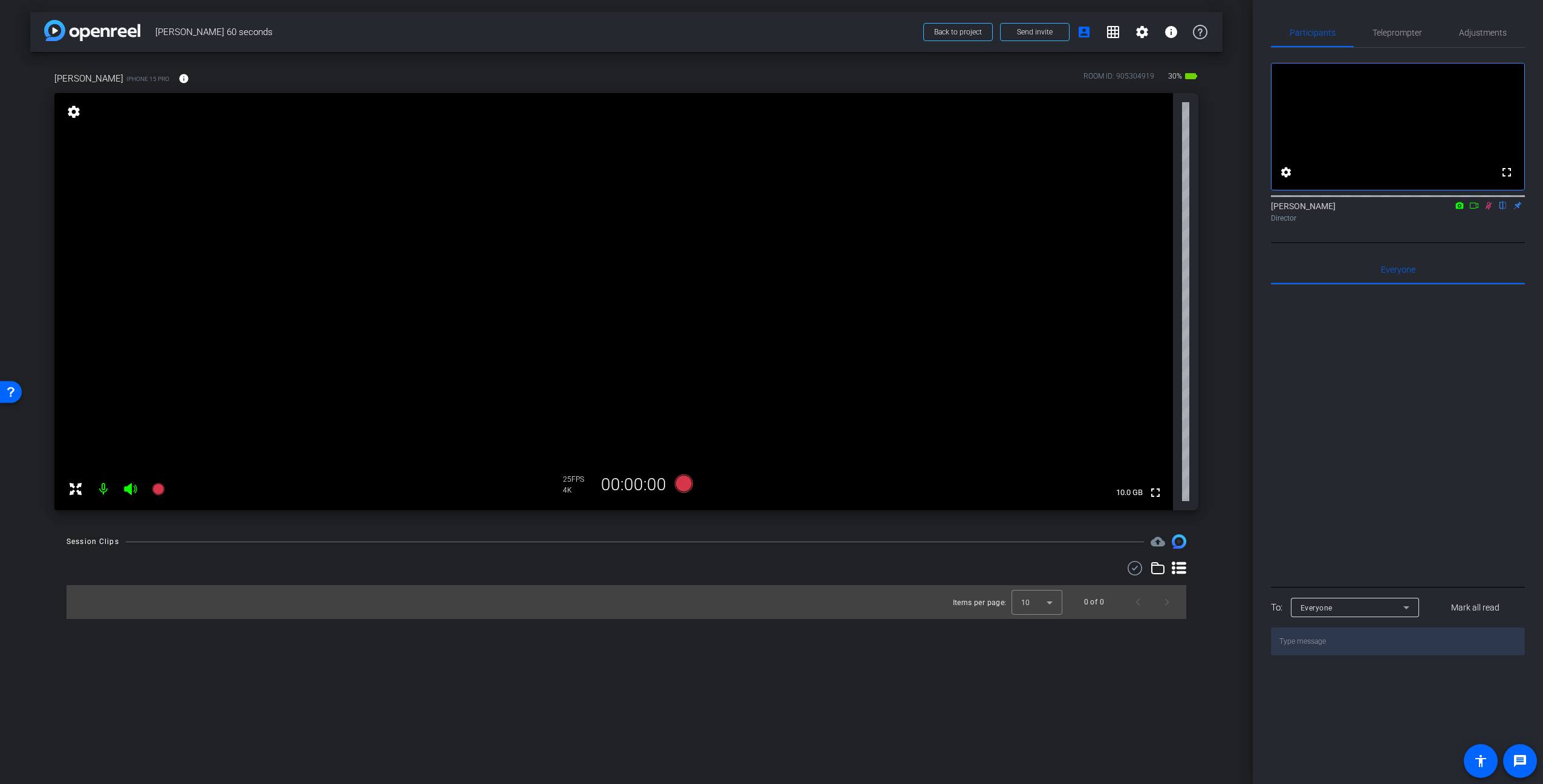
click at [693, 239] on video at bounding box center [613, 301] width 1118 height 417
click at [625, 289] on video at bounding box center [613, 301] width 1118 height 417
click at [1231, 504] on div "arrow_back [PERSON_NAME] 60 seconds Back to project Send invite account_box gri…" at bounding box center [626, 392] width 1252 height 784
click at [1232, 78] on div "arrow_back [PERSON_NAME] 60 seconds Back to project Send invite account_box gri…" at bounding box center [626, 392] width 1252 height 784
click at [1234, 79] on div "arrow_back [PERSON_NAME] 60 seconds Back to project Send invite account_box gri…" at bounding box center [626, 392] width 1252 height 784
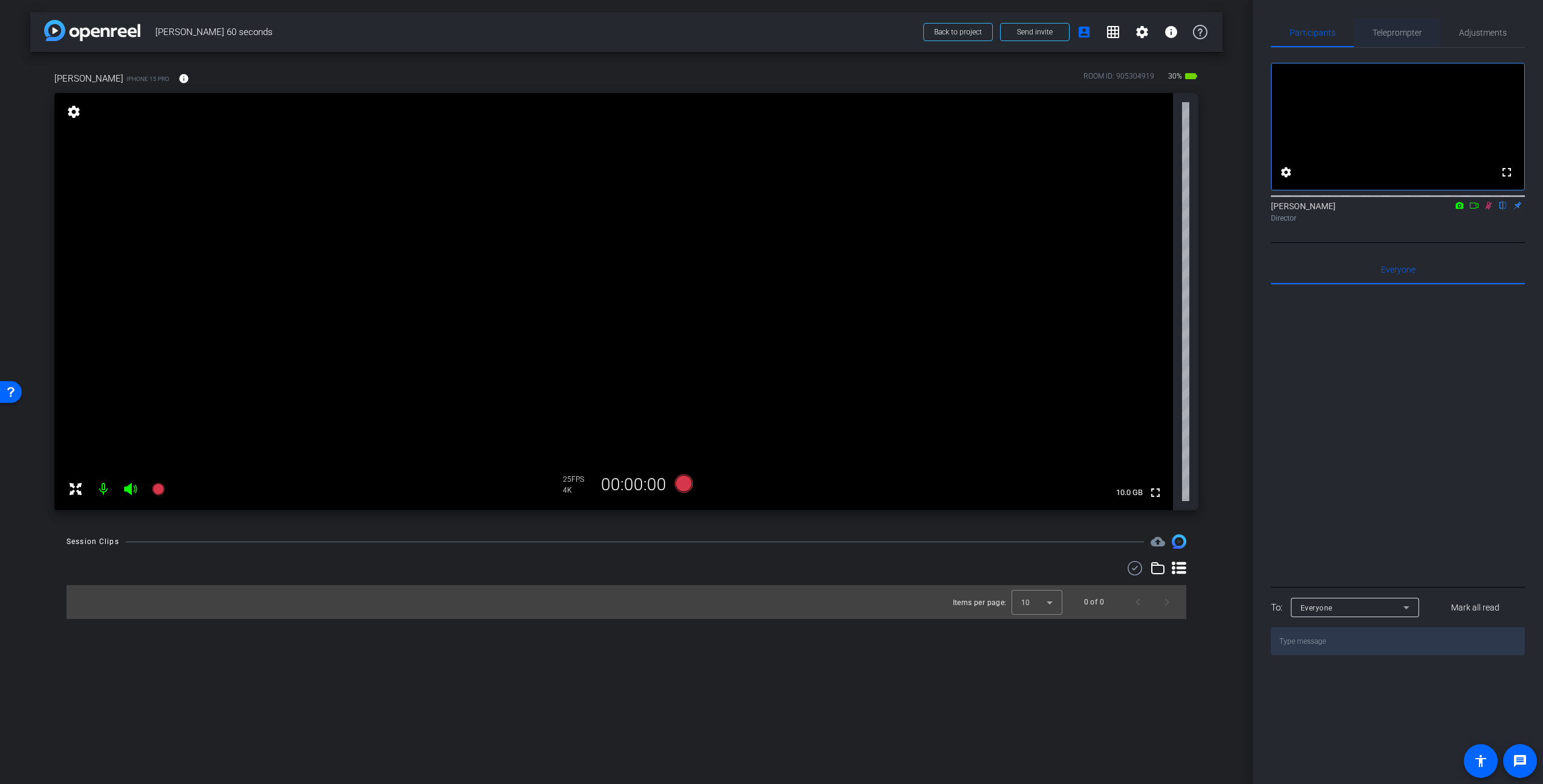
click at [1405, 34] on span "Teleprompter" at bounding box center [1397, 32] width 50 height 8
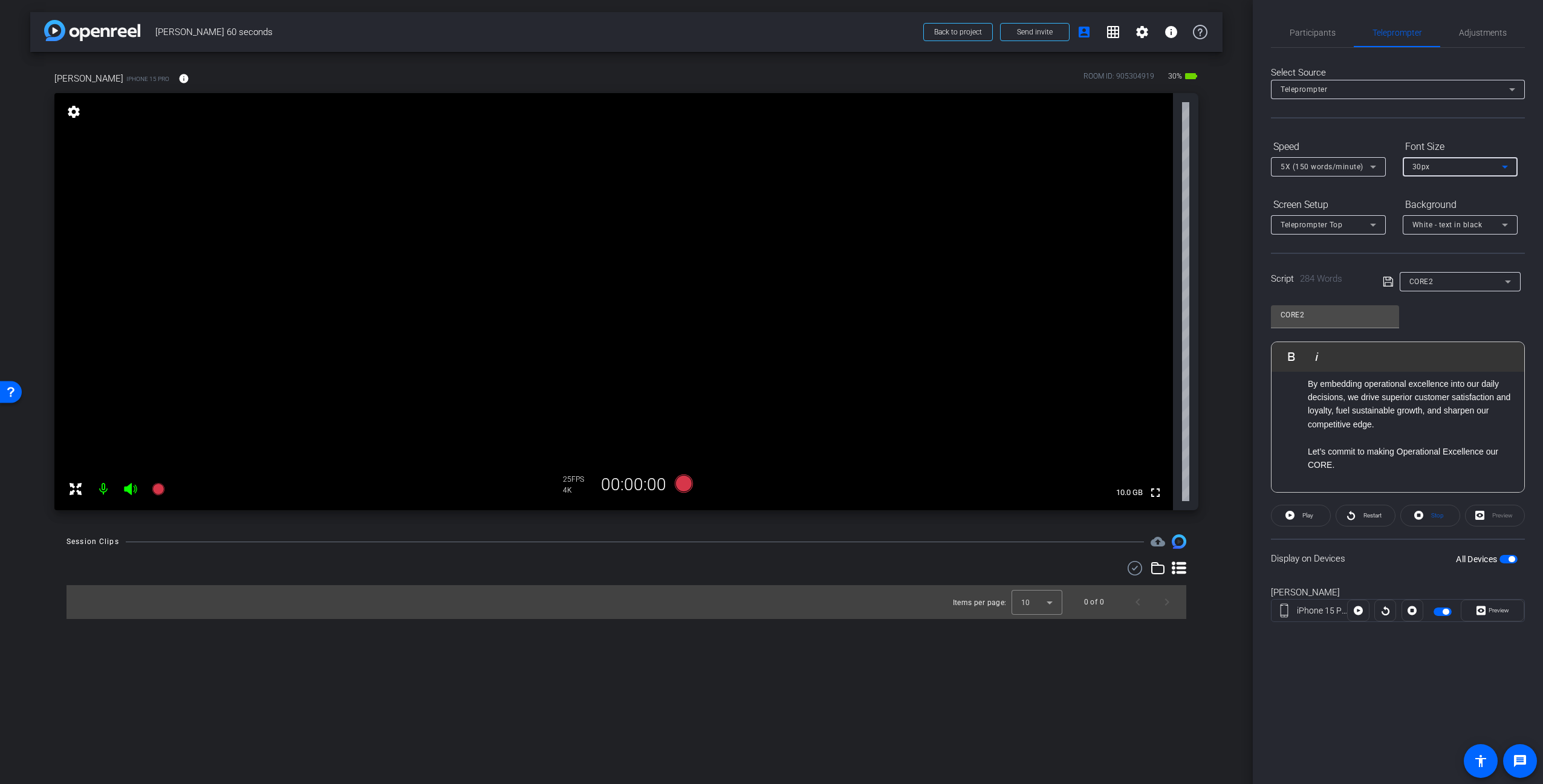
click at [1486, 162] on div "30px" at bounding box center [1457, 167] width 89 height 15
click at [1463, 232] on mat-option "40px" at bounding box center [1460, 230] width 115 height 19
click at [1374, 192] on form "Speed 5X (150 words/minute) Font Size 40px Screen Setup Teleprompter Top Backgr…" at bounding box center [1398, 185] width 254 height 98
click at [1377, 166] on icon at bounding box center [1372, 167] width 15 height 15
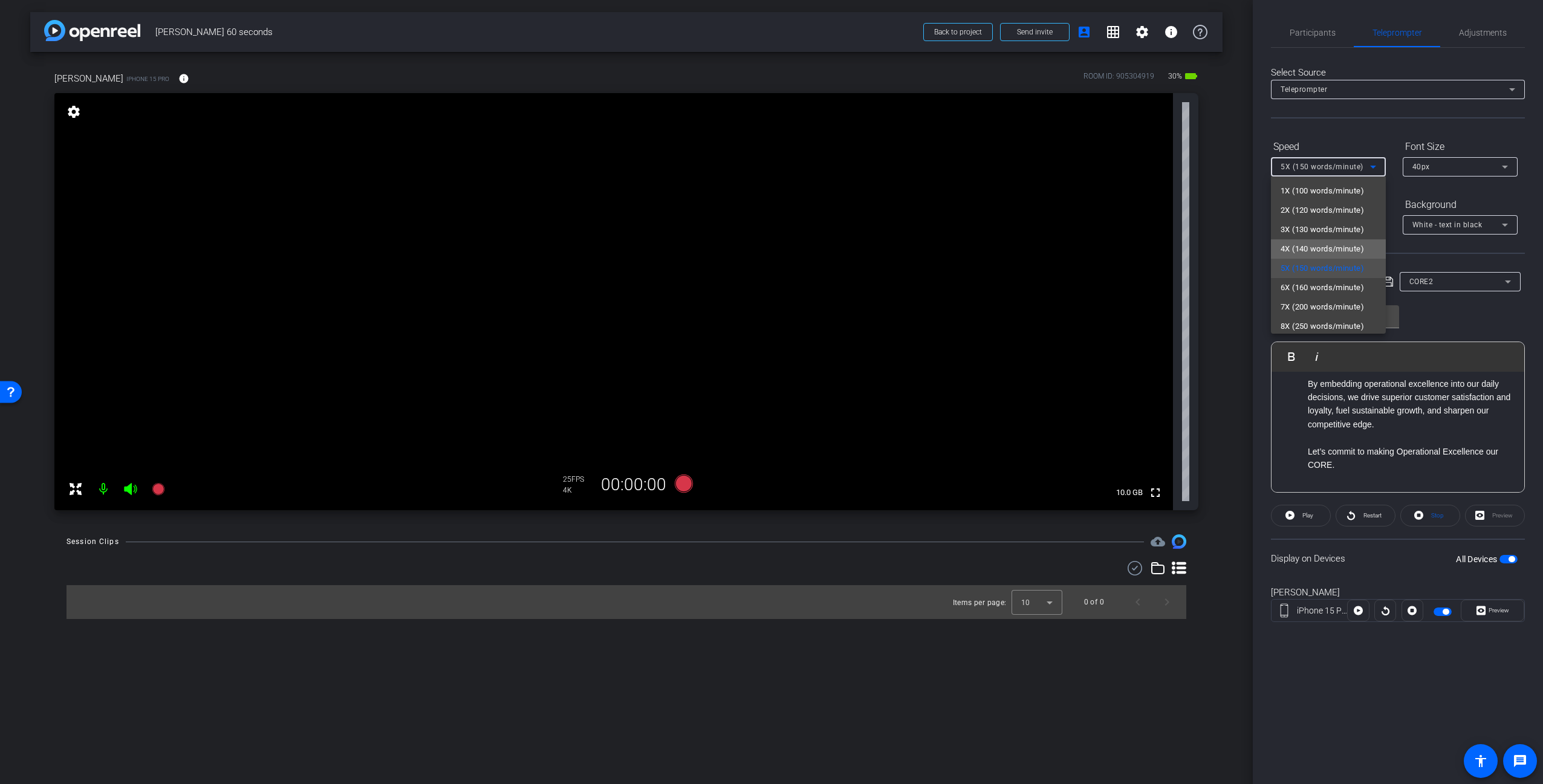
click at [1330, 250] on span "4X (140 words/minute)" at bounding box center [1322, 249] width 84 height 15
click at [1372, 170] on icon at bounding box center [1372, 167] width 15 height 15
click at [1339, 266] on span "5X (150 words/minute)" at bounding box center [1322, 268] width 84 height 15
click at [1459, 329] on div "CORE2 Play Play from this location Play Selected Play and display the selected …" at bounding box center [1398, 395] width 254 height 197
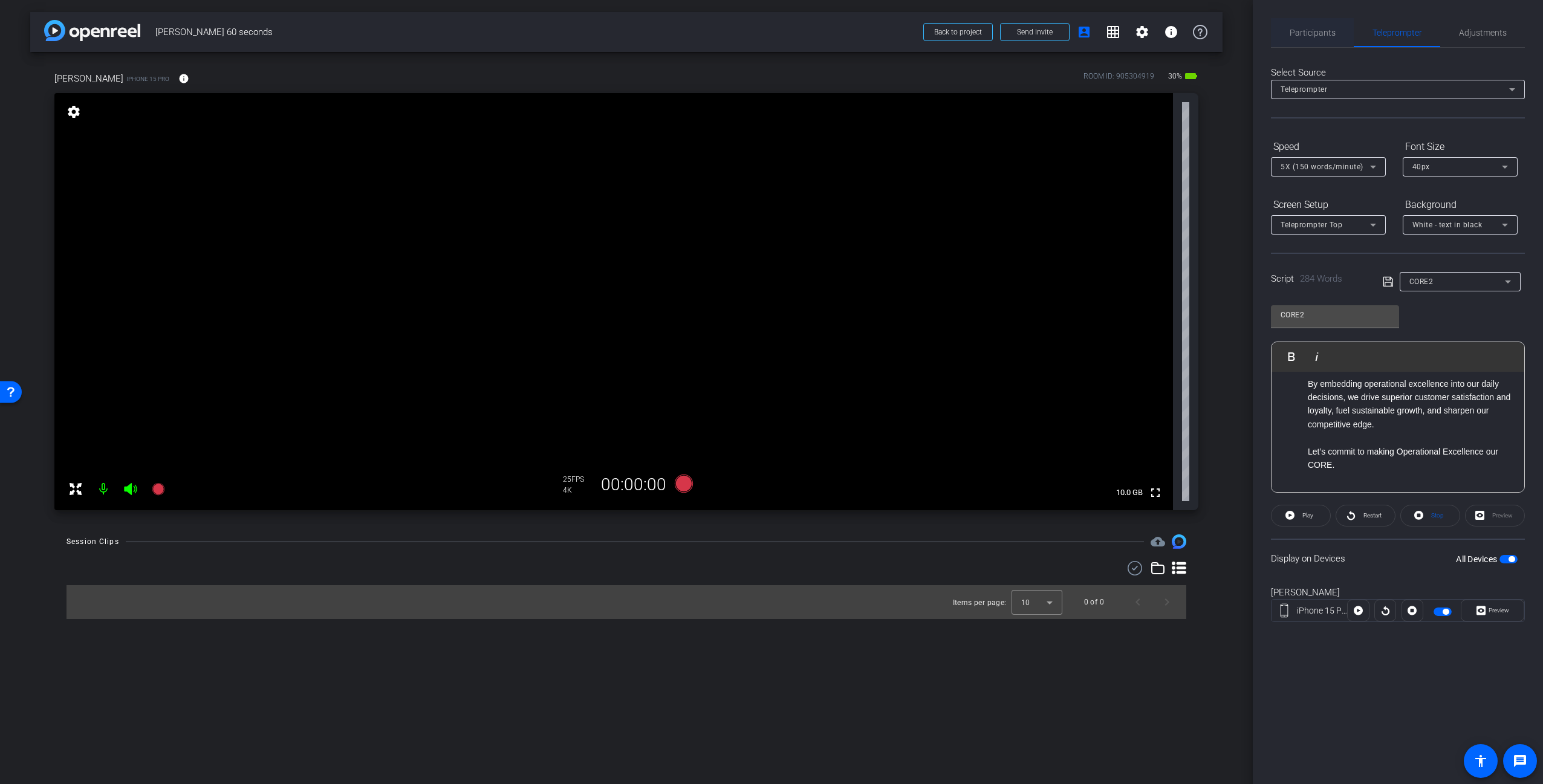
drag, startPoint x: 1319, startPoint y: 24, endPoint x: 1316, endPoint y: 29, distance: 5.8
click at [1318, 26] on span "Participants" at bounding box center [1312, 32] width 46 height 29
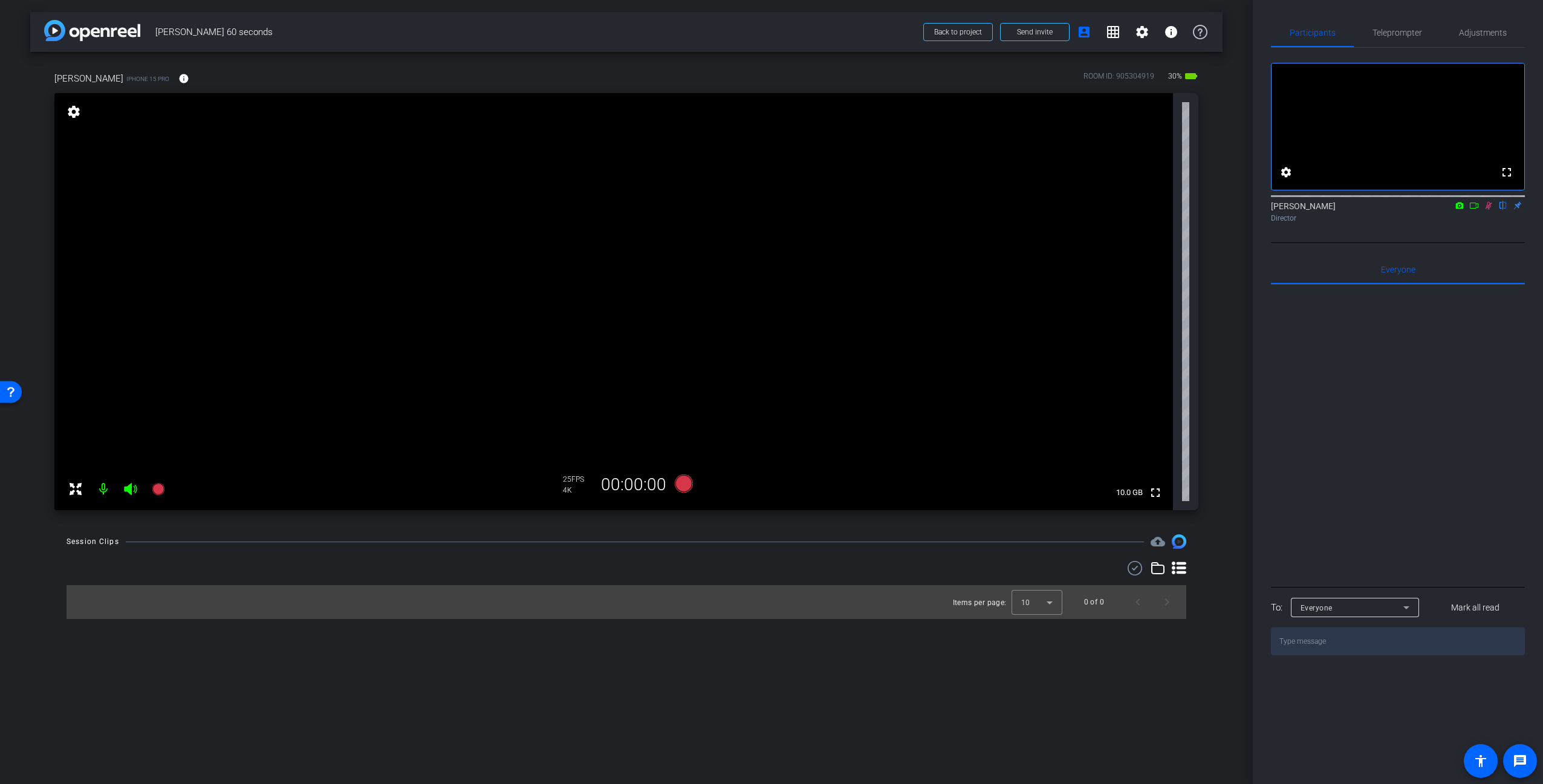
click at [1489, 209] on icon at bounding box center [1489, 206] width 6 height 8
click at [1357, 243] on div "fullscreen settings [PERSON_NAME] flip Director" at bounding box center [1398, 146] width 254 height 195
click at [1392, 411] on div at bounding box center [1398, 434] width 254 height 299
click at [1493, 243] on div "fullscreen settings [PERSON_NAME] flip Director" at bounding box center [1398, 146] width 254 height 195
click at [1490, 209] on icon at bounding box center [1489, 206] width 5 height 8
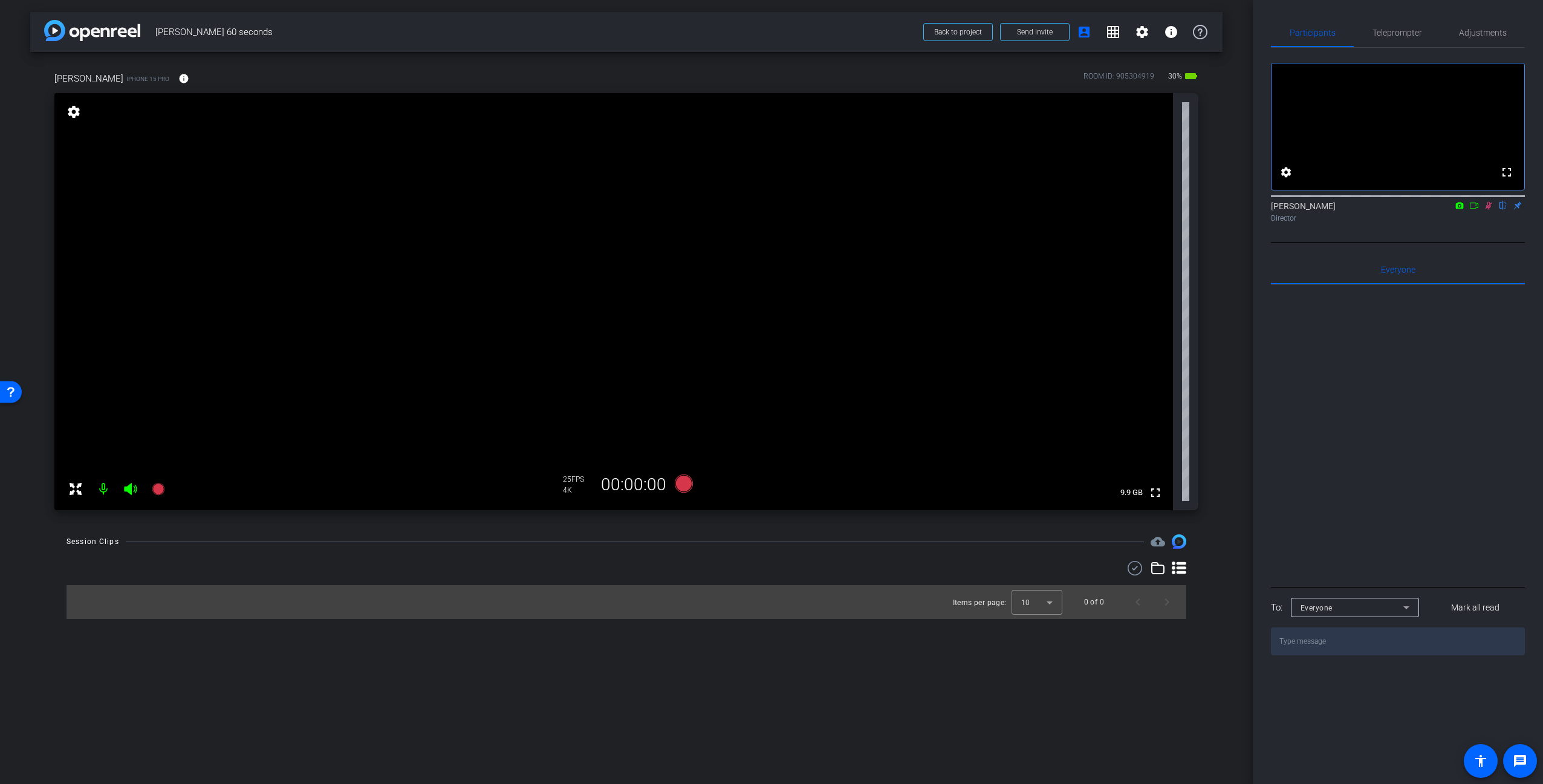
click at [1489, 223] on div "Director" at bounding box center [1398, 218] width 254 height 11
click at [1489, 243] on div "fullscreen settings [PERSON_NAME] flip Director" at bounding box center [1398, 146] width 254 height 195
click at [1490, 209] on icon at bounding box center [1488, 205] width 10 height 8
click at [1464, 387] on div at bounding box center [1398, 434] width 254 height 299
click at [1365, 425] on div at bounding box center [1398, 434] width 254 height 299
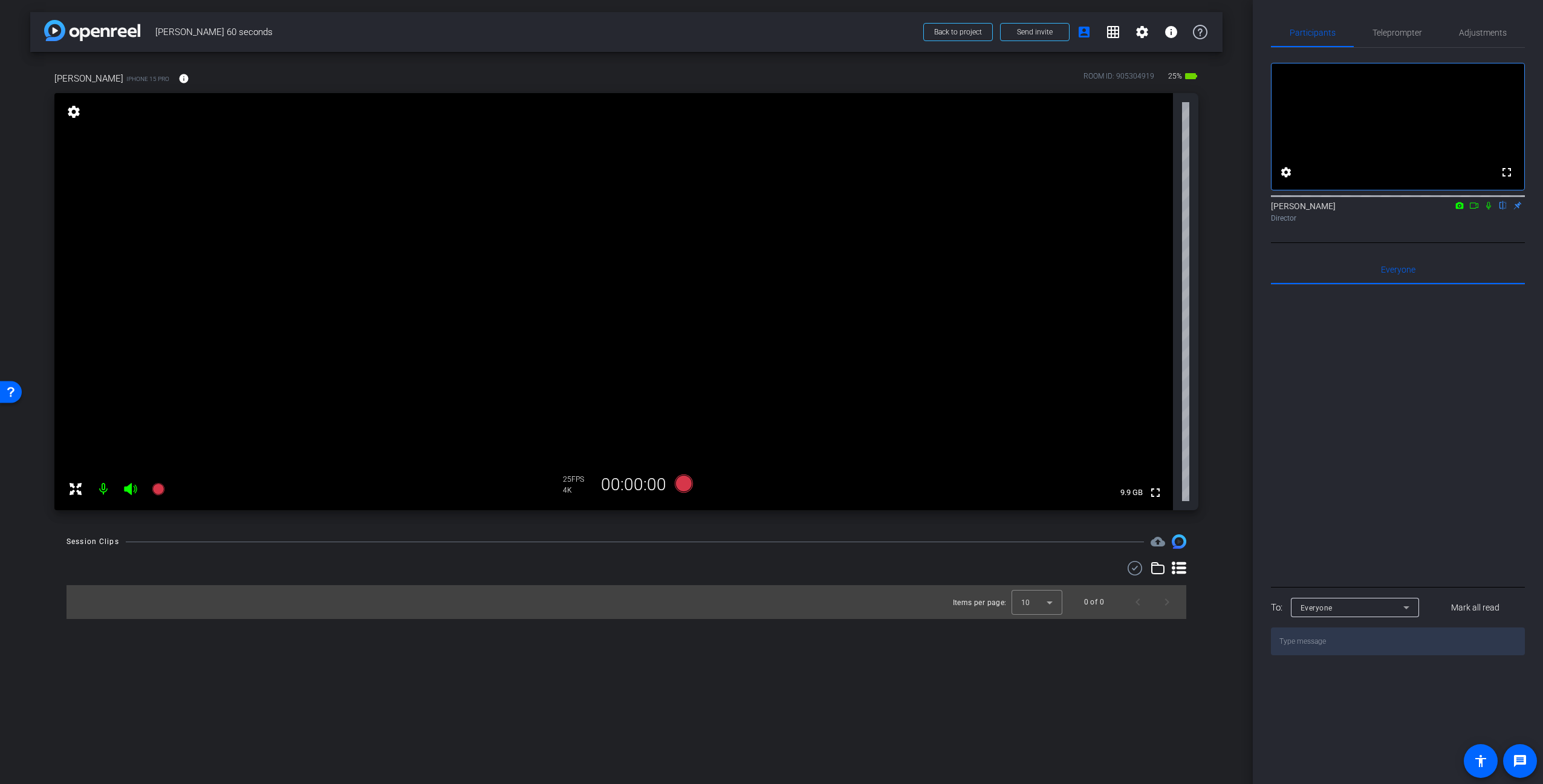
click at [1228, 436] on div "arrow_back [PERSON_NAME] 60 seconds Back to project Send invite account_box gri…" at bounding box center [626, 392] width 1252 height 784
click at [1420, 29] on span "Teleprompter" at bounding box center [1397, 32] width 50 height 8
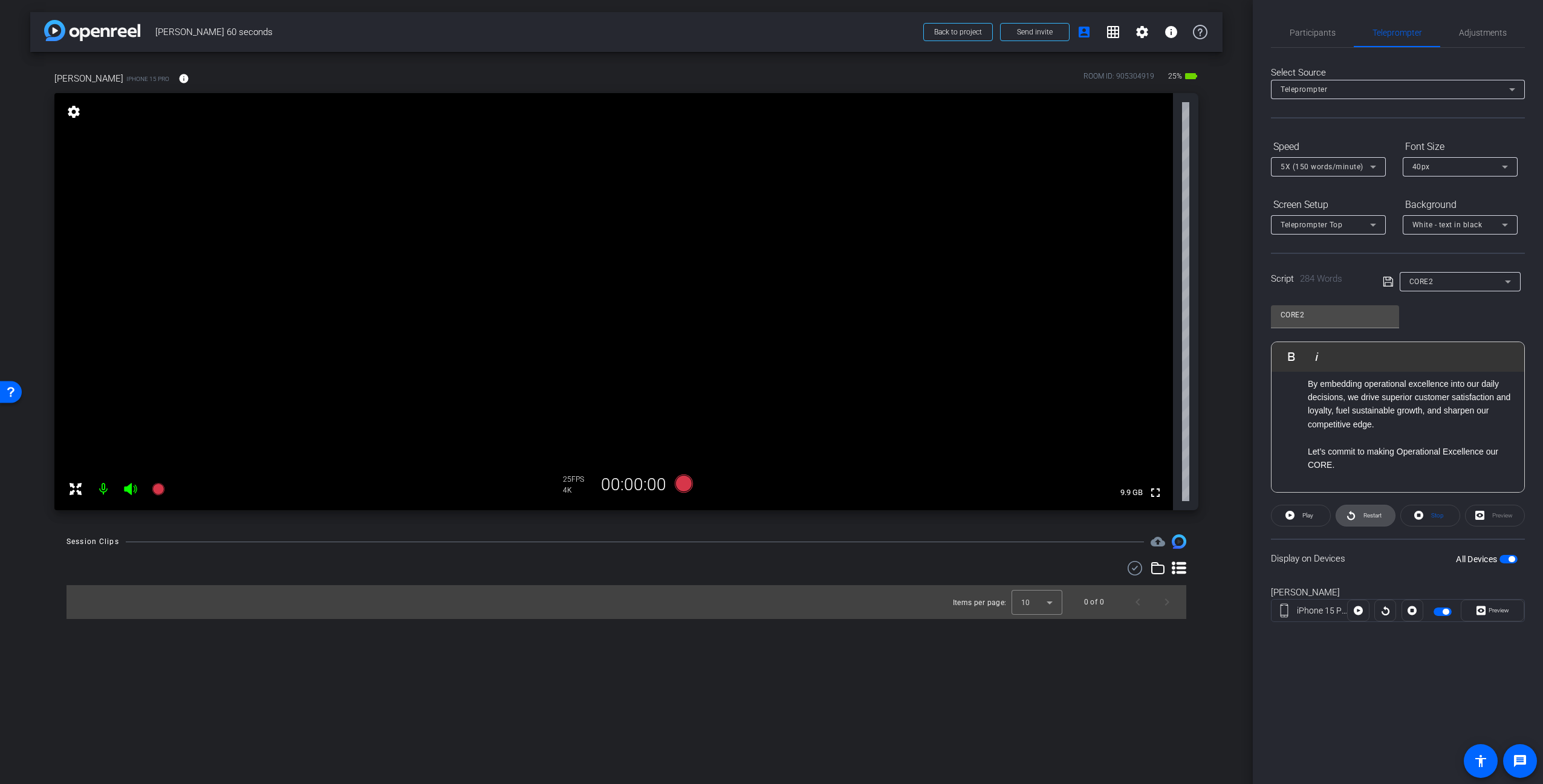
click at [1360, 515] on span "Restart" at bounding box center [1371, 515] width 21 height 17
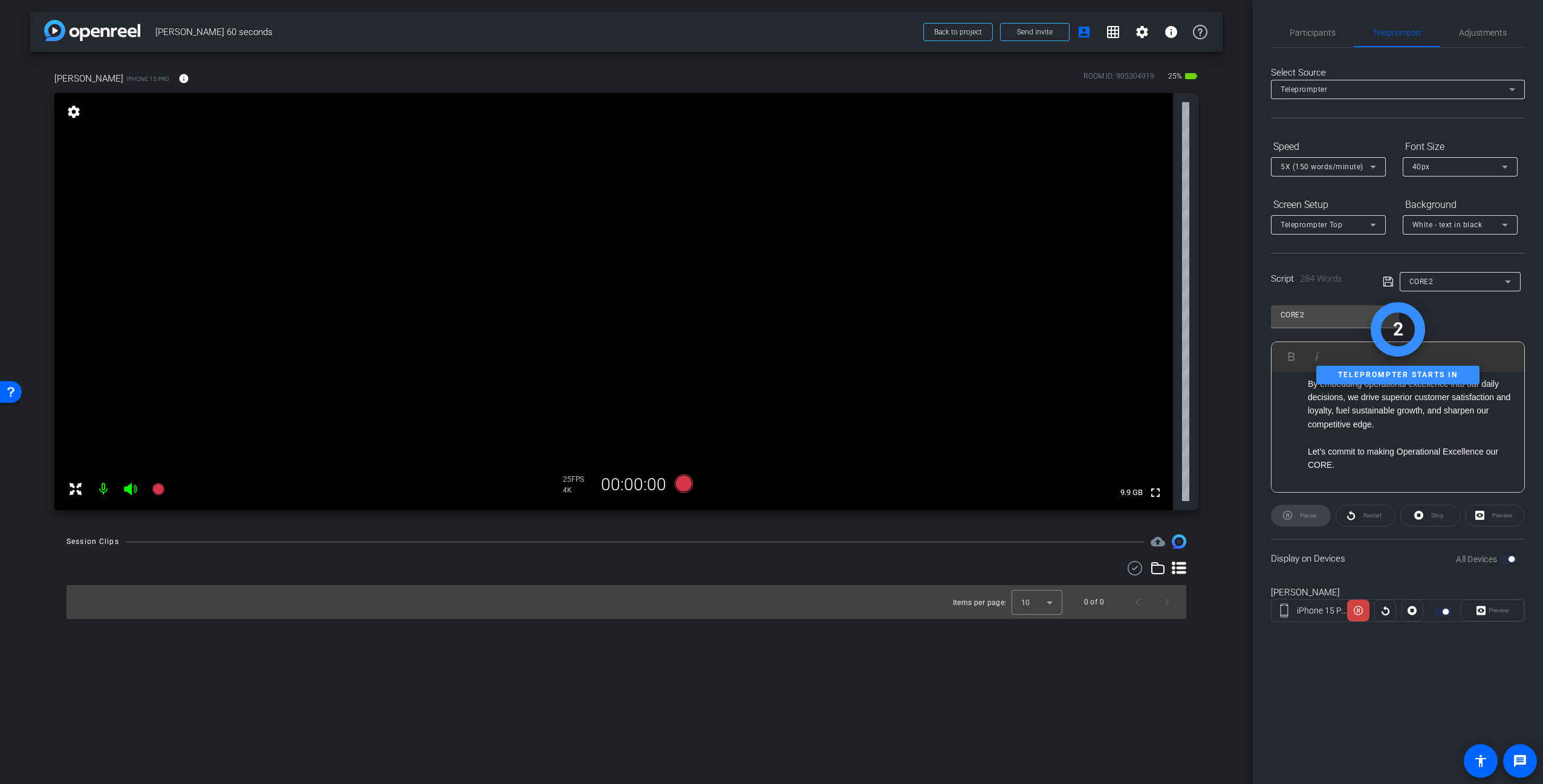
click at [1426, 515] on div "Stop" at bounding box center [1430, 515] width 60 height 22
click at [1356, 517] on div "Restart" at bounding box center [1365, 515] width 60 height 22
click at [1422, 515] on icon at bounding box center [1418, 515] width 9 height 9
click at [1498, 610] on span "Preview" at bounding box center [1499, 610] width 20 height 6
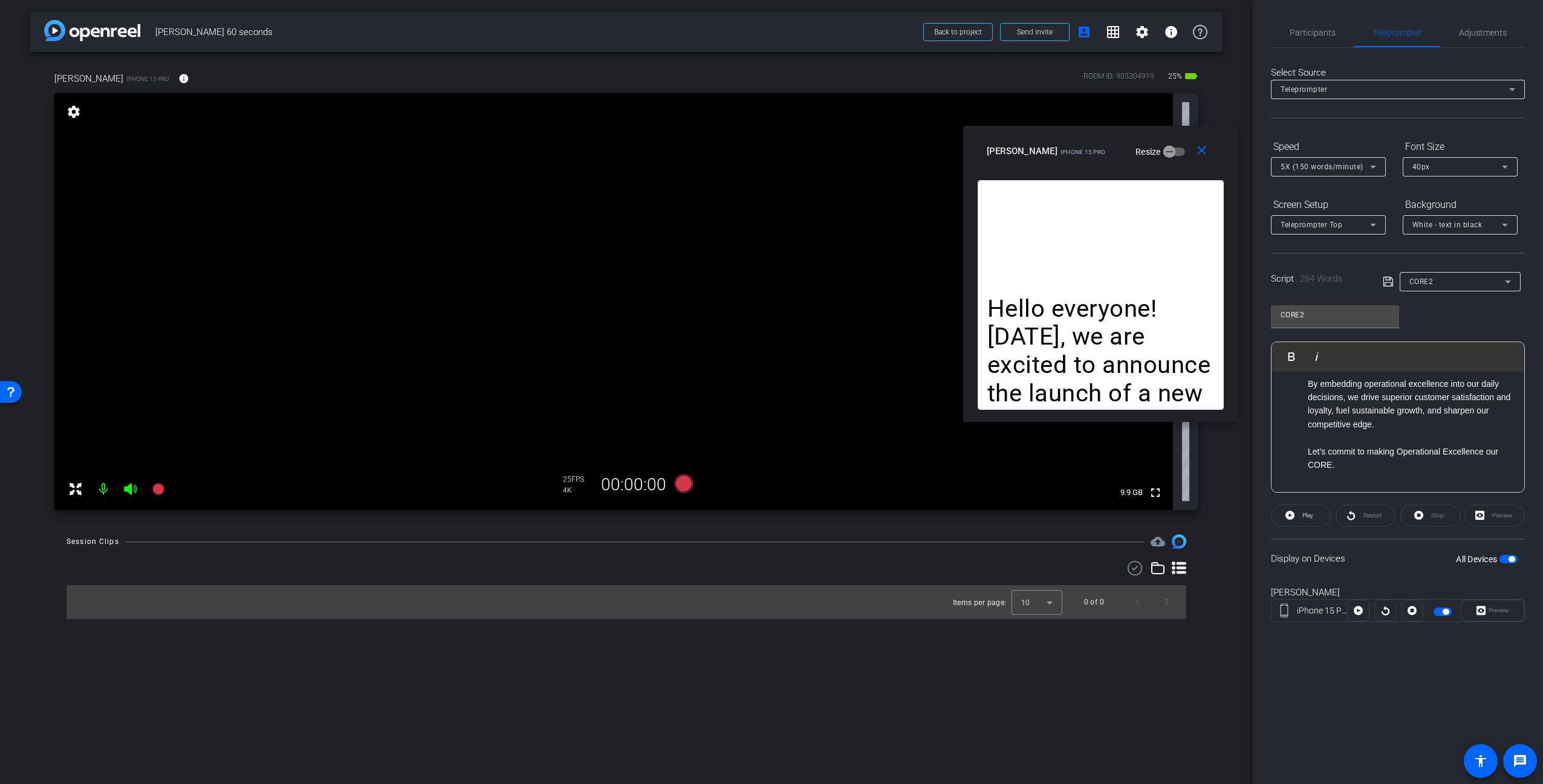
drag, startPoint x: 956, startPoint y: 238, endPoint x: 1161, endPoint y: 147, distance: 224.3
click at [1161, 147] on div "[PERSON_NAME] iPhone 15 Pro Resize" at bounding box center [1105, 151] width 237 height 22
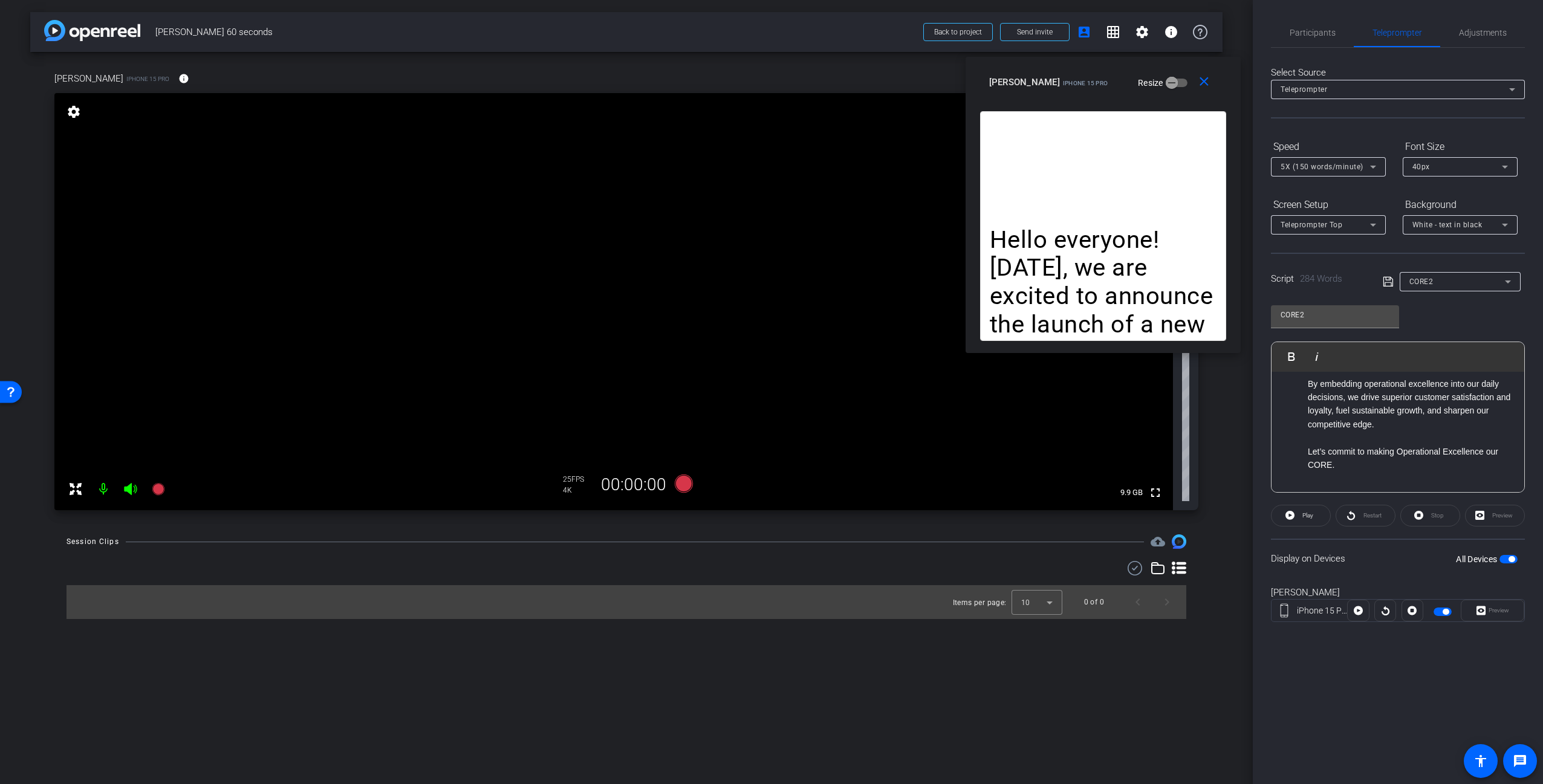
drag, startPoint x: 1085, startPoint y: 149, endPoint x: 1084, endPoint y: 81, distance: 68.0
click at [1120, 81] on mat-slide-toggle "Resize" at bounding box center [1153, 83] width 68 height 19
click at [1321, 36] on span "Participants" at bounding box center [1312, 32] width 46 height 8
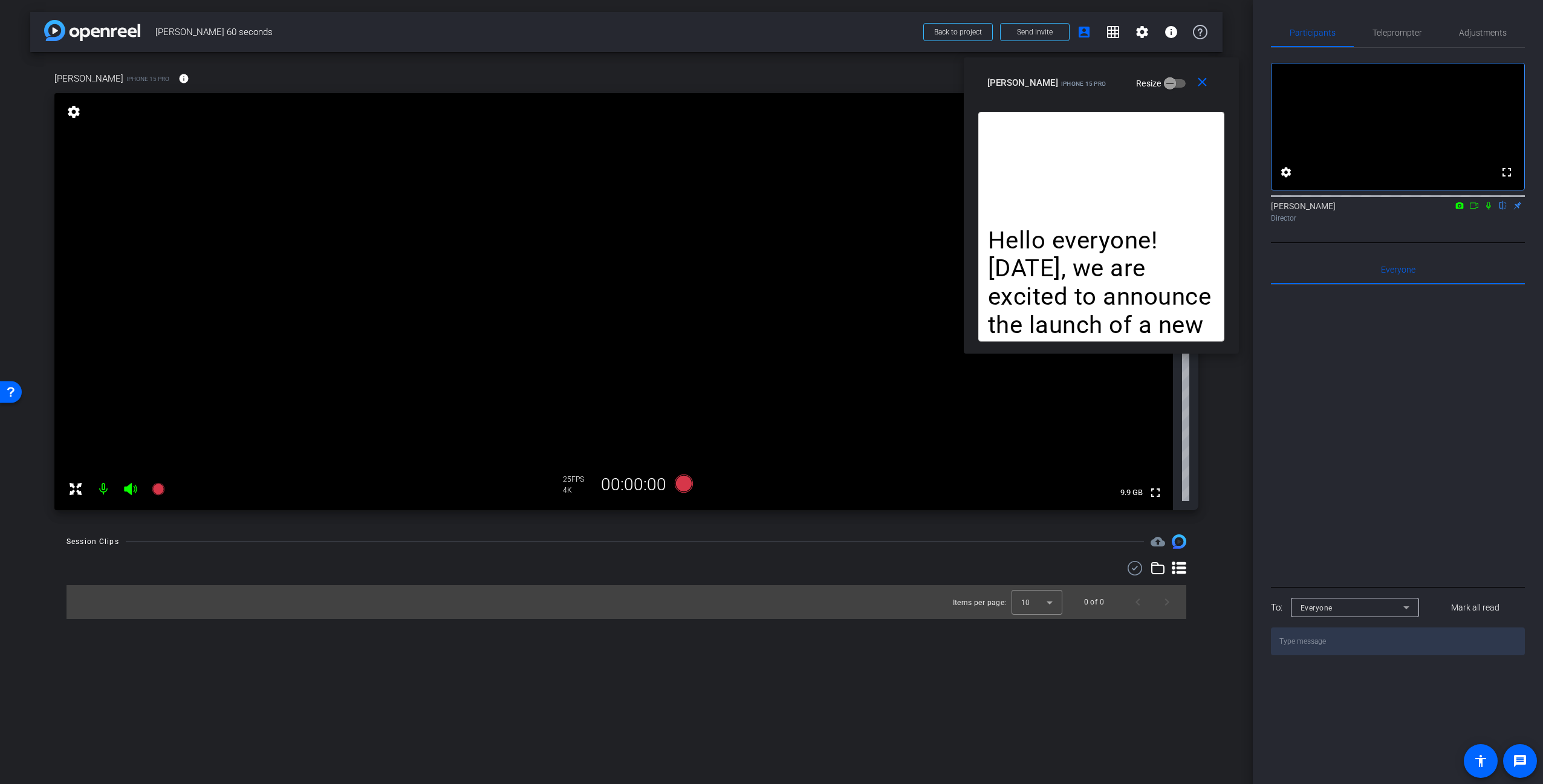
click at [1436, 243] on div "fullscreen settings [PERSON_NAME] flip Director" at bounding box center [1398, 146] width 254 height 195
click at [1435, 243] on div "fullscreen settings [PERSON_NAME] flip Director" at bounding box center [1398, 146] width 254 height 195
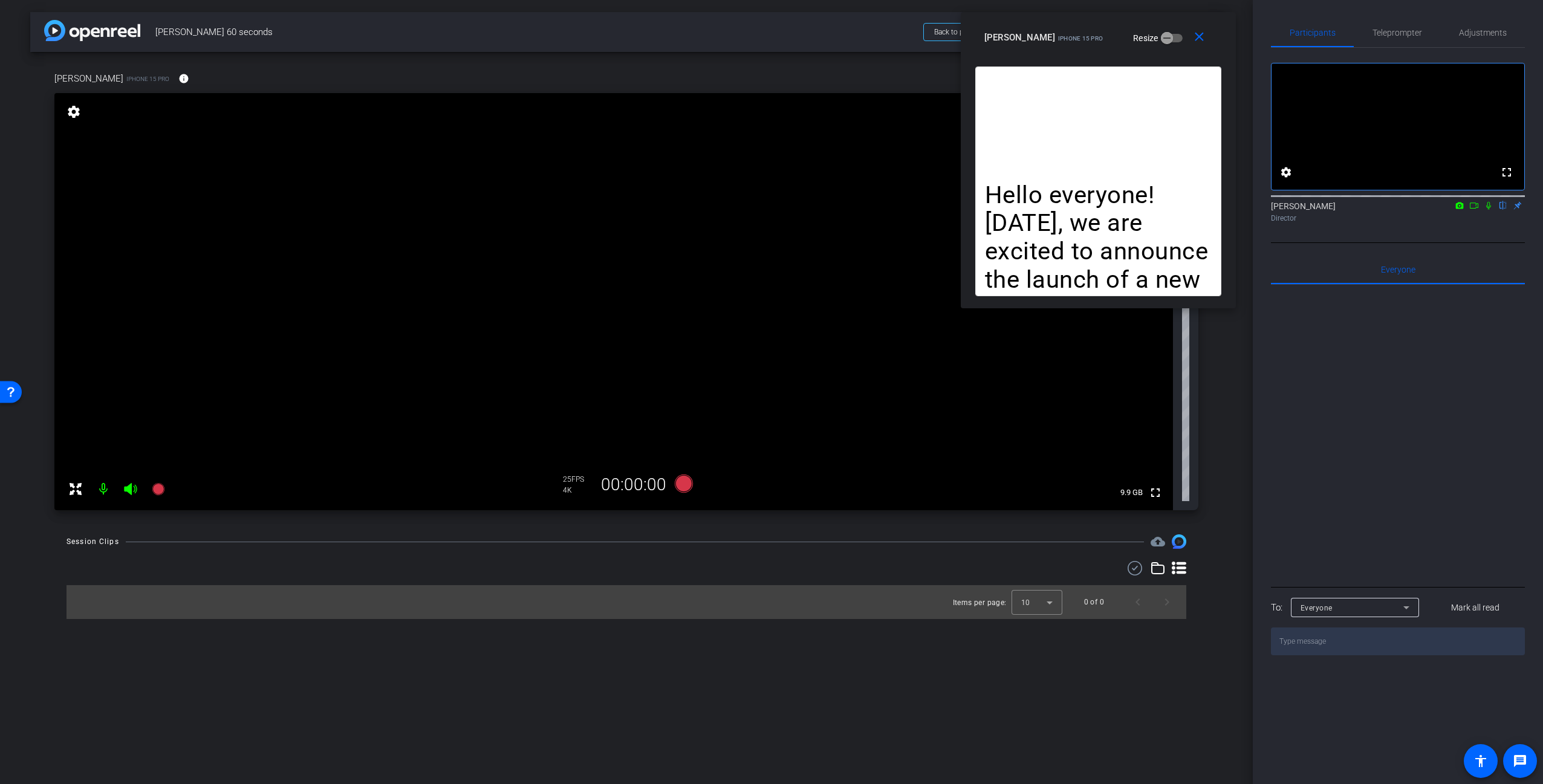
drag, startPoint x: 1175, startPoint y: 75, endPoint x: 1173, endPoint y: 30, distance: 45.0
click at [1173, 30] on div "[PERSON_NAME] iPhone 15 Pro Resize" at bounding box center [1102, 38] width 237 height 22
click at [1448, 243] on div "fullscreen settings [PERSON_NAME] flip Director" at bounding box center [1398, 146] width 254 height 195
click at [1390, 227] on div "[PERSON_NAME] flip Director" at bounding box center [1398, 209] width 254 height 37
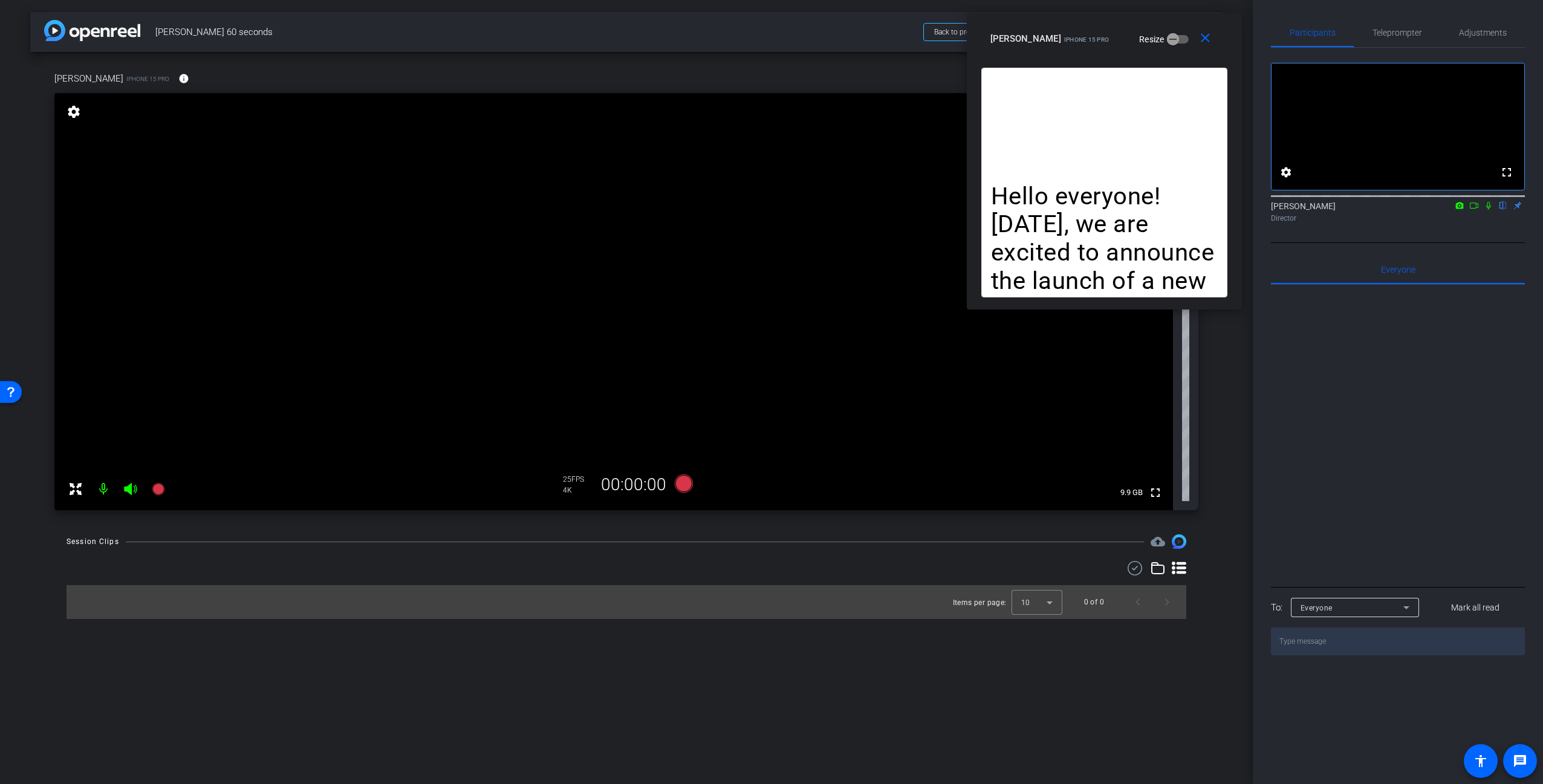
click at [1072, 28] on div "[PERSON_NAME] iPhone 15 Pro Resize" at bounding box center [1109, 39] width 237 height 22
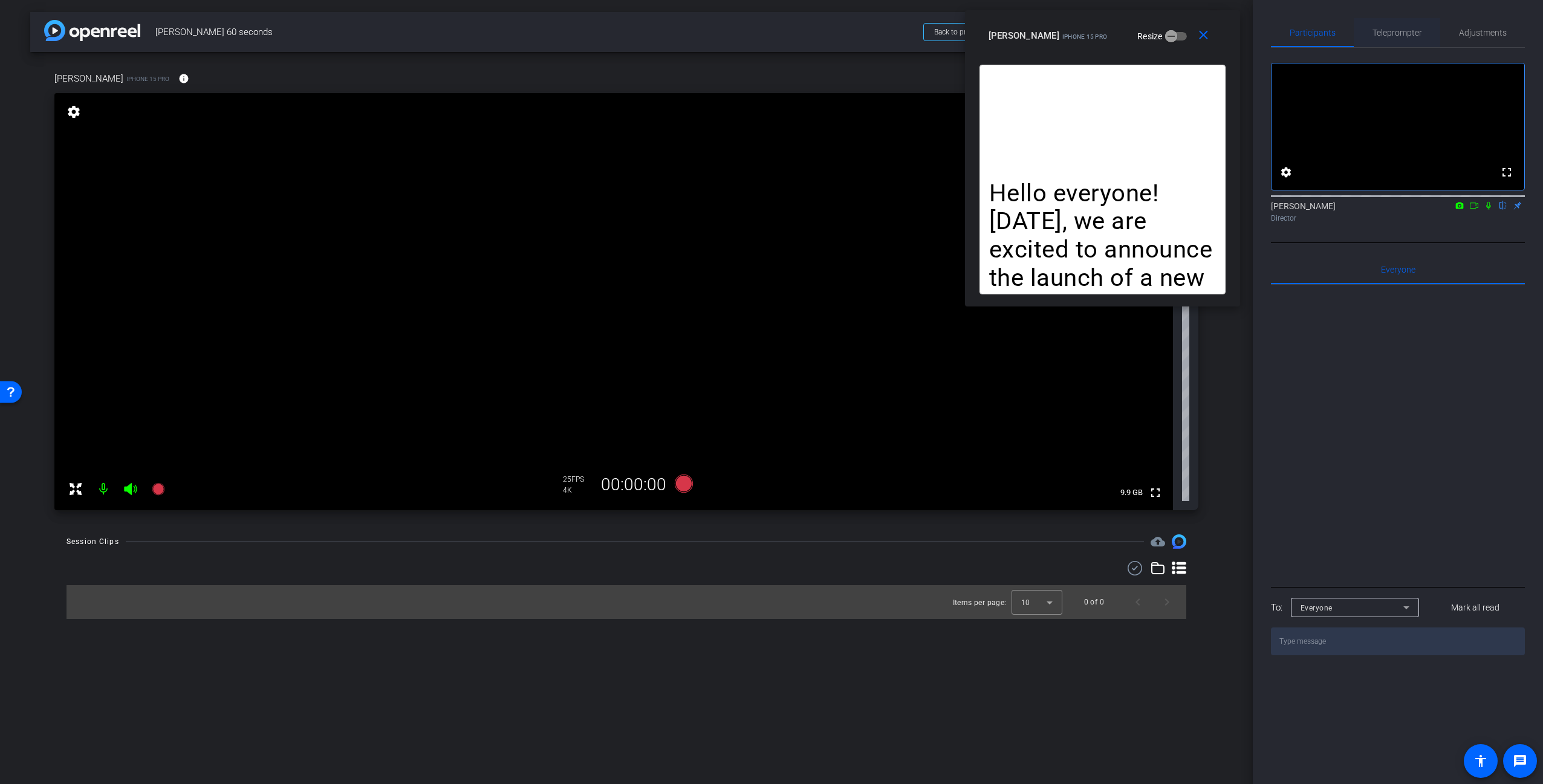
click at [1405, 31] on span "Teleprompter" at bounding box center [1397, 32] width 50 height 8
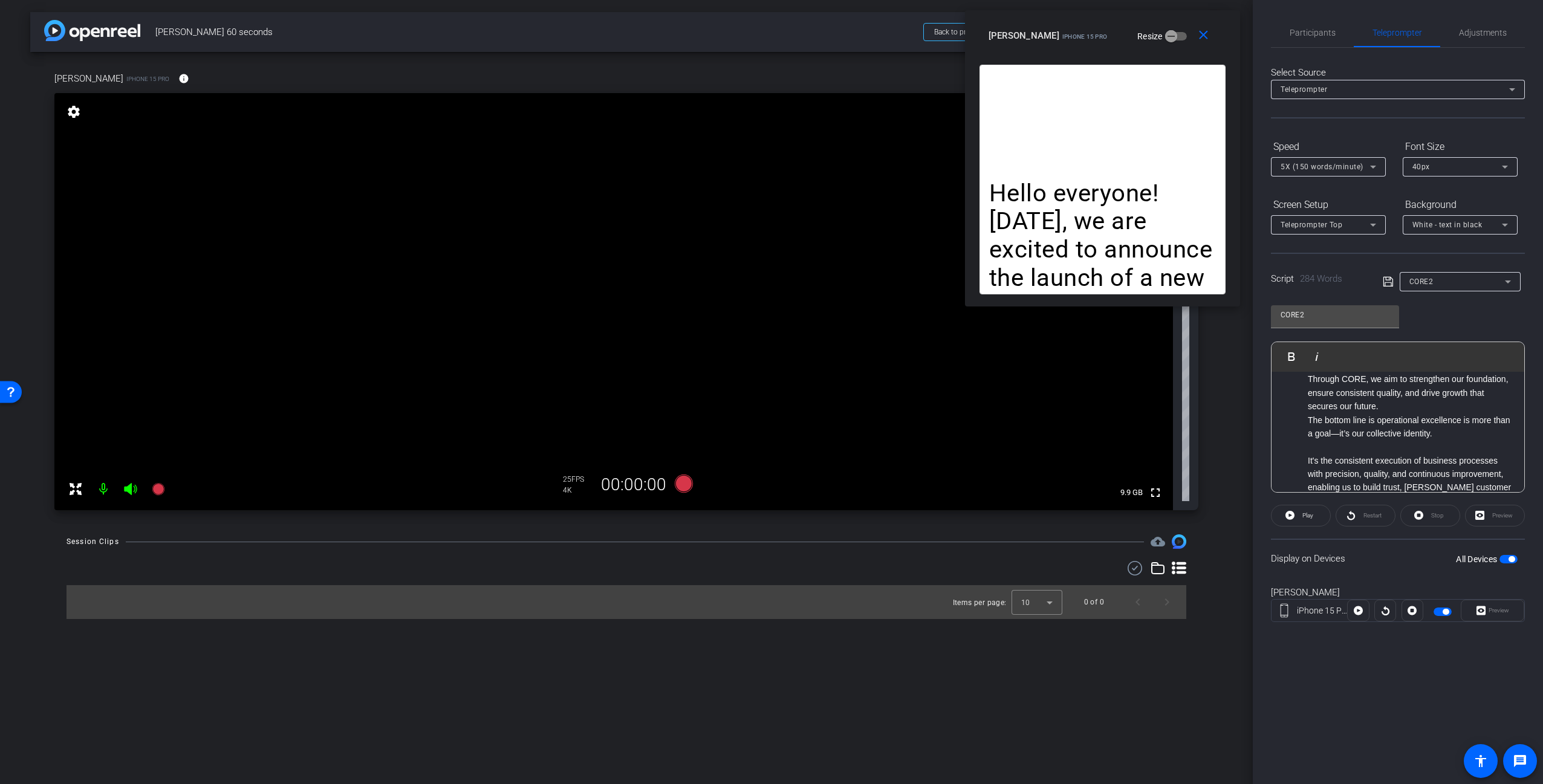
scroll to position [0, 0]
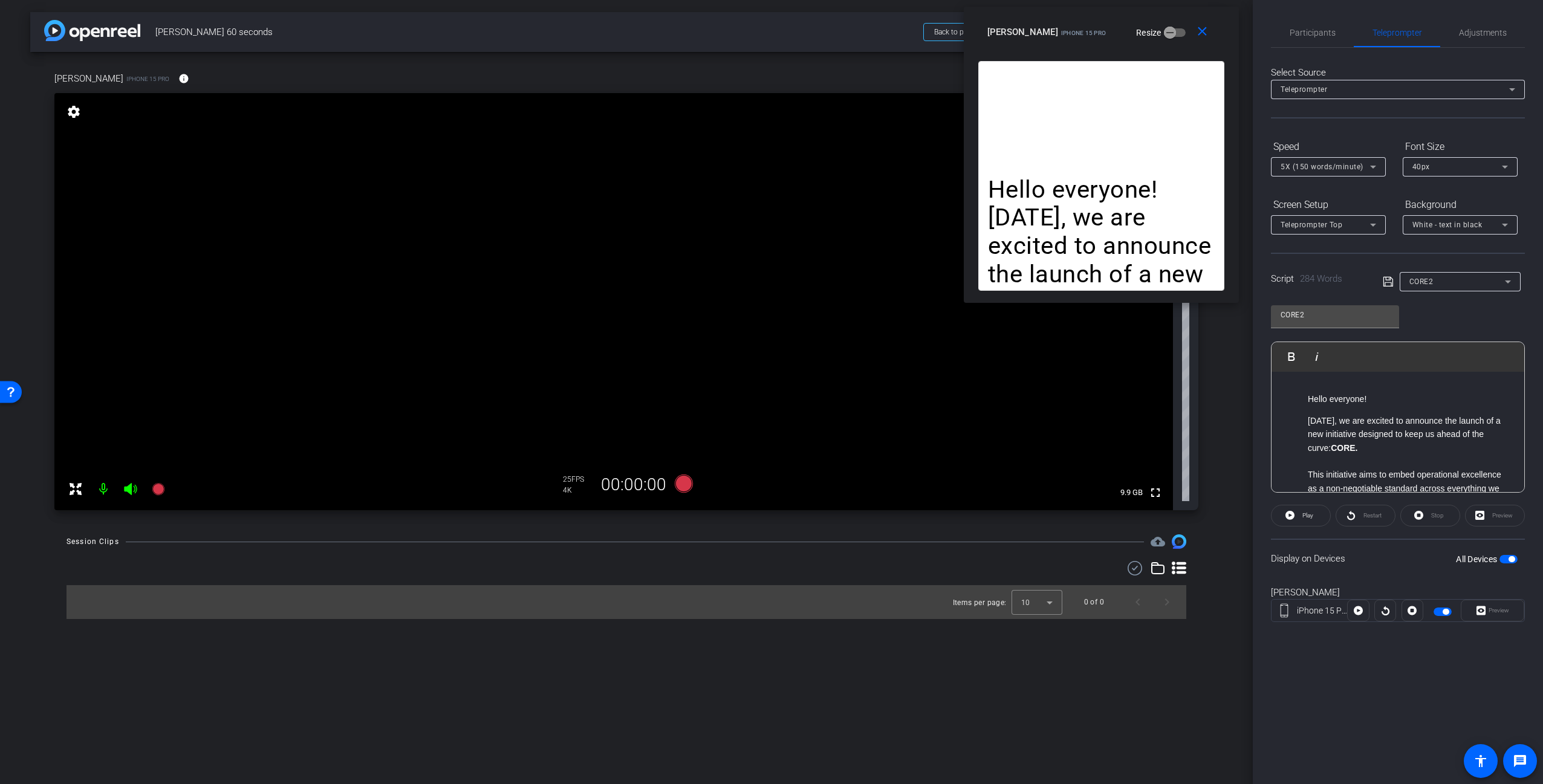
click at [1118, 32] on mat-slide-toggle "Resize" at bounding box center [1152, 33] width 68 height 19
click at [1071, 16] on div "close [PERSON_NAME] iPhone 15 Pro Resize" at bounding box center [1101, 33] width 275 height 54
click at [1328, 37] on span "Participants" at bounding box center [1312, 32] width 46 height 8
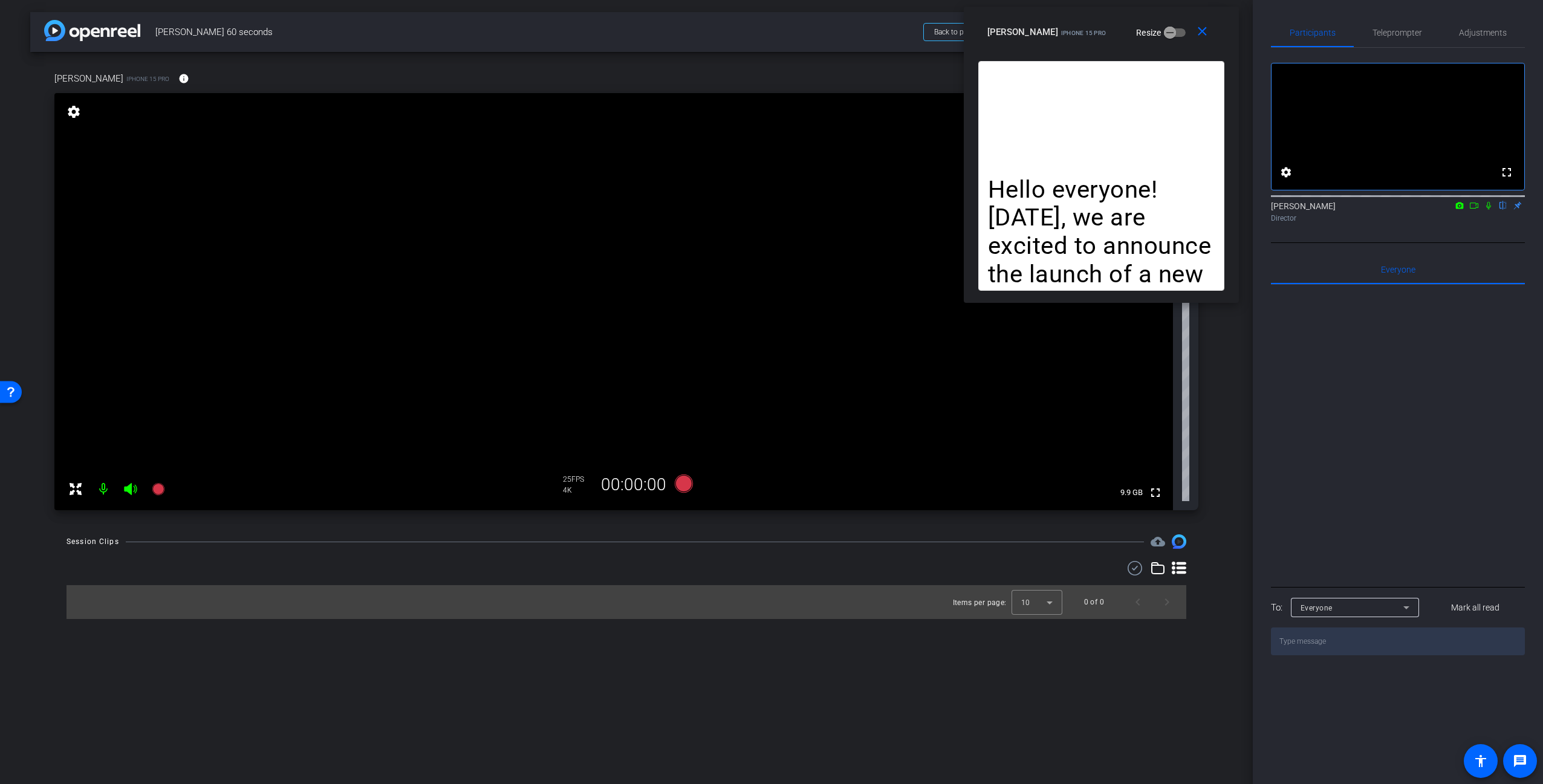
click at [1474, 209] on icon at bounding box center [1473, 205] width 10 height 8
click at [1497, 211] on mat-icon at bounding box center [1503, 205] width 15 height 11
click at [1504, 209] on icon at bounding box center [1503, 205] width 10 height 8
click at [1353, 223] on div "Director" at bounding box center [1398, 218] width 254 height 11
click at [1448, 223] on div "Director" at bounding box center [1398, 218] width 254 height 11
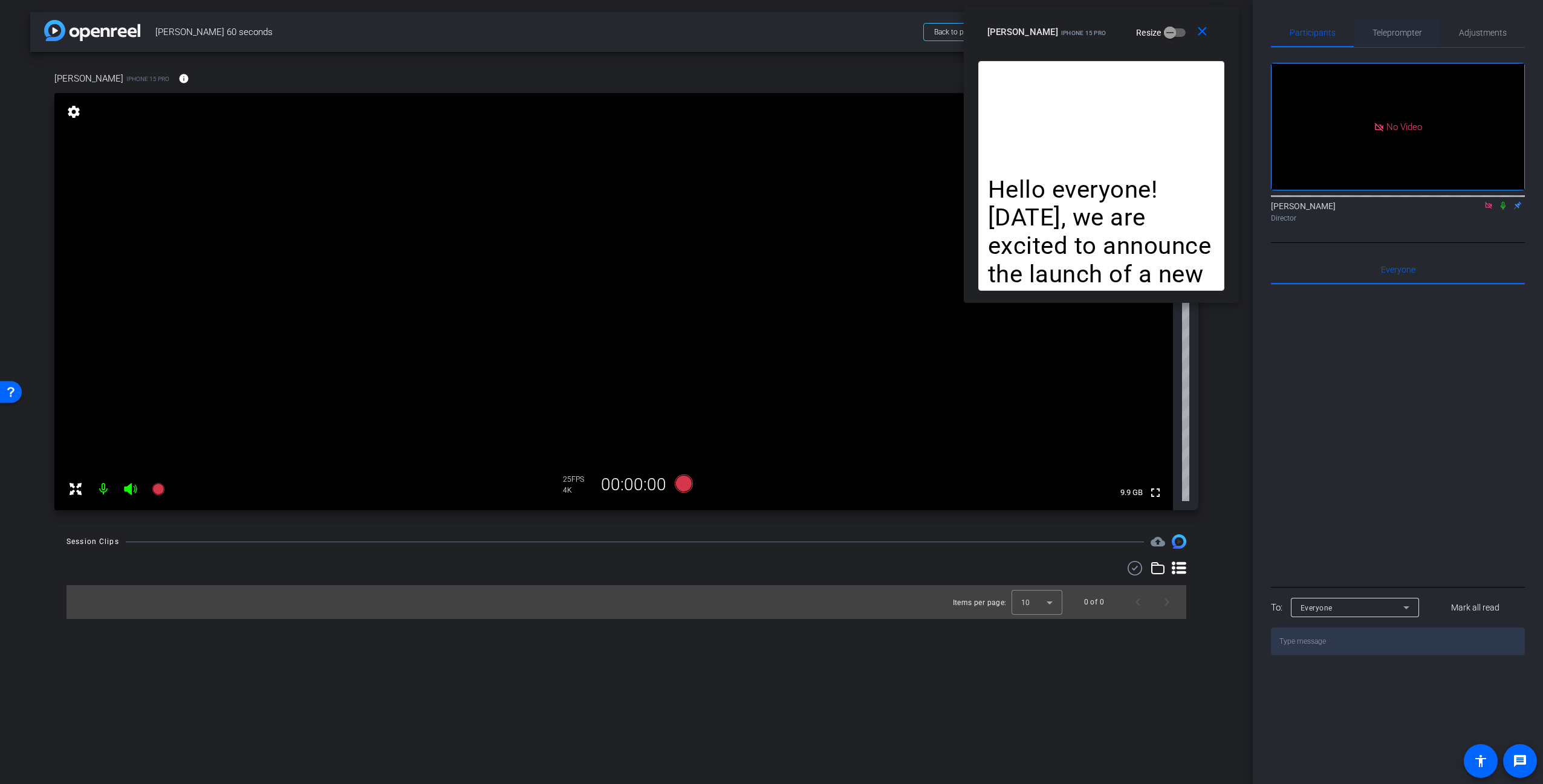
click at [1404, 34] on span "Teleprompter" at bounding box center [1397, 32] width 50 height 8
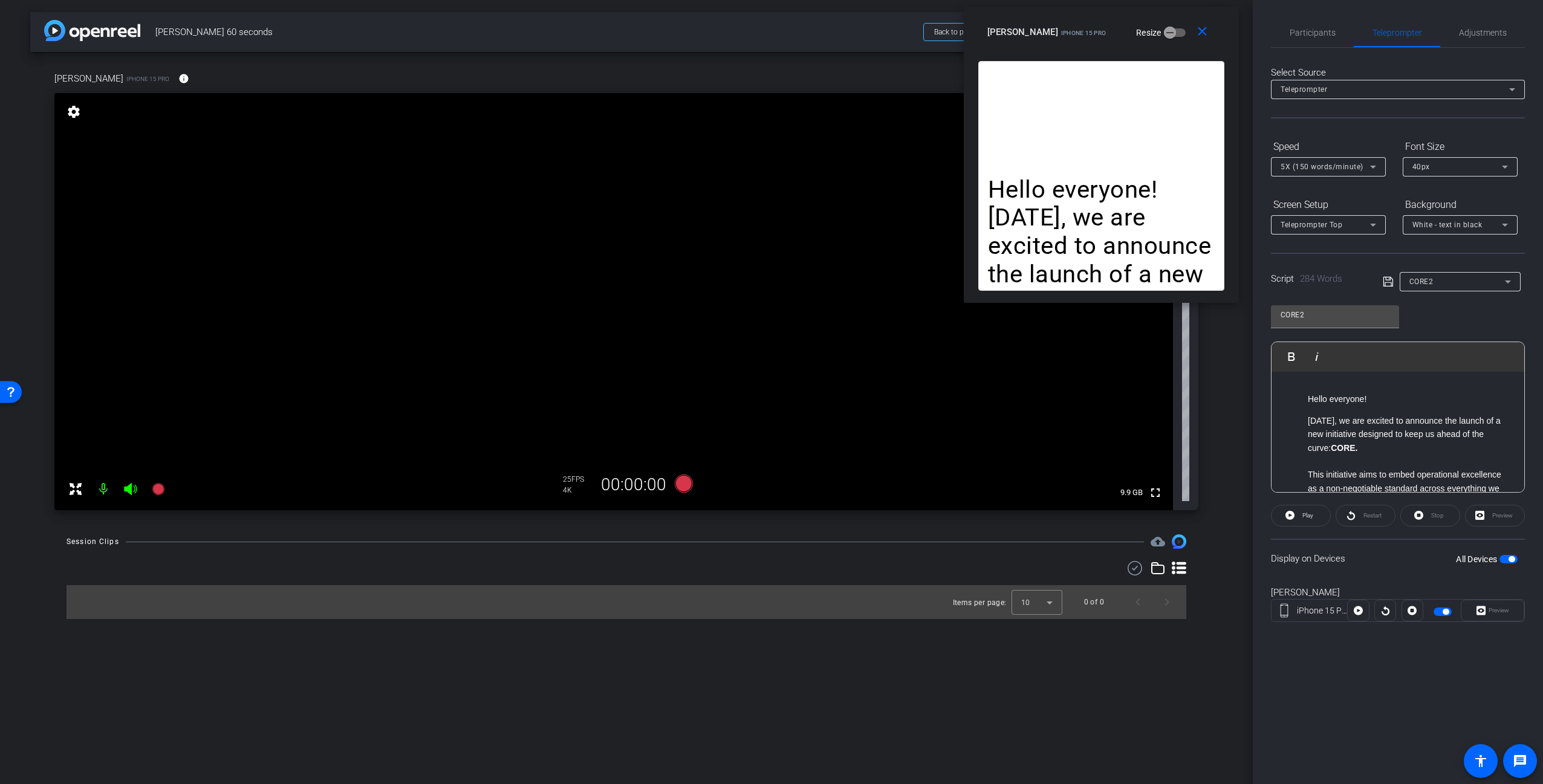
click at [1148, 87] on div "Hello everyone! [DATE], we are excited to announce the launch of a new initiati…" at bounding box center [1101, 176] width 246 height 230
click at [1083, 97] on div "Hello everyone! [DATE], we are excited to announce the launch of a new initiati…" at bounding box center [1101, 176] width 246 height 230
click at [1355, 550] on div "Display on Devices All Devices" at bounding box center [1398, 558] width 254 height 40
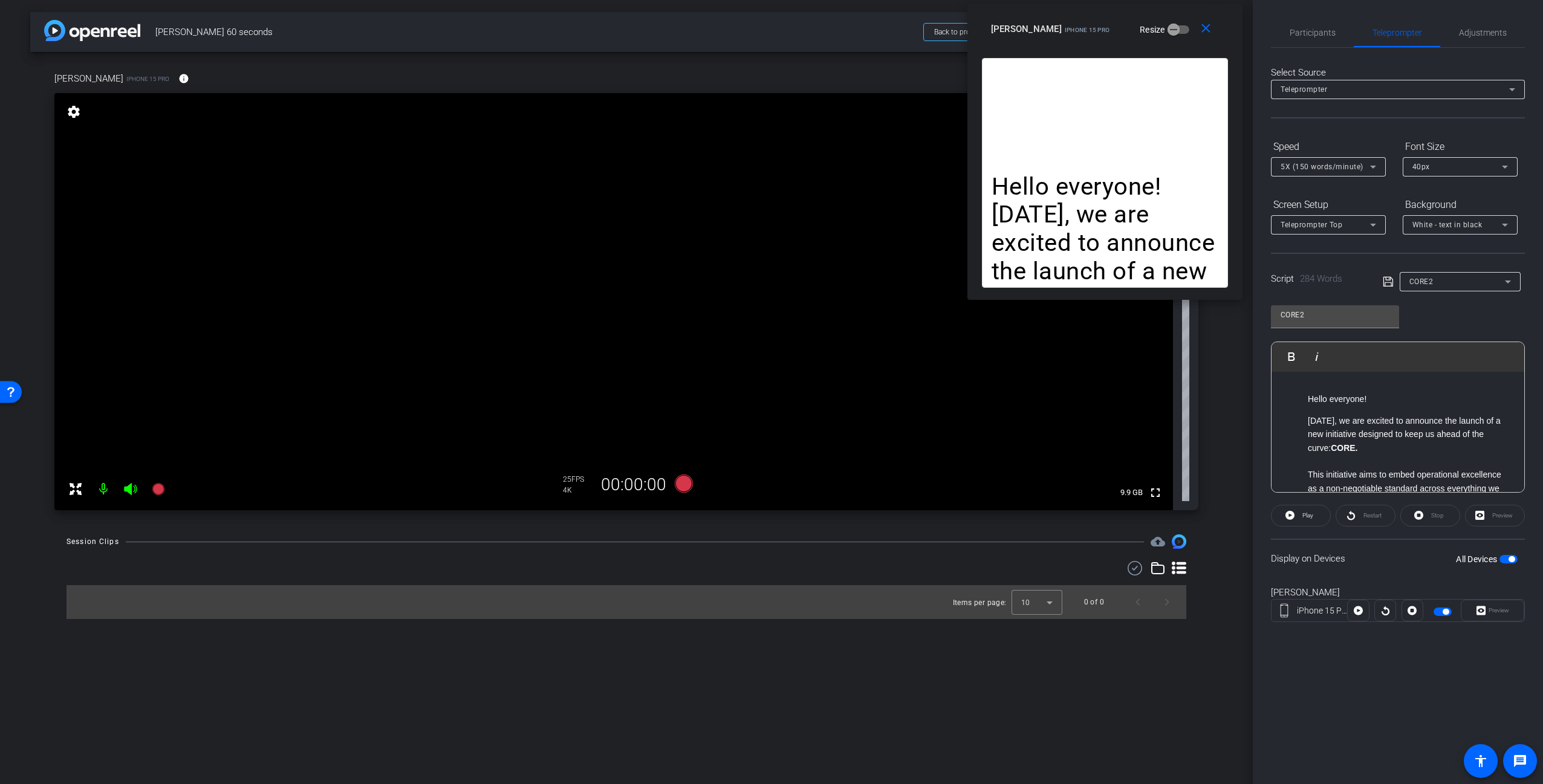
click at [1167, 24] on div "[PERSON_NAME] iPhone 15 Pro Resize" at bounding box center [1109, 29] width 237 height 22
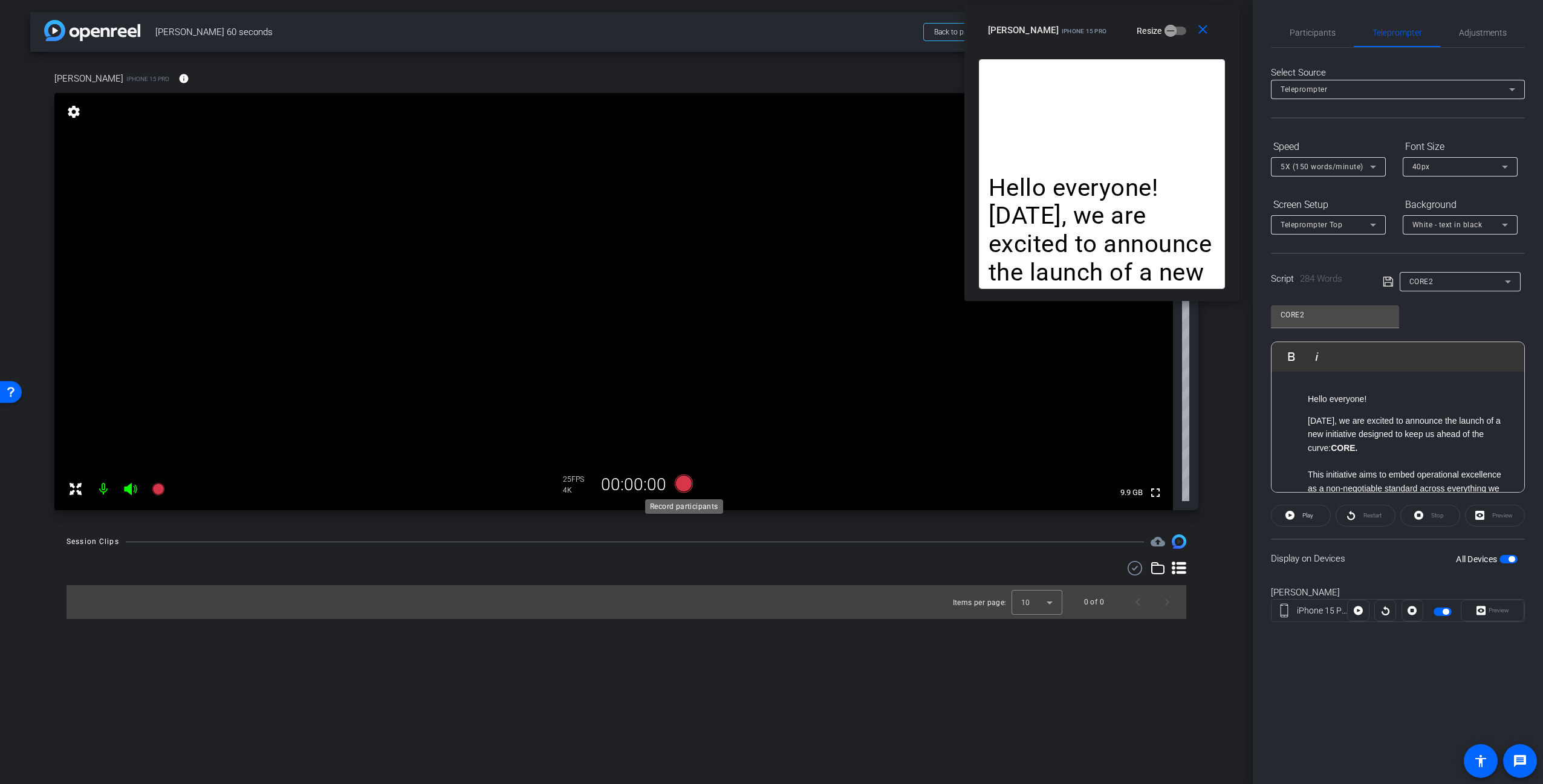
click at [691, 481] on icon at bounding box center [683, 483] width 18 height 18
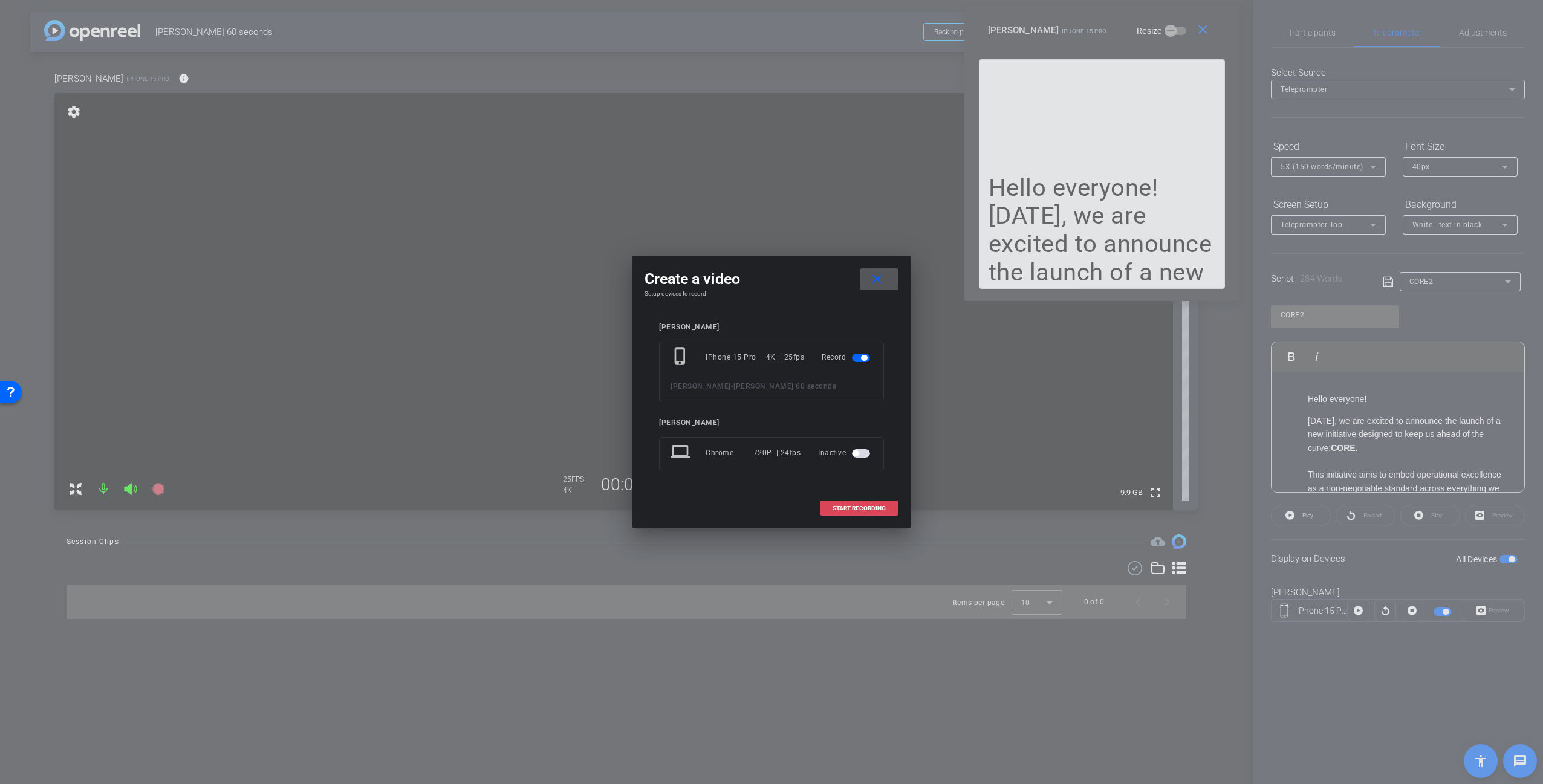
click at [869, 507] on span "START RECORDING" at bounding box center [859, 508] width 53 height 6
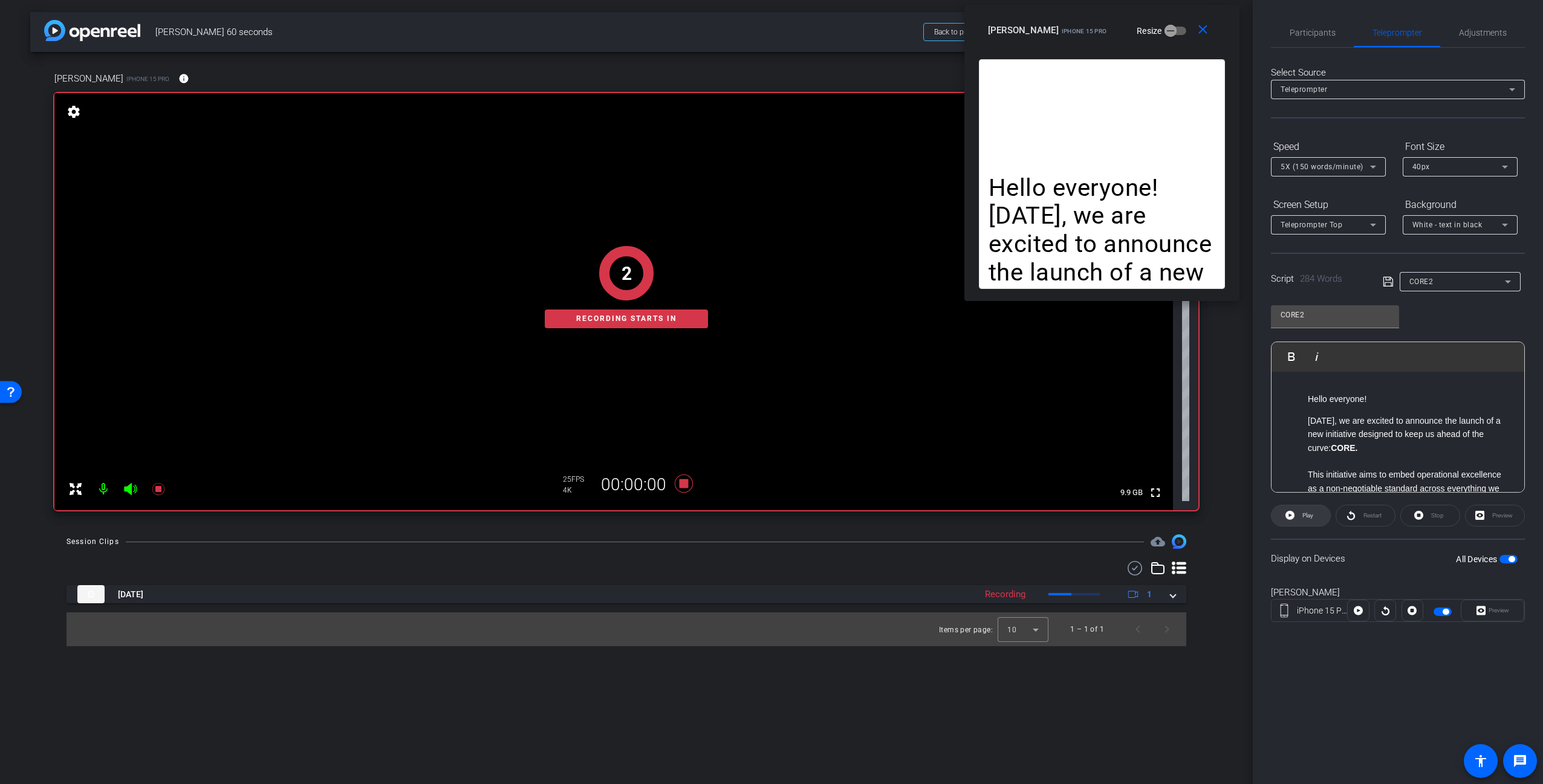
click at [1307, 515] on span "Play" at bounding box center [1307, 515] width 11 height 6
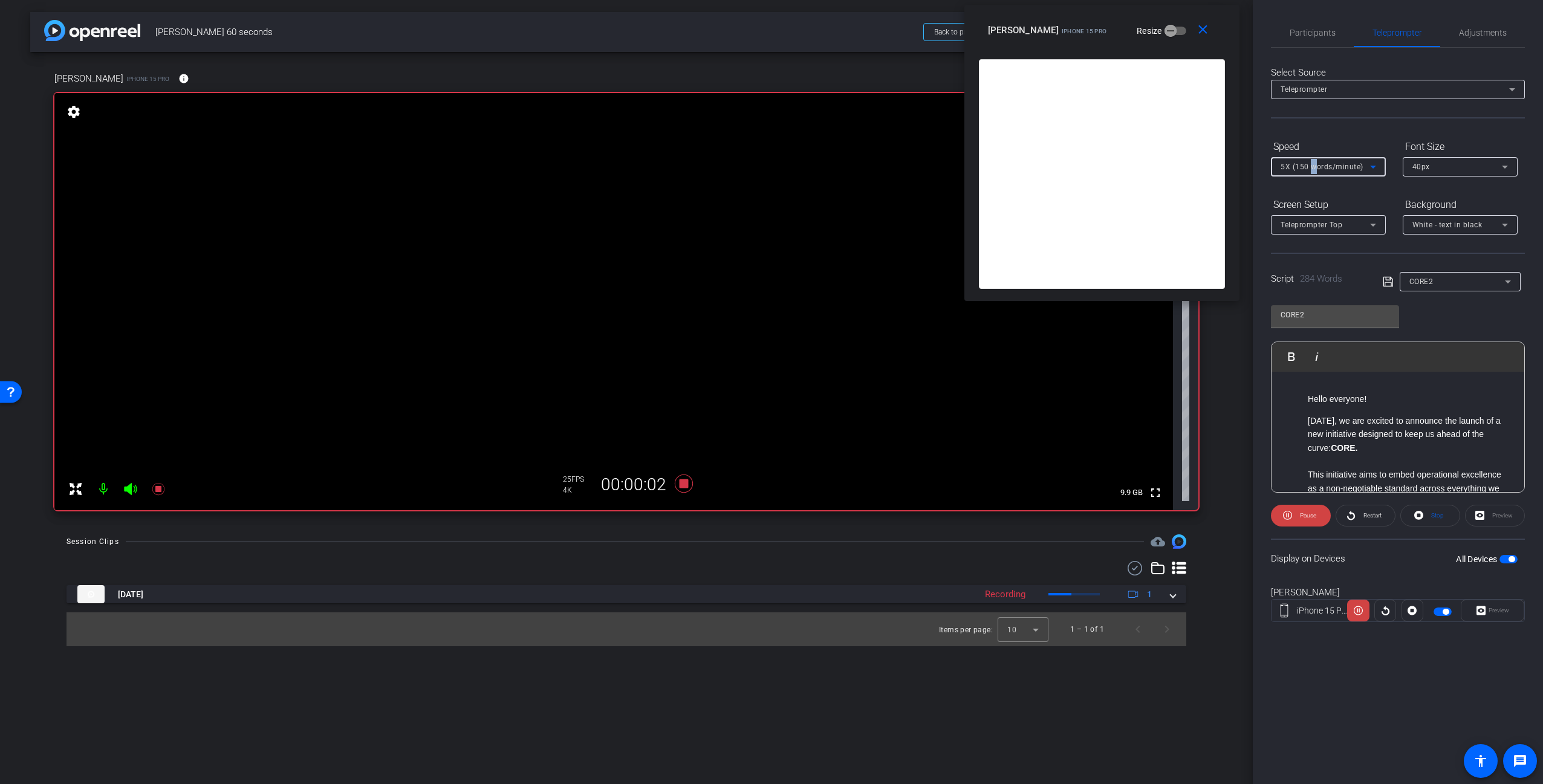
click at [1312, 167] on span "5X (150 words/minute)" at bounding box center [1322, 167] width 83 height 8
click at [1307, 210] on span "2X (120 words/minute)" at bounding box center [1322, 210] width 84 height 15
click at [1323, 165] on span "2X (120 words/minute)" at bounding box center [1322, 167] width 83 height 8
click at [1300, 193] on span "1X (100 words/minute)" at bounding box center [1322, 191] width 84 height 15
click at [1318, 172] on div "1X (100 words/minute)" at bounding box center [1325, 167] width 89 height 15
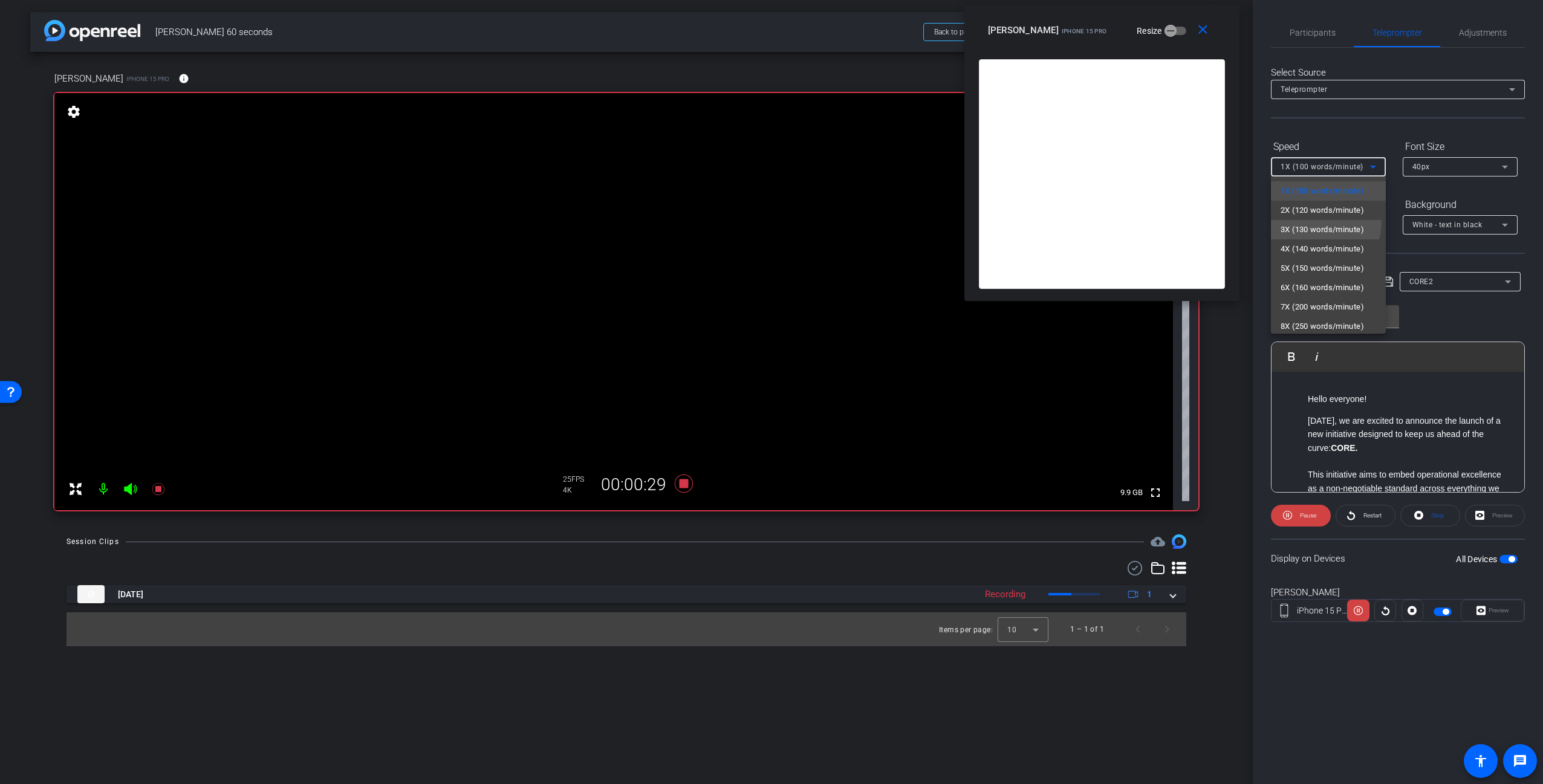
click at [1309, 222] on span "3X (130 words/minute)" at bounding box center [1322, 229] width 84 height 15
click at [1309, 169] on span "3X (130 words/minute)" at bounding box center [1322, 167] width 83 height 8
click at [1305, 200] on mat-option "2X (120 words/minute)" at bounding box center [1328, 210] width 115 height 19
click at [1309, 168] on span "2X (120 words/minute)" at bounding box center [1322, 167] width 83 height 8
click at [1305, 188] on span "1X (100 words/minute)" at bounding box center [1322, 191] width 84 height 15
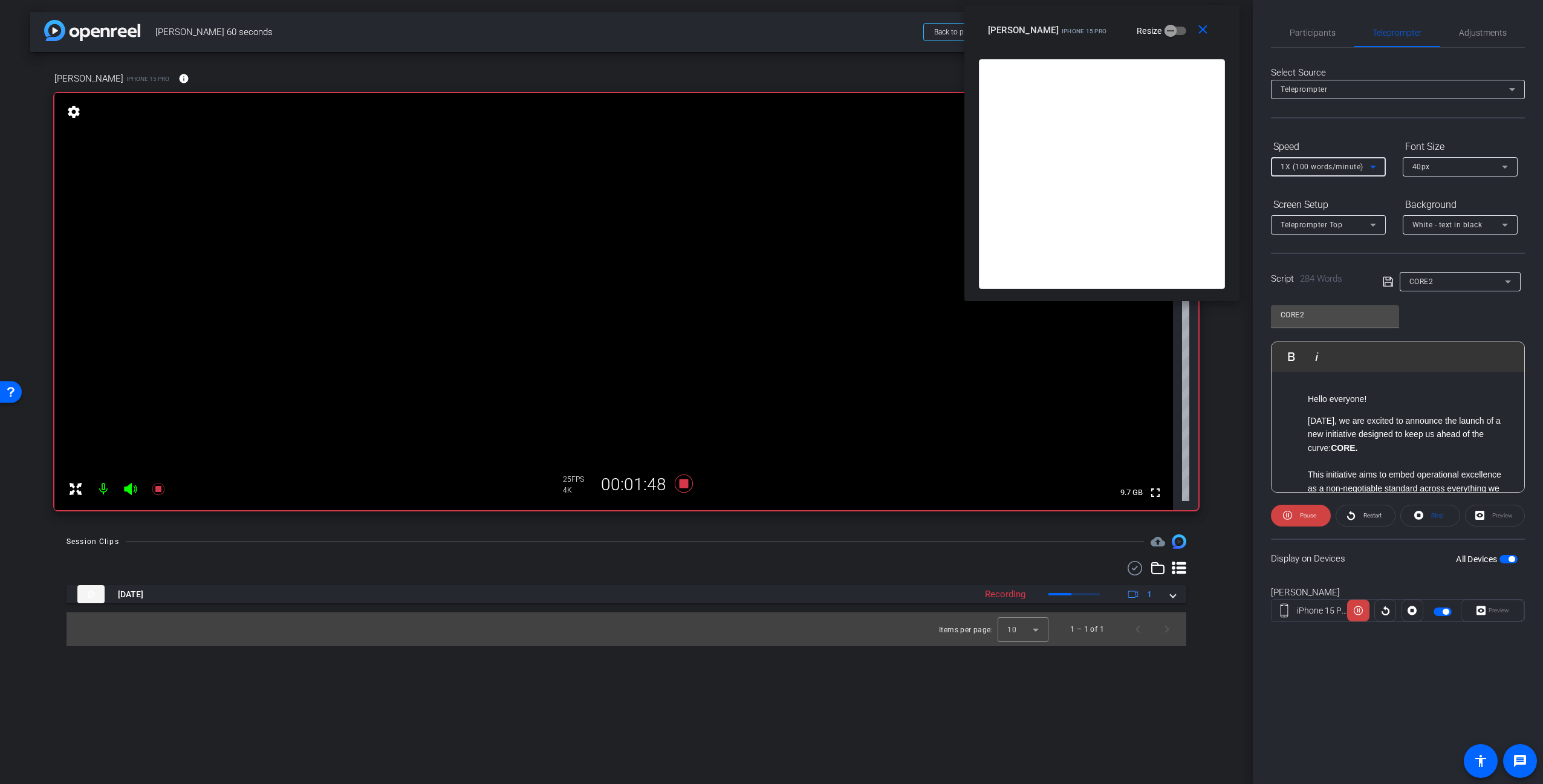
click at [1314, 167] on span "1X (100 words/minute)" at bounding box center [1322, 167] width 83 height 8
click at [1310, 209] on span "2X (120 words/minute)" at bounding box center [1322, 210] width 84 height 15
click at [1311, 517] on span "Pause" at bounding box center [1308, 515] width 17 height 6
click at [685, 486] on icon at bounding box center [683, 483] width 18 height 18
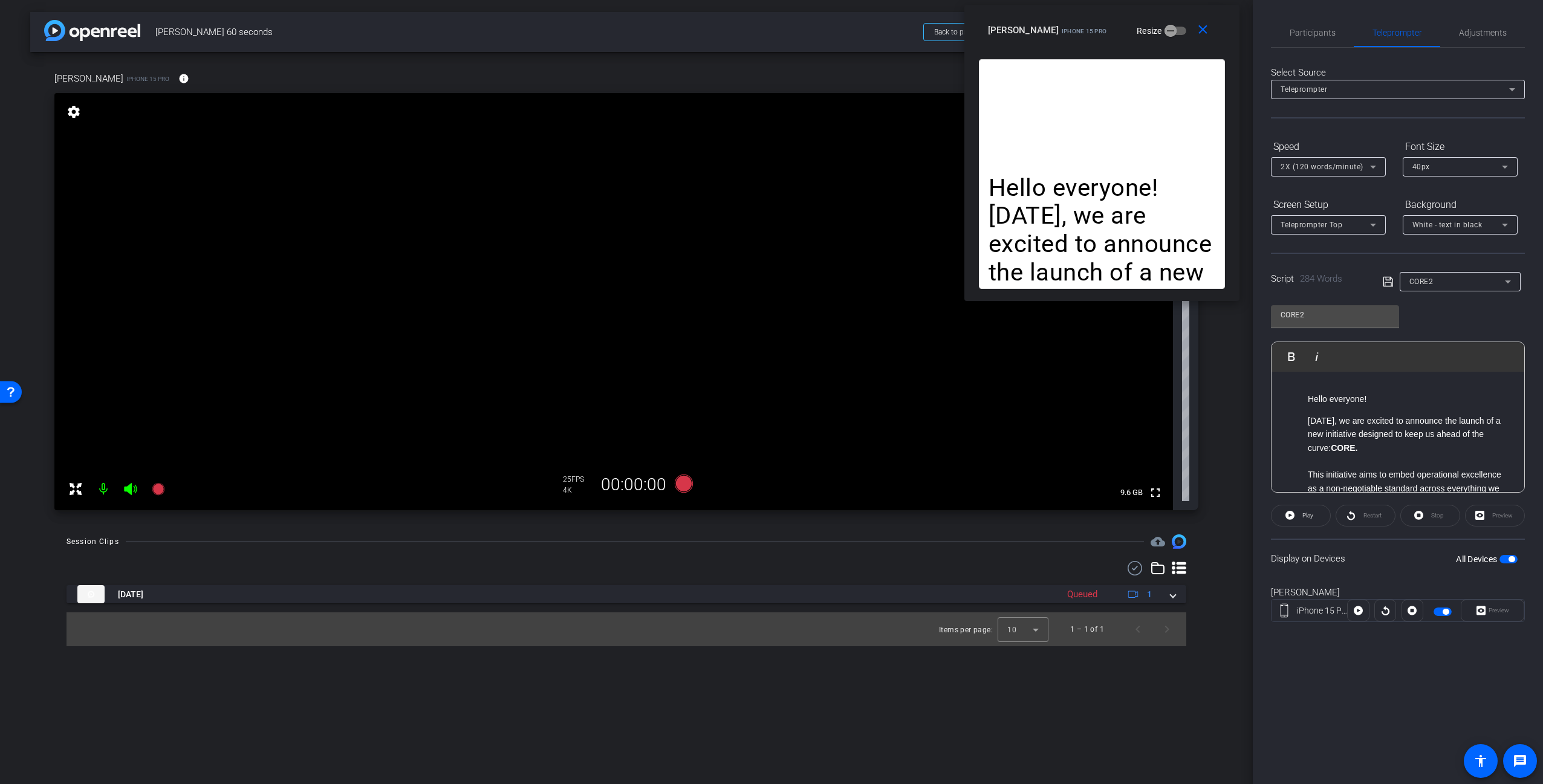
click at [1374, 165] on icon at bounding box center [1372, 167] width 6 height 3
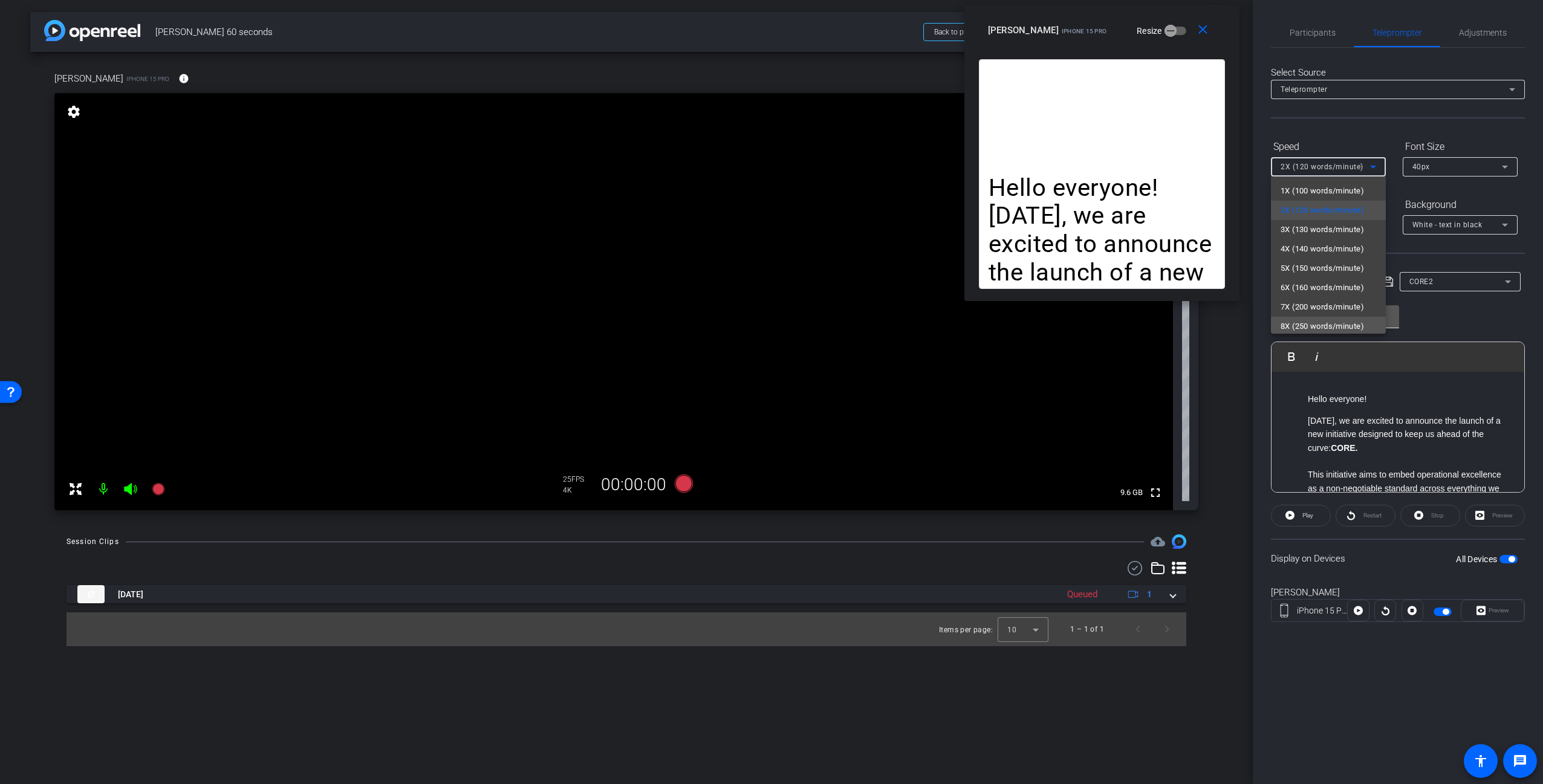
click at [1339, 317] on mat-option "8X (250 words/minute)" at bounding box center [1328, 326] width 115 height 19
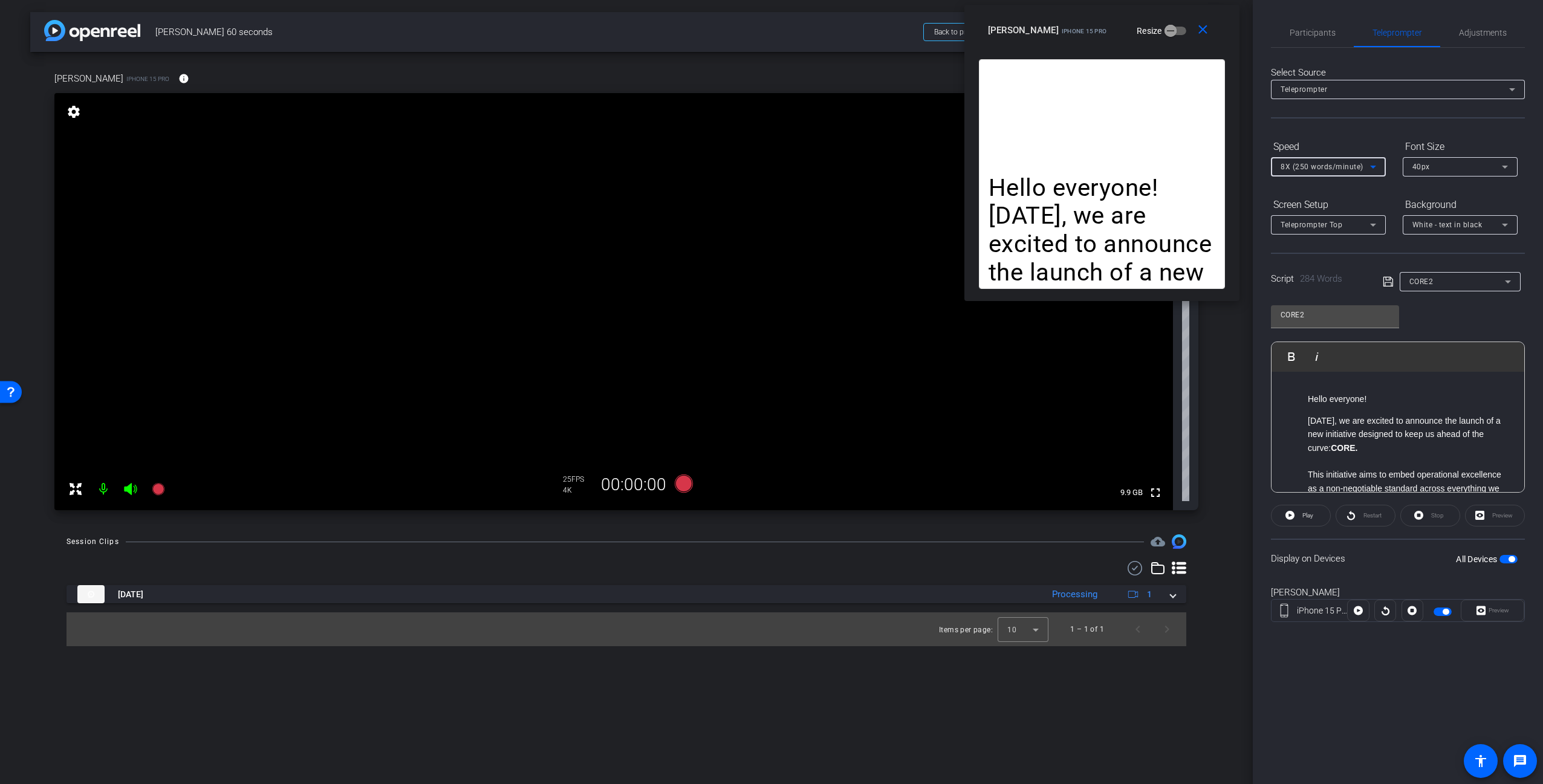
click at [1365, 161] on icon at bounding box center [1372, 167] width 15 height 15
click at [1310, 188] on span "1X (100 words/minute)" at bounding box center [1322, 188] width 84 height 15
click at [1324, 166] on span "1X (100 words/minute)" at bounding box center [1322, 167] width 83 height 8
click at [1309, 209] on span "2X (120 words/minute)" at bounding box center [1322, 210] width 84 height 15
click at [1404, 405] on div "Hello everyone! [DATE], we are excited to announce the launch of a new initiati…" at bounding box center [1398, 775] width 253 height 808
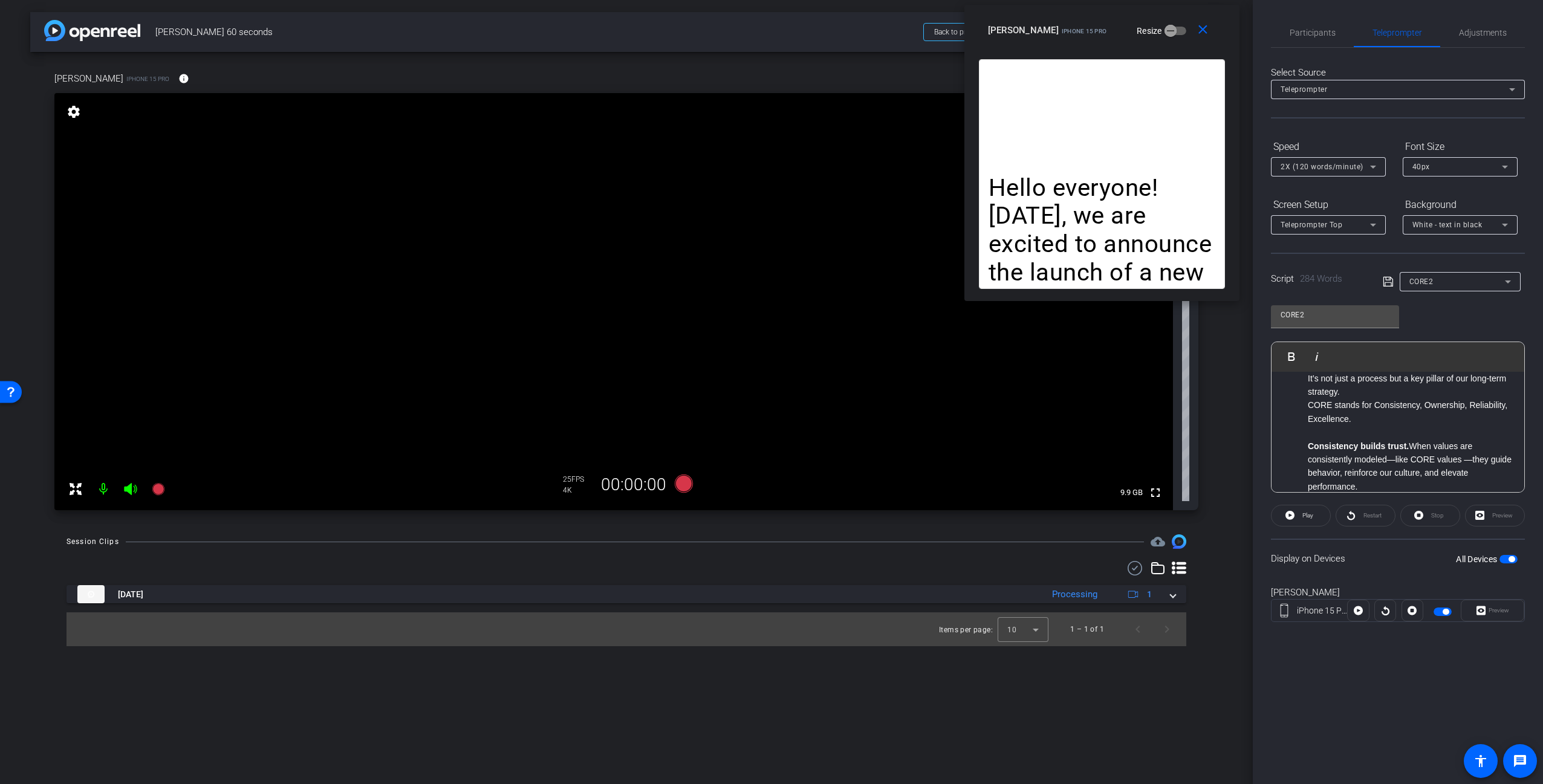
scroll to position [0, 0]
drag, startPoint x: 1424, startPoint y: 442, endPoint x: 1266, endPoint y: 324, distance: 197.2
click at [1266, 324] on div "Participants Teleprompter Adjustments [PERSON_NAME] Director Everyone 0 Mark al…" at bounding box center [1397, 392] width 290 height 784
drag, startPoint x: 692, startPoint y: 559, endPoint x: 688, endPoint y: 526, distance: 33.2
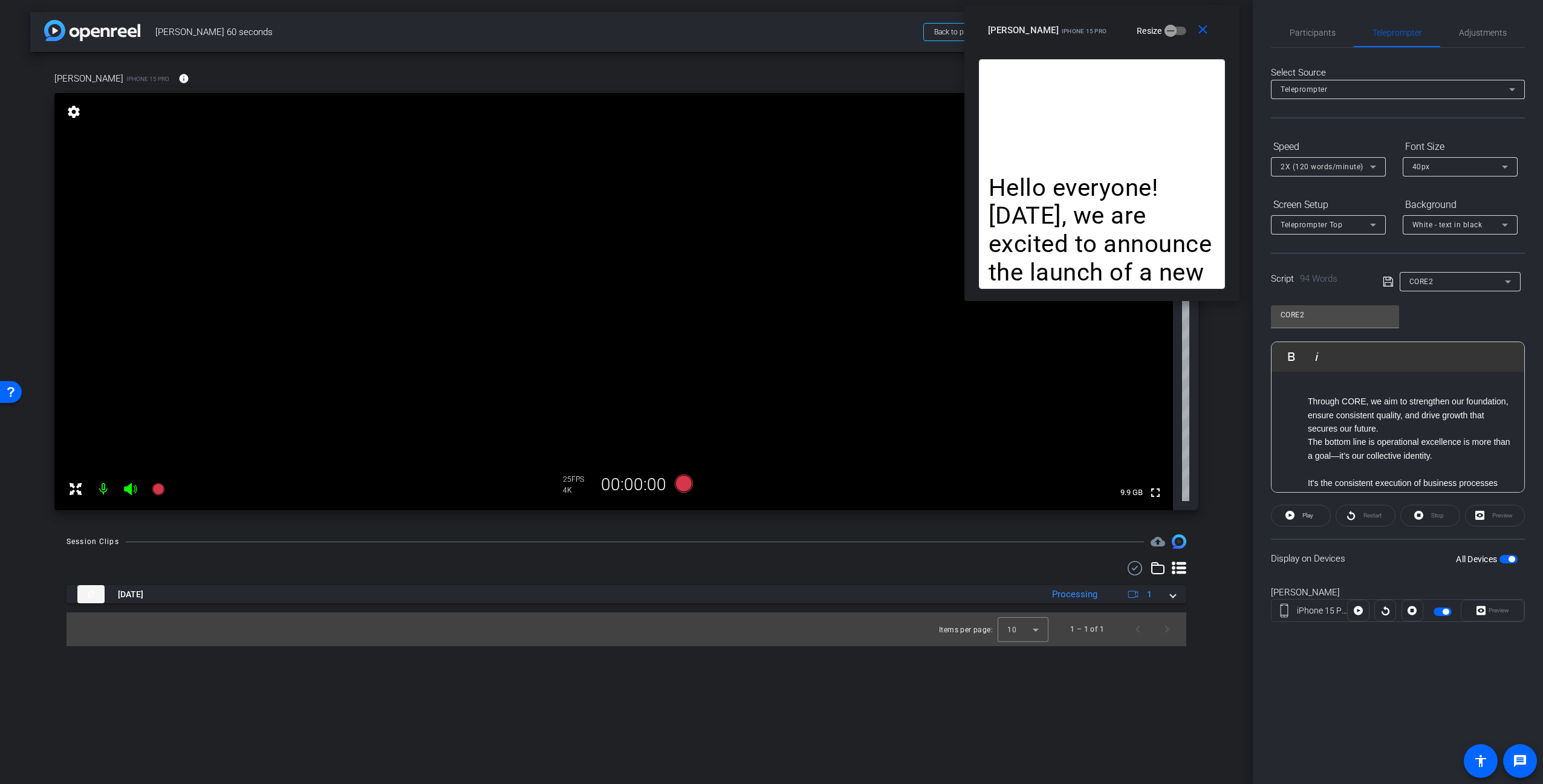
click at [692, 559] on div "Session Clips cloud_upload [DATE] Processing 1 Items per page: 10 1 – 1 of 1" at bounding box center [626, 590] width 1192 height 112
click at [683, 484] on icon at bounding box center [683, 483] width 18 height 18
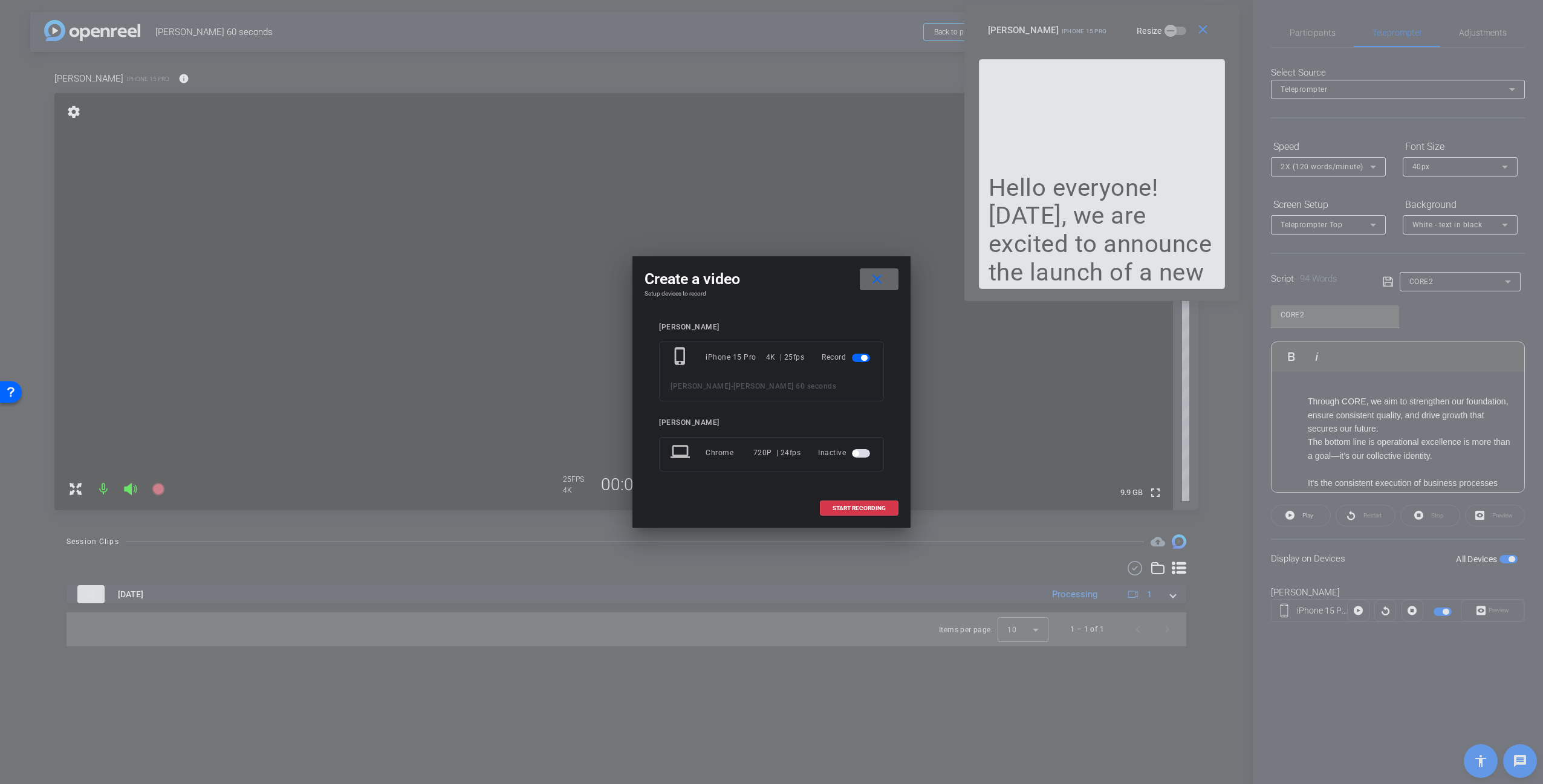
click at [877, 275] on mat-icon "close" at bounding box center [877, 280] width 15 height 15
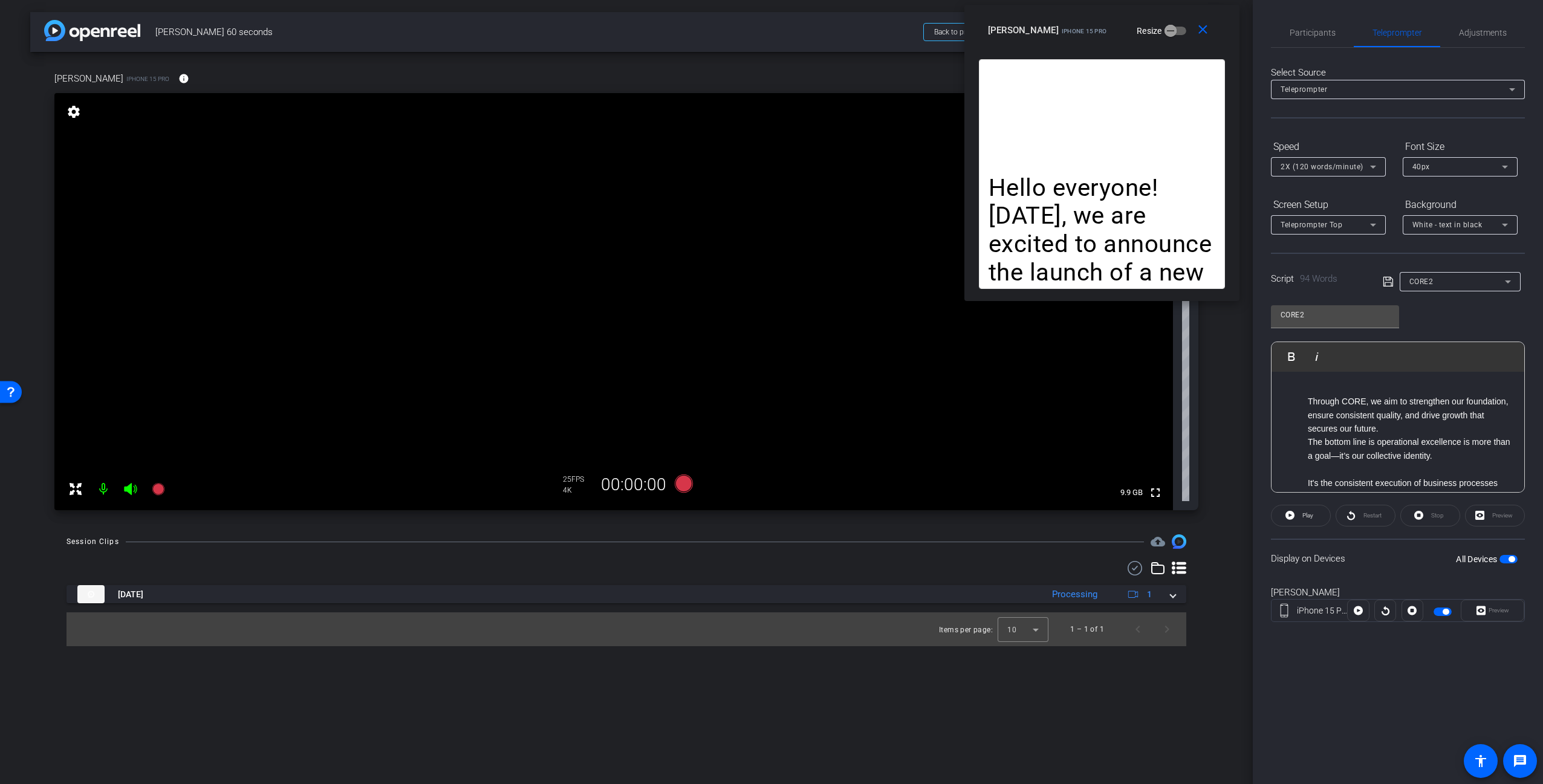
click at [1507, 557] on span "button" at bounding box center [1509, 559] width 18 height 8
click at [1210, 30] on mat-icon "close" at bounding box center [1203, 30] width 15 height 15
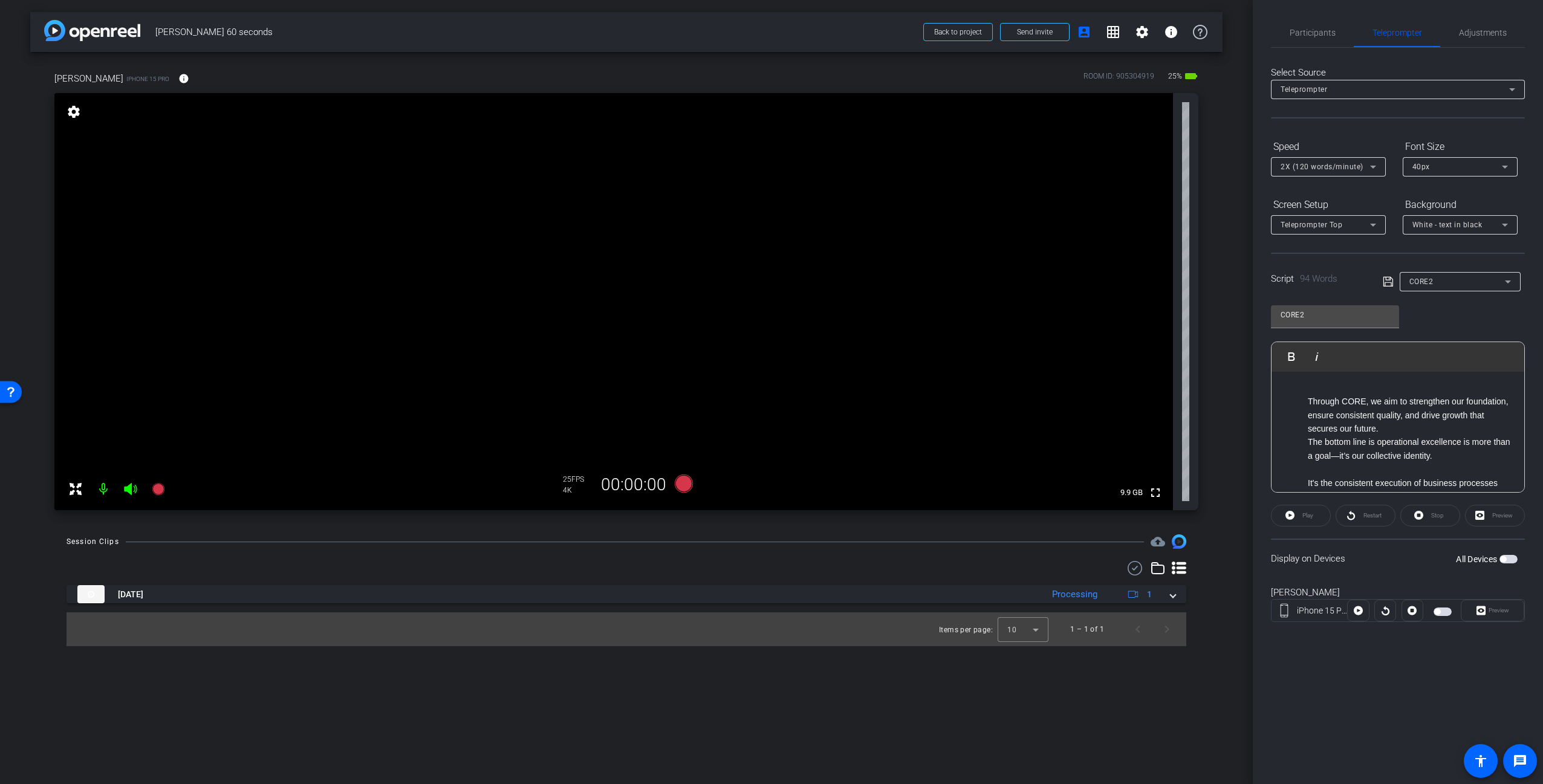
click at [1396, 679] on div "Participants Teleprompter Adjustments [PERSON_NAME] Director Everyone 0 Mark al…" at bounding box center [1397, 392] width 290 height 784
click at [1501, 559] on span "button" at bounding box center [1503, 559] width 6 height 6
click at [1498, 605] on span "Preview" at bounding box center [1497, 610] width 24 height 17
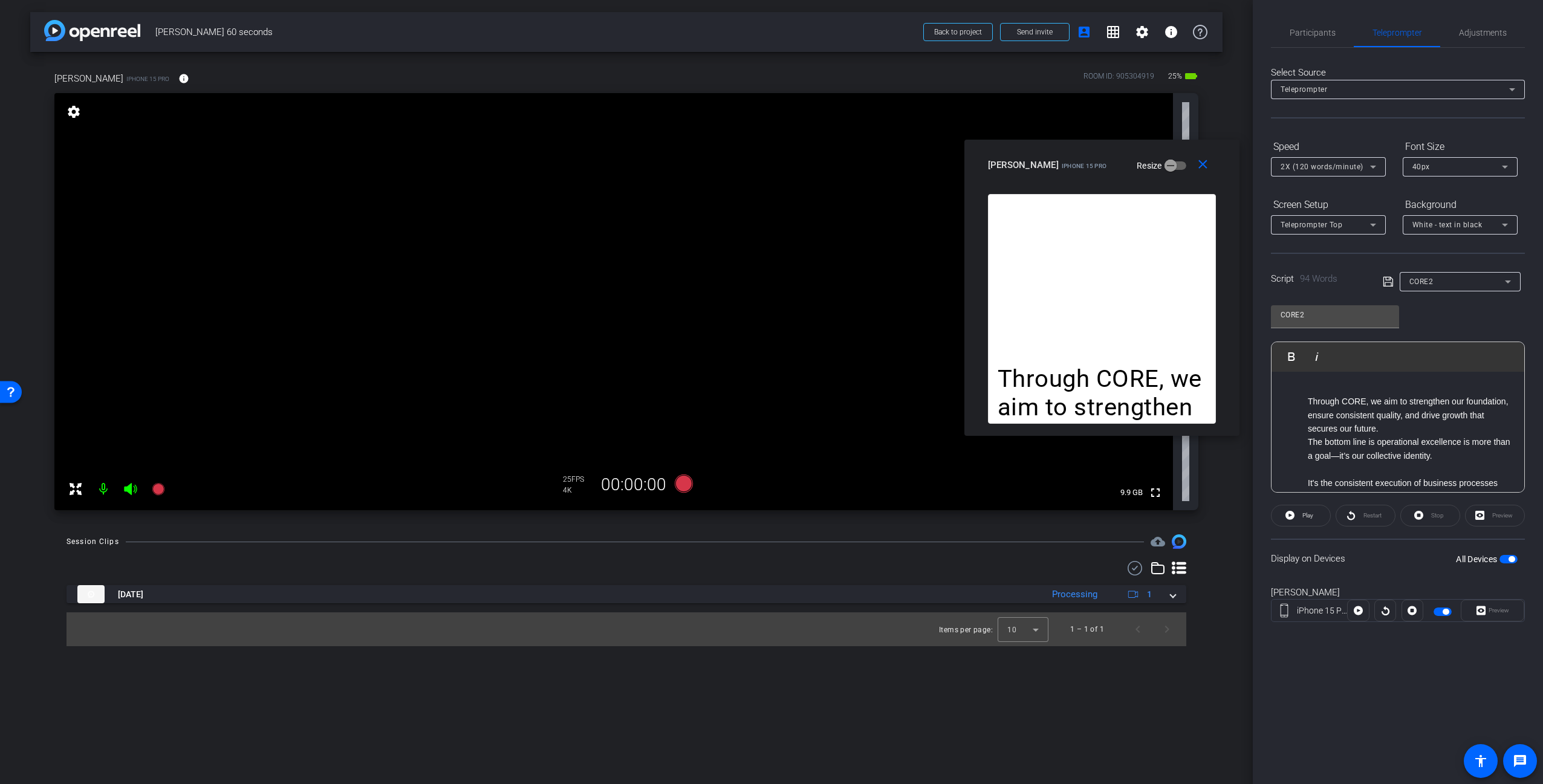
drag, startPoint x: 819, startPoint y: 258, endPoint x: 1150, endPoint y: 153, distance: 347.3
click at [1150, 154] on div "[PERSON_NAME] iPhone 15 Pro Resize" at bounding box center [1106, 165] width 237 height 22
click at [676, 485] on icon at bounding box center [683, 483] width 18 height 18
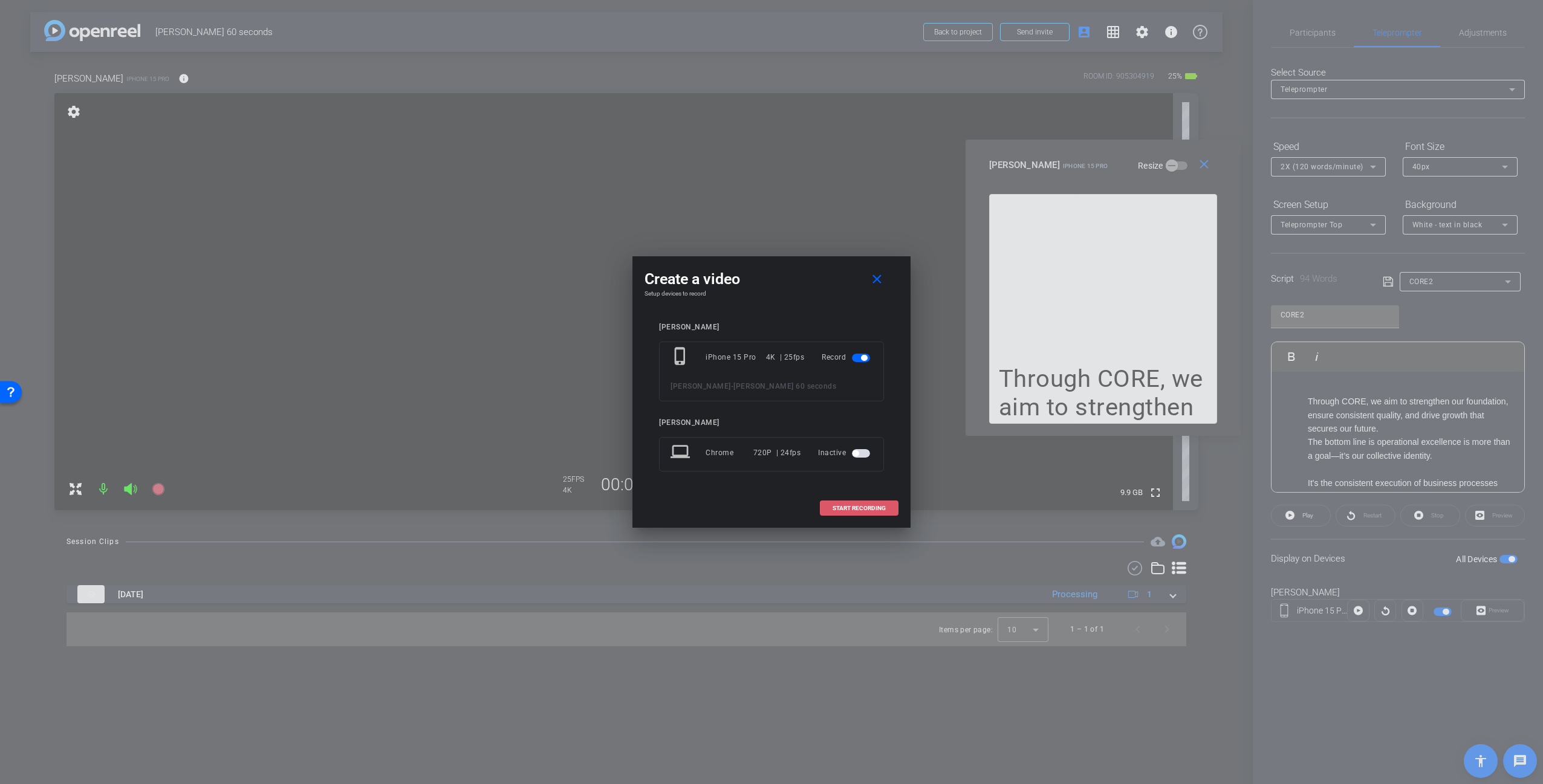
click at [876, 506] on span "START RECORDING" at bounding box center [859, 508] width 53 height 6
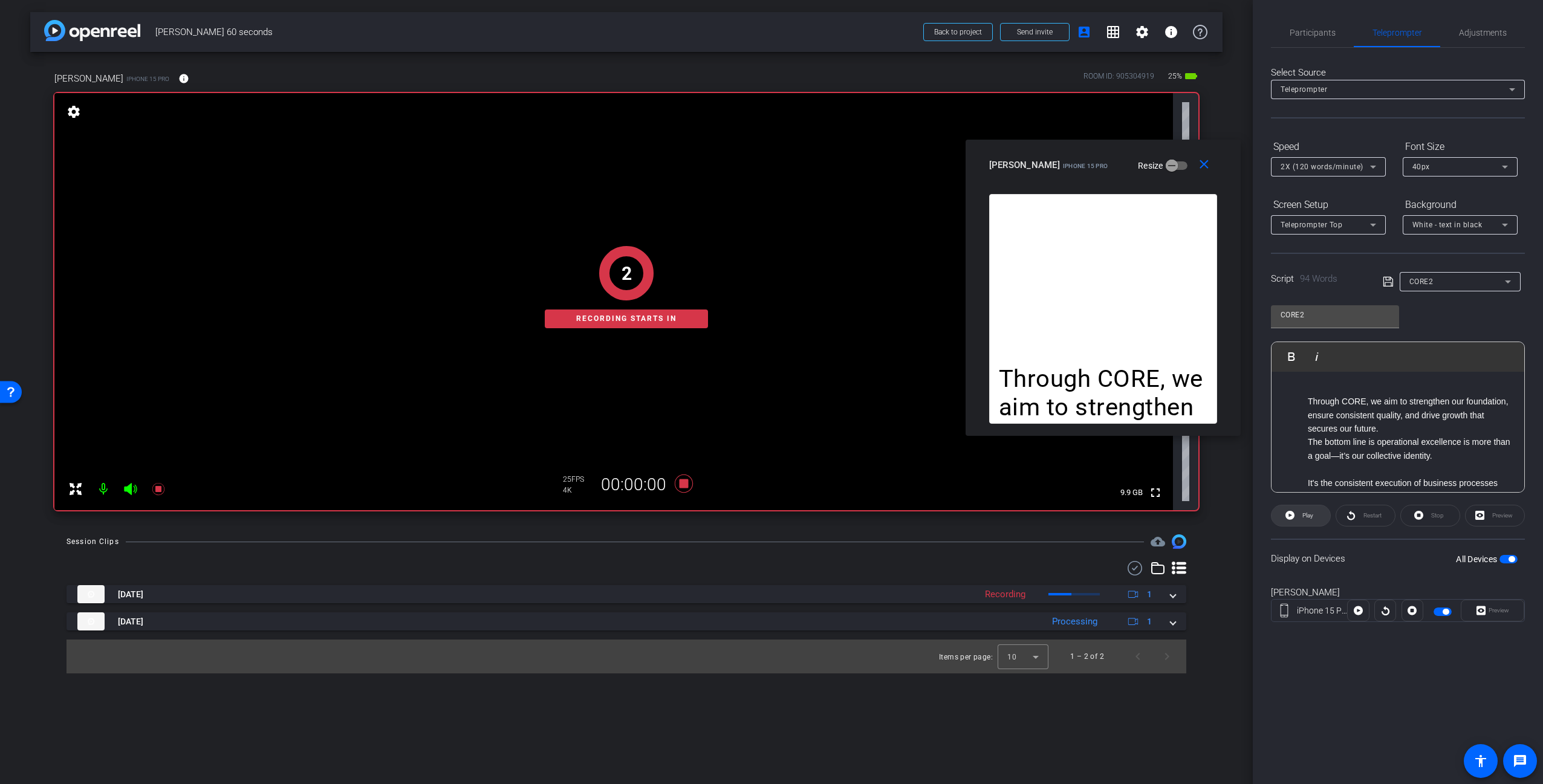
click at [1300, 517] on span "Play" at bounding box center [1306, 515] width 14 height 17
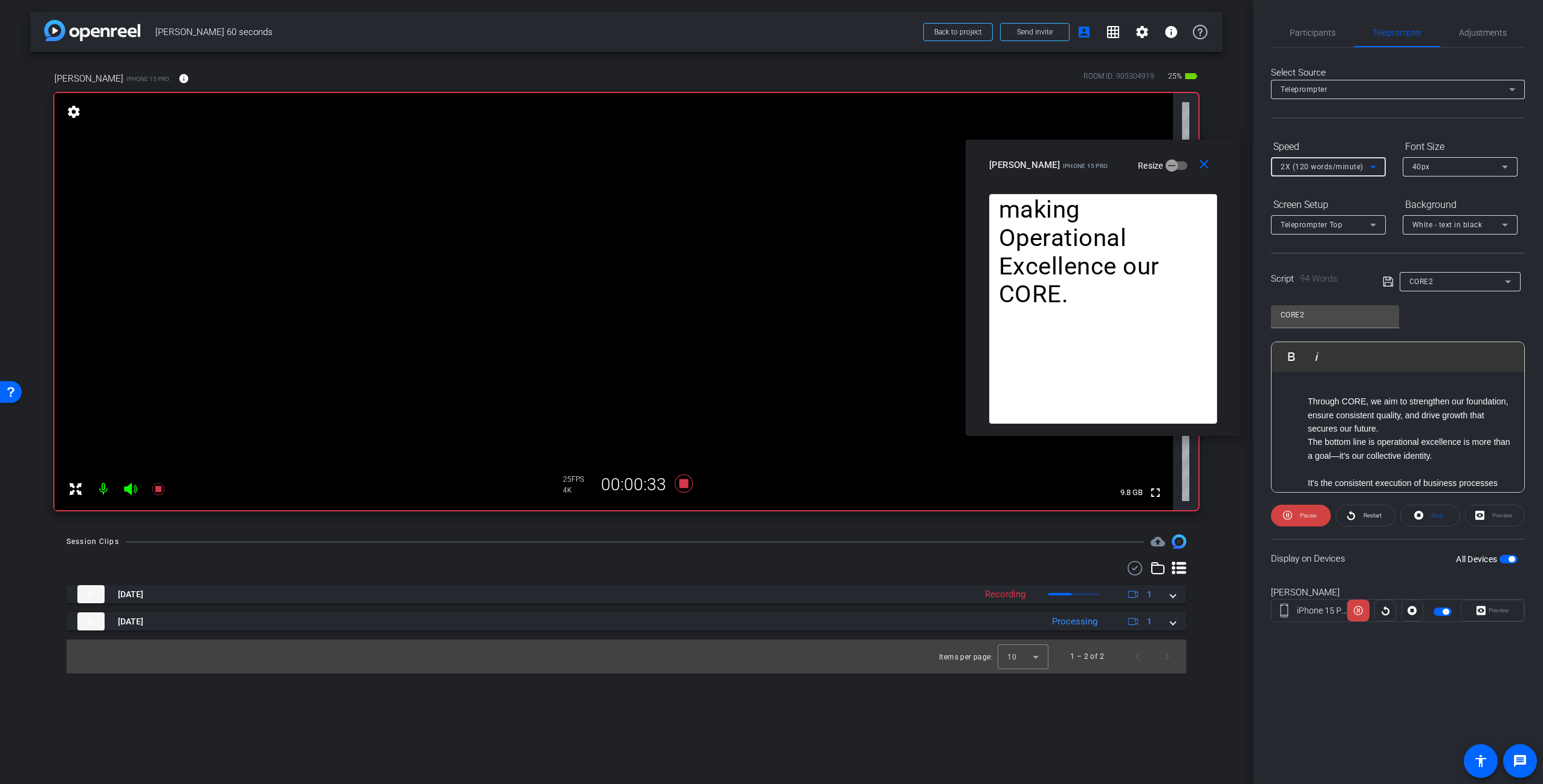
click at [1299, 164] on span "2X (120 words/minute)" at bounding box center [1322, 167] width 83 height 8
click at [1305, 188] on span "1X (100 words/minute)" at bounding box center [1322, 191] width 84 height 15
click at [716, 568] on div at bounding box center [626, 568] width 1120 height 15
click at [681, 485] on icon at bounding box center [683, 483] width 18 height 18
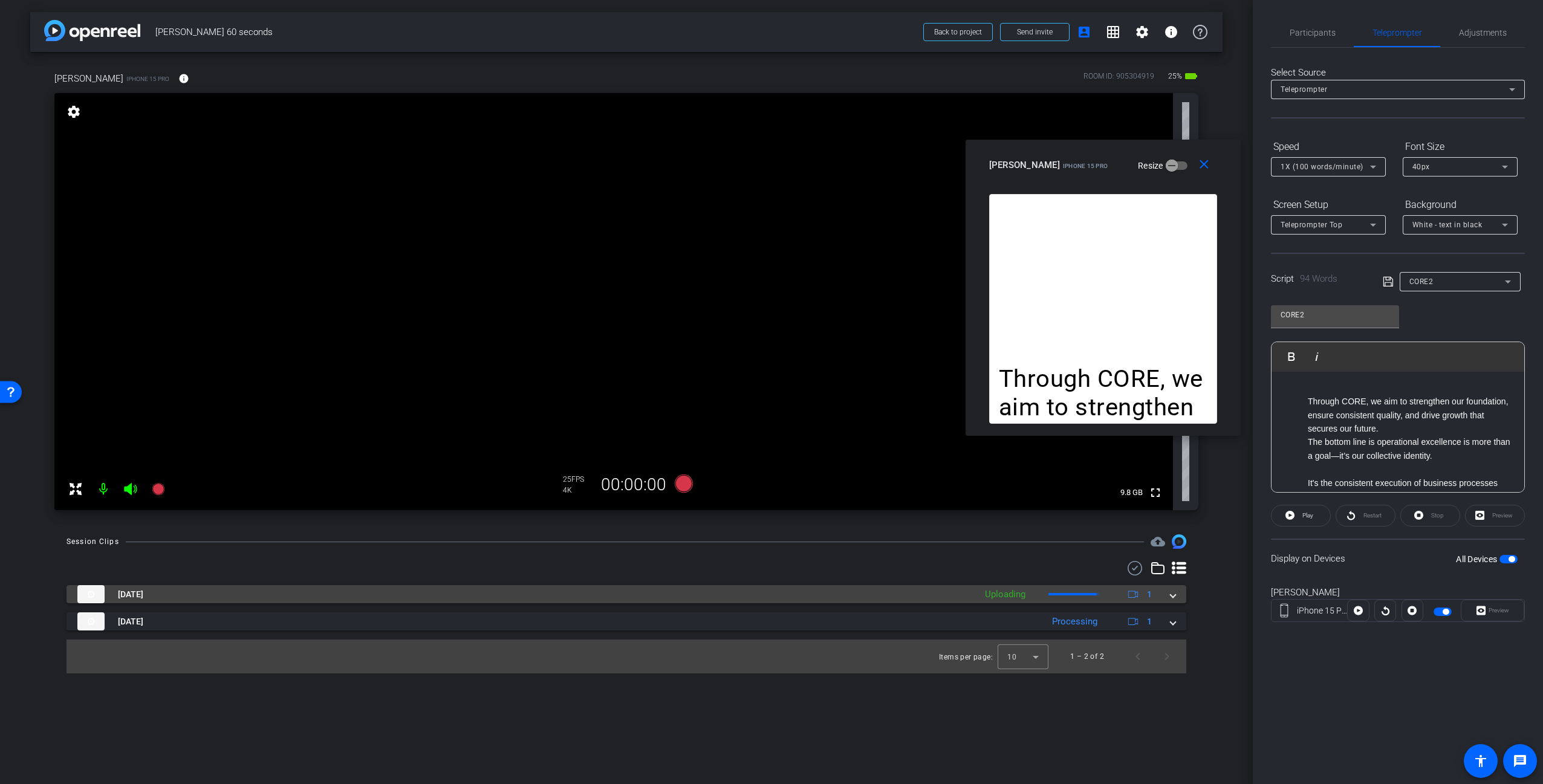
click at [924, 595] on mat-panel-title "[DATE]" at bounding box center [523, 594] width 892 height 18
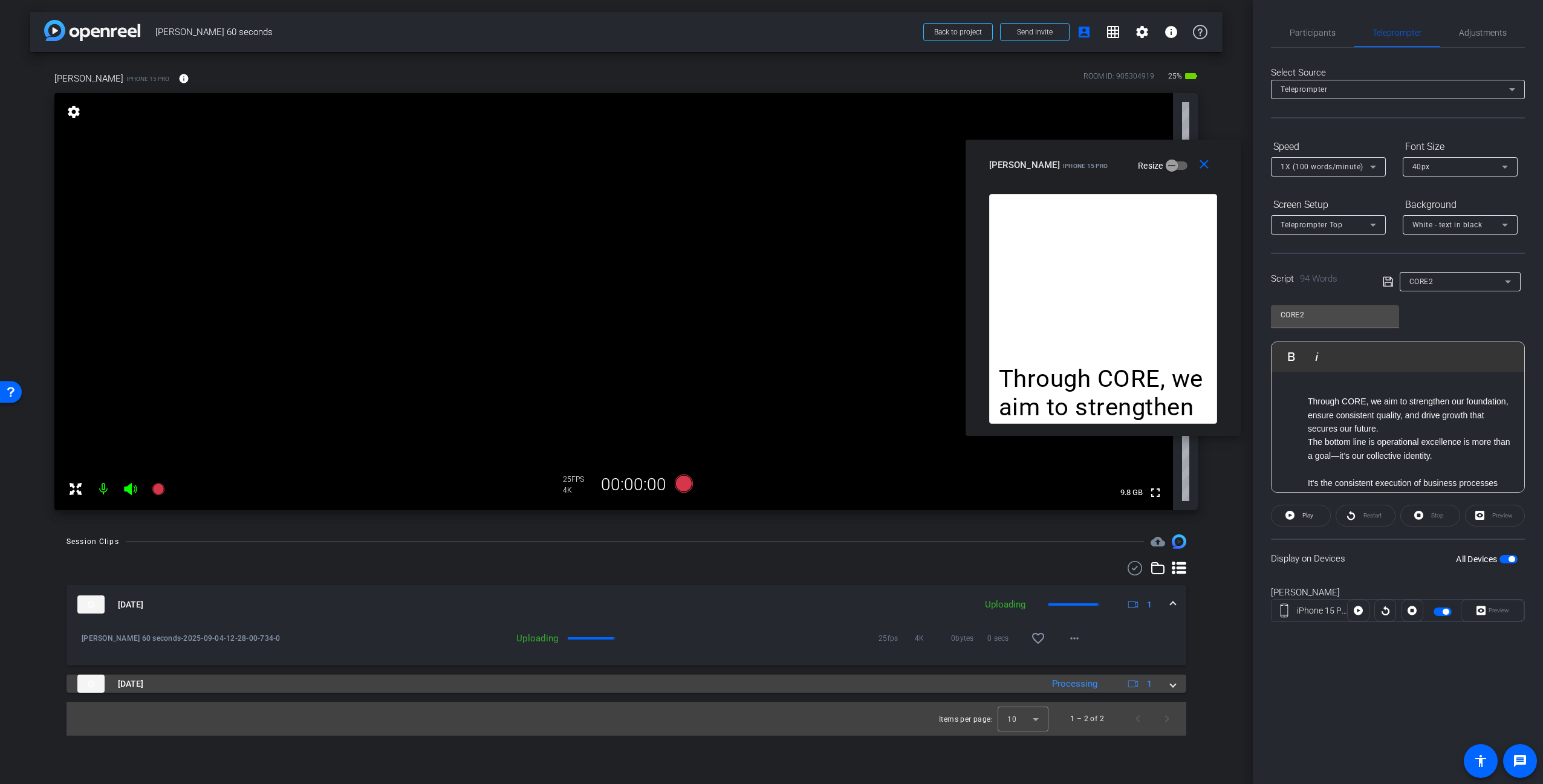
click at [1022, 679] on mat-panel-title "[DATE]" at bounding box center [556, 683] width 959 height 18
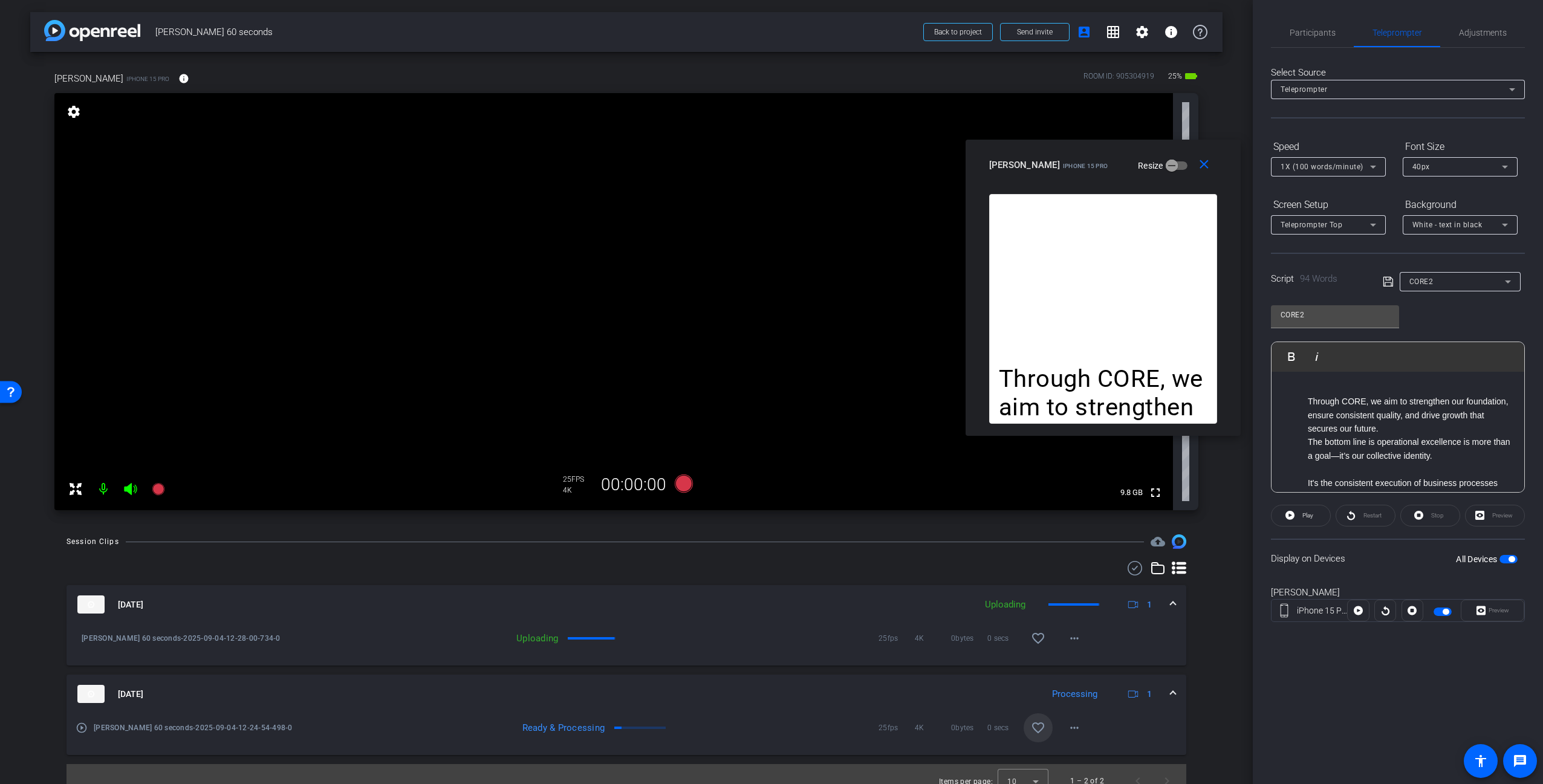
click at [1032, 729] on mat-icon "favorite_border" at bounding box center [1038, 727] width 15 height 15
click at [1032, 635] on mat-icon "favorite_border" at bounding box center [1038, 638] width 15 height 15
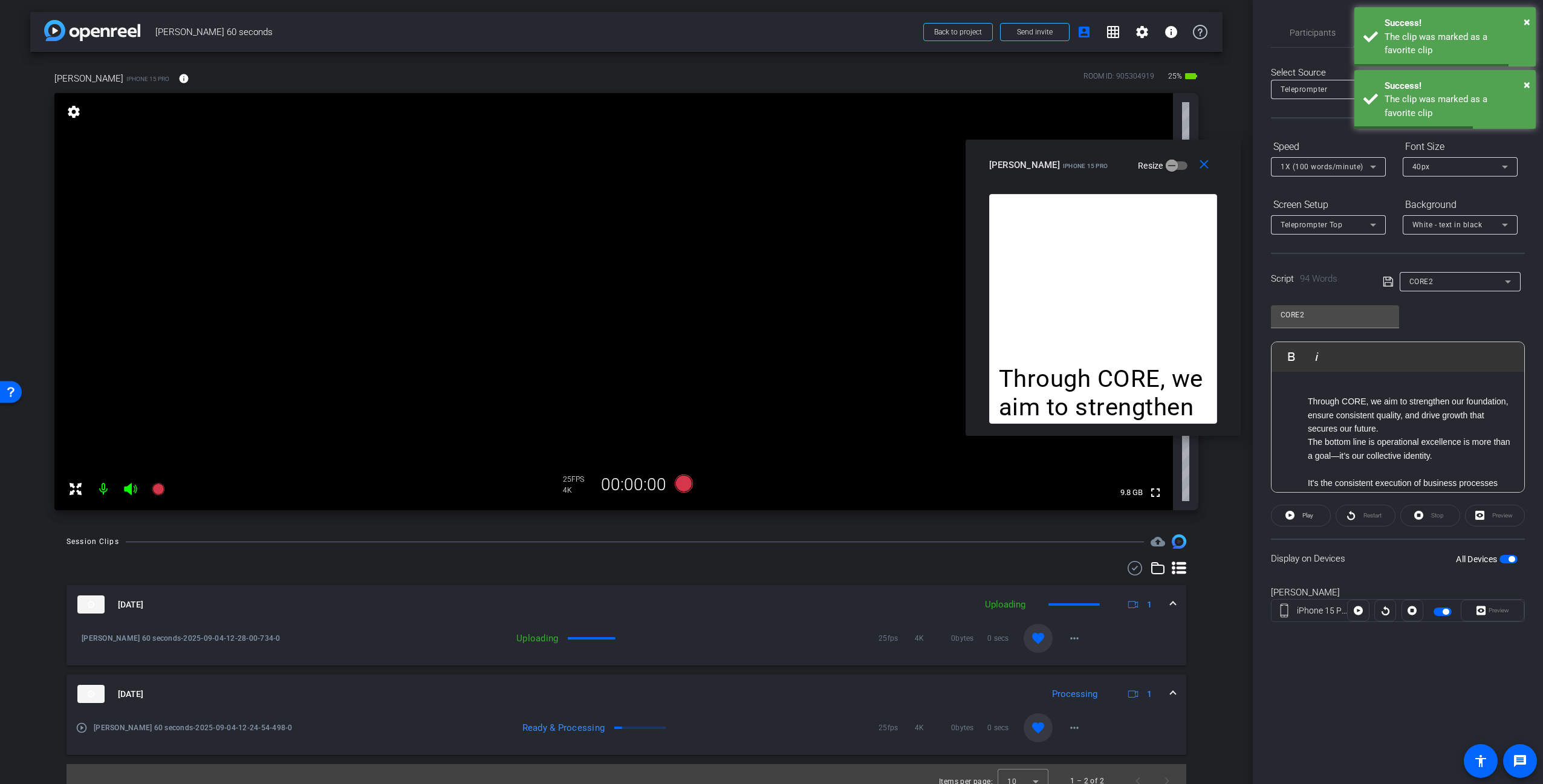
click at [1214, 622] on div "Session Clips cloud_upload [DATE] Uploading 1 [PERSON_NAME] 60 seconds-2025-09-…" at bounding box center [626, 666] width 1192 height 264
click at [1171, 691] on span at bounding box center [1173, 694] width 5 height 13
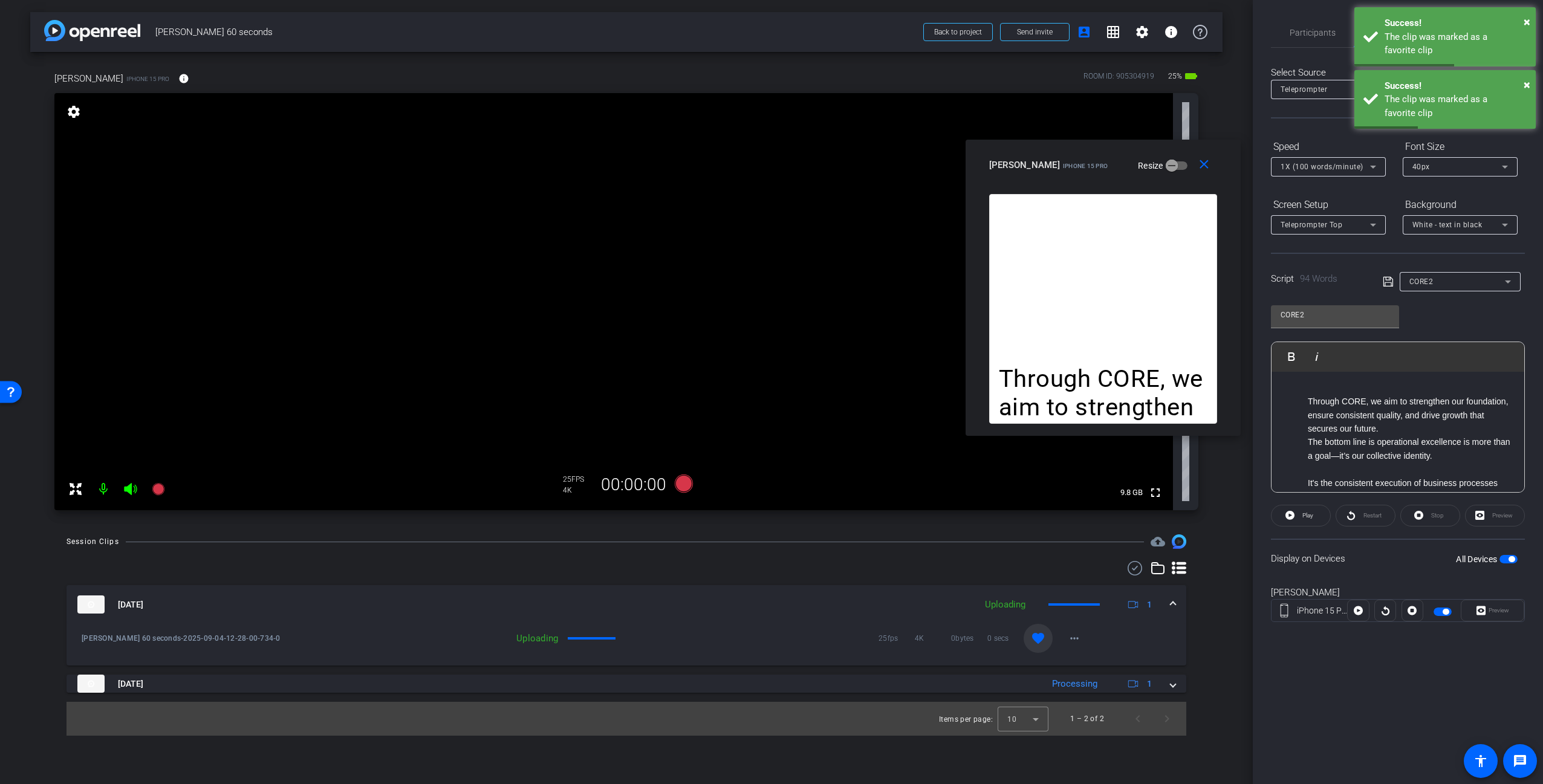
click at [1174, 602] on span at bounding box center [1173, 605] width 5 height 13
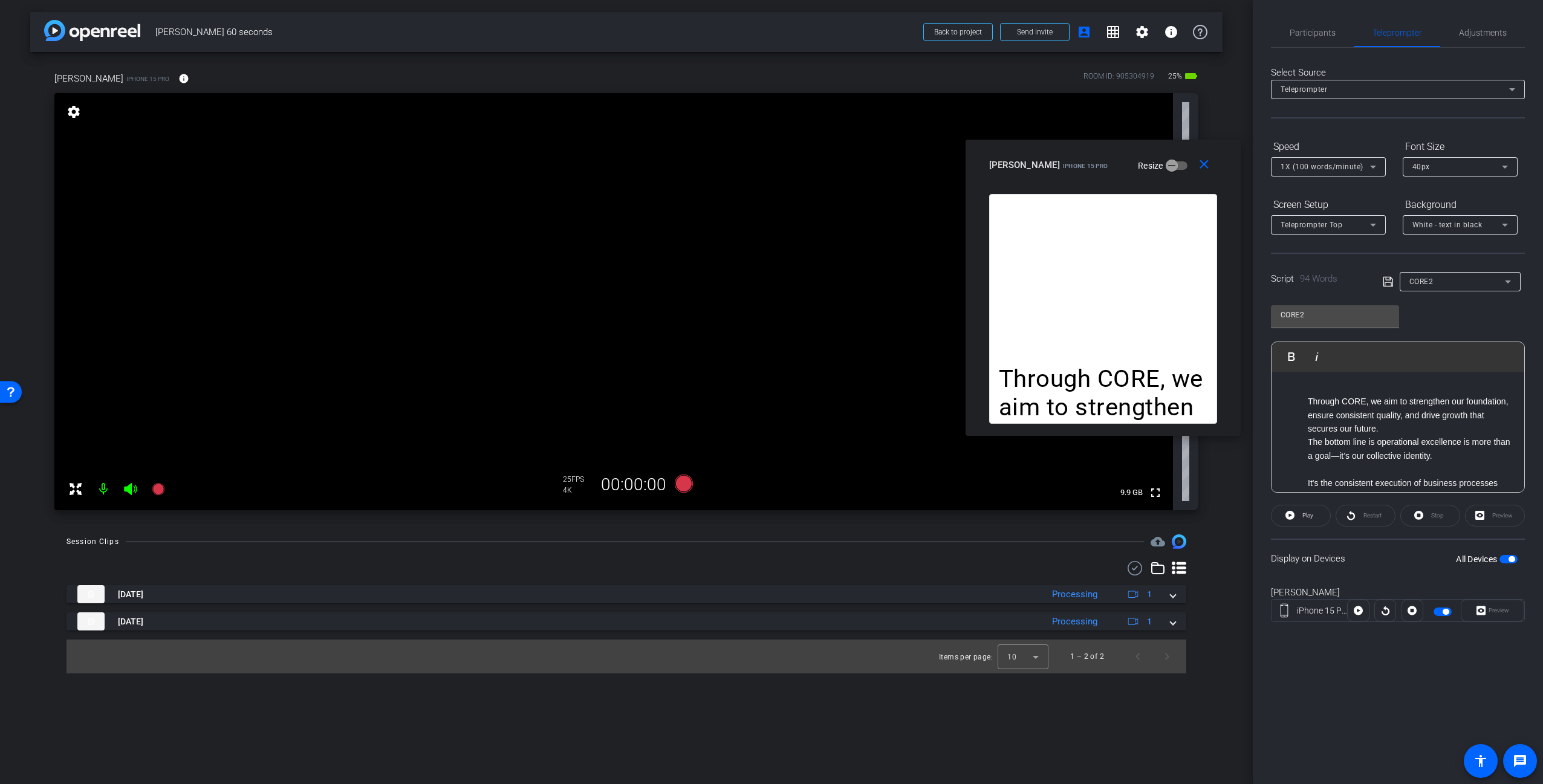
click at [1219, 606] on div "Session Clips cloud_upload [DATE] Processing 1 [PERSON_NAME] 60 seconds-2025-09…" at bounding box center [626, 604] width 1192 height 139
click at [1204, 165] on mat-icon "close" at bounding box center [1204, 165] width 15 height 15
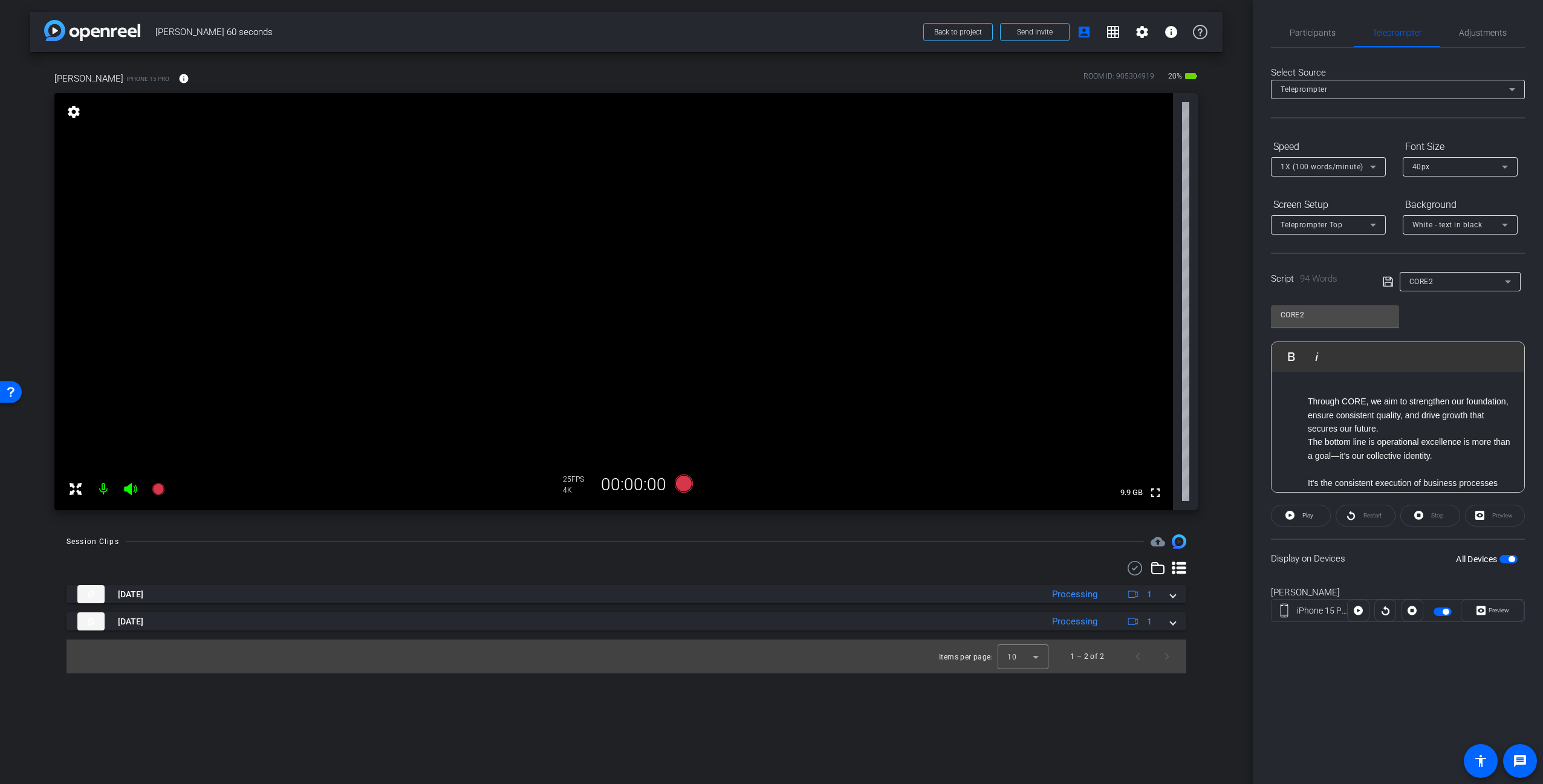
click at [1220, 205] on div "[PERSON_NAME] iPhone 15 Pro info ROOM ID: 905304919 20% battery_std fullscreen …" at bounding box center [626, 287] width 1192 height 470
click at [1224, 207] on div "arrow_back [PERSON_NAME] 60 seconds Back to project Send invite account_box gri…" at bounding box center [626, 392] width 1252 height 784
click at [1333, 33] on span "Participants" at bounding box center [1312, 32] width 46 height 8
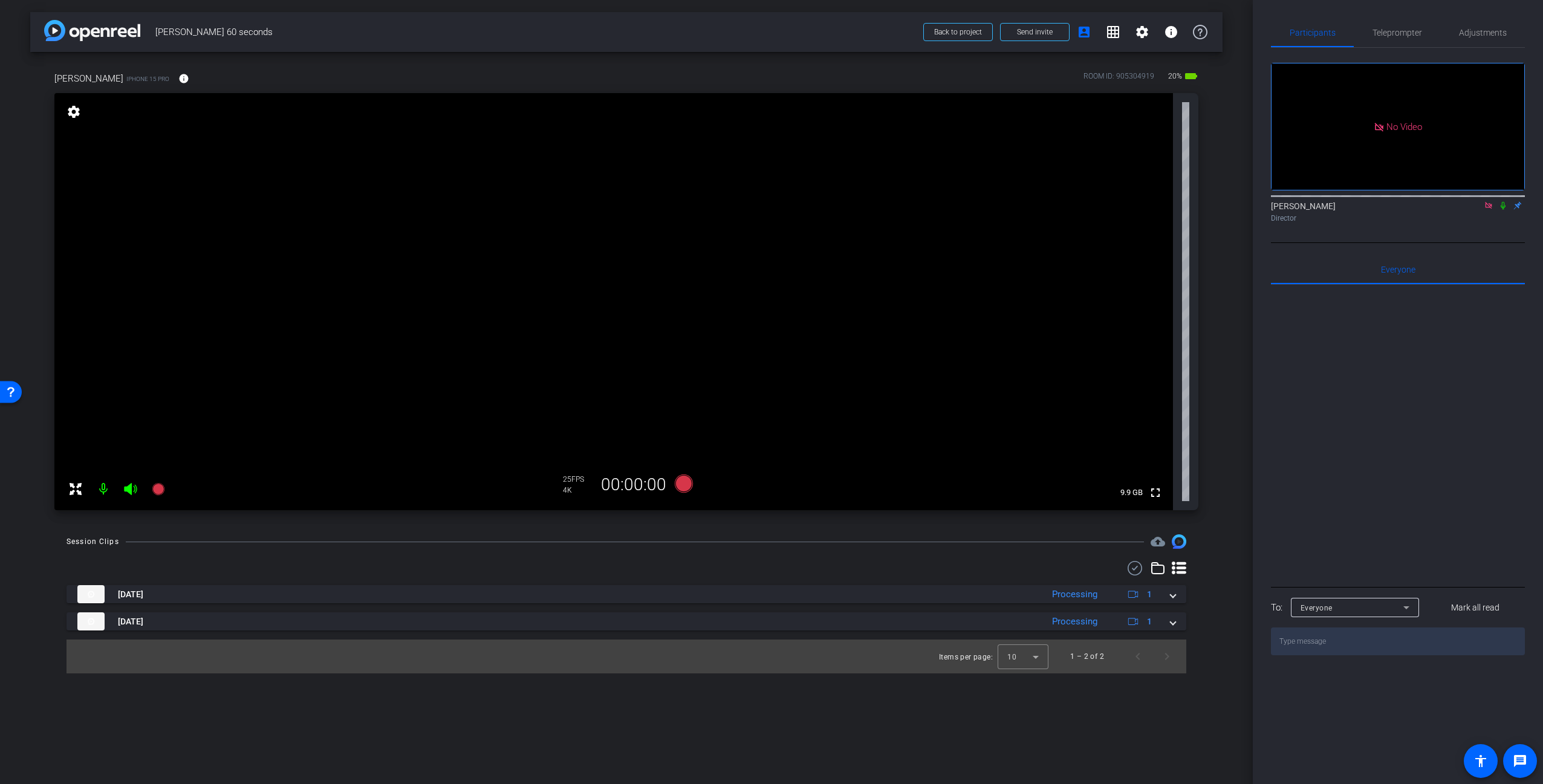
click at [1488, 202] on icon at bounding box center [1488, 205] width 6 height 6
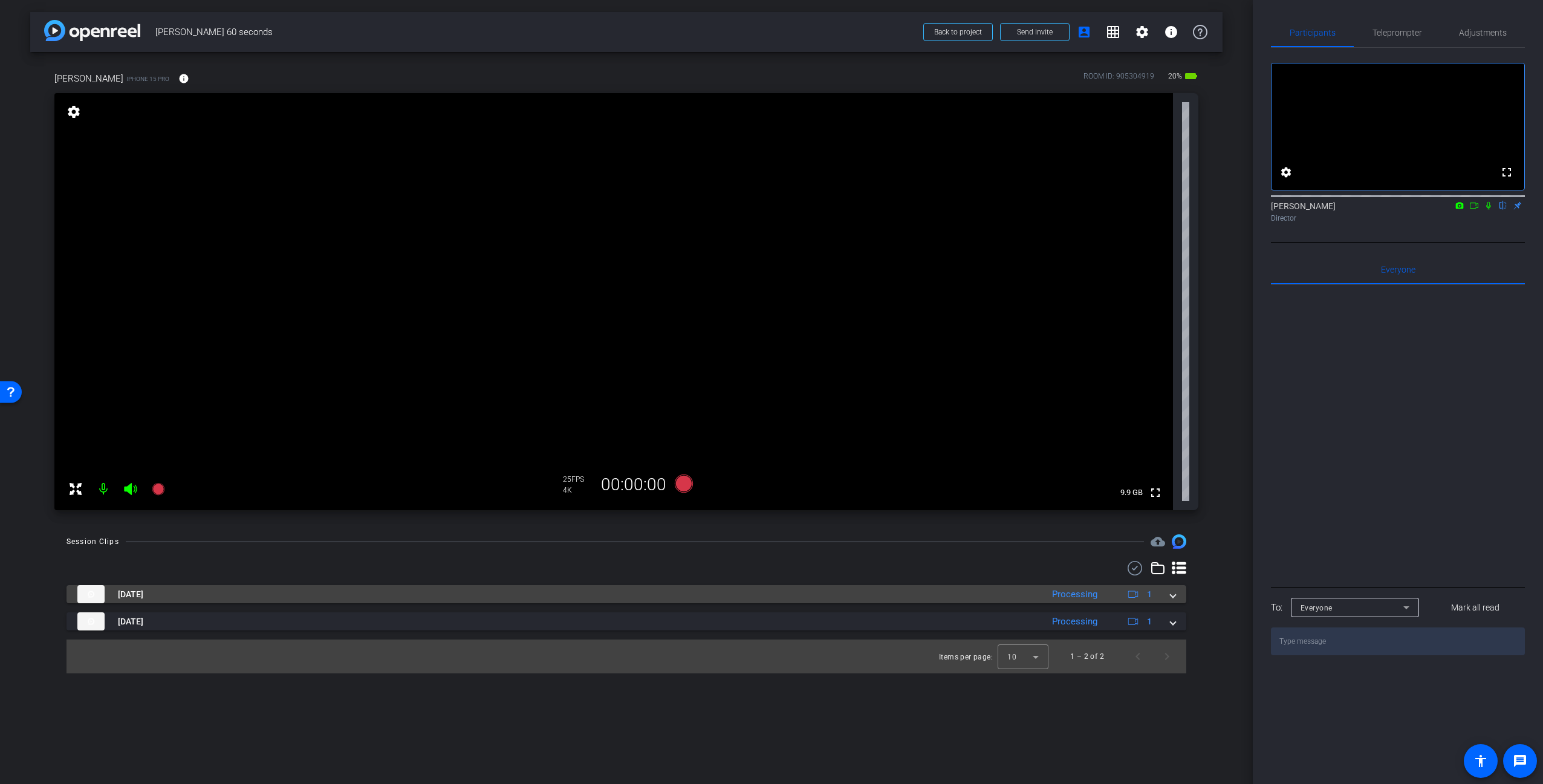
click at [533, 595] on mat-panel-title "[DATE]" at bounding box center [556, 594] width 959 height 18
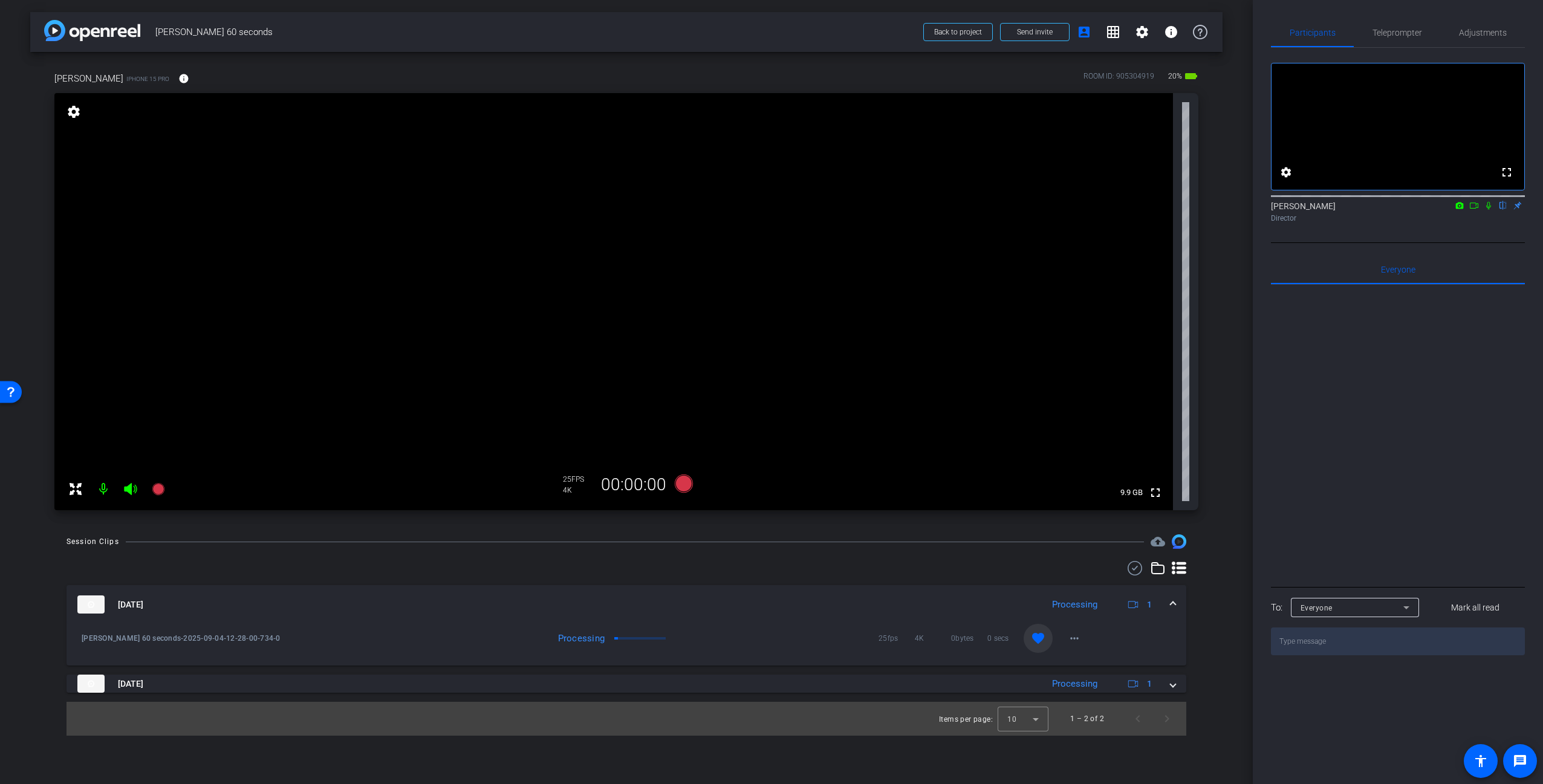
click at [550, 594] on mat-expansion-panel-header "[DATE] Processing 1" at bounding box center [626, 604] width 1120 height 39
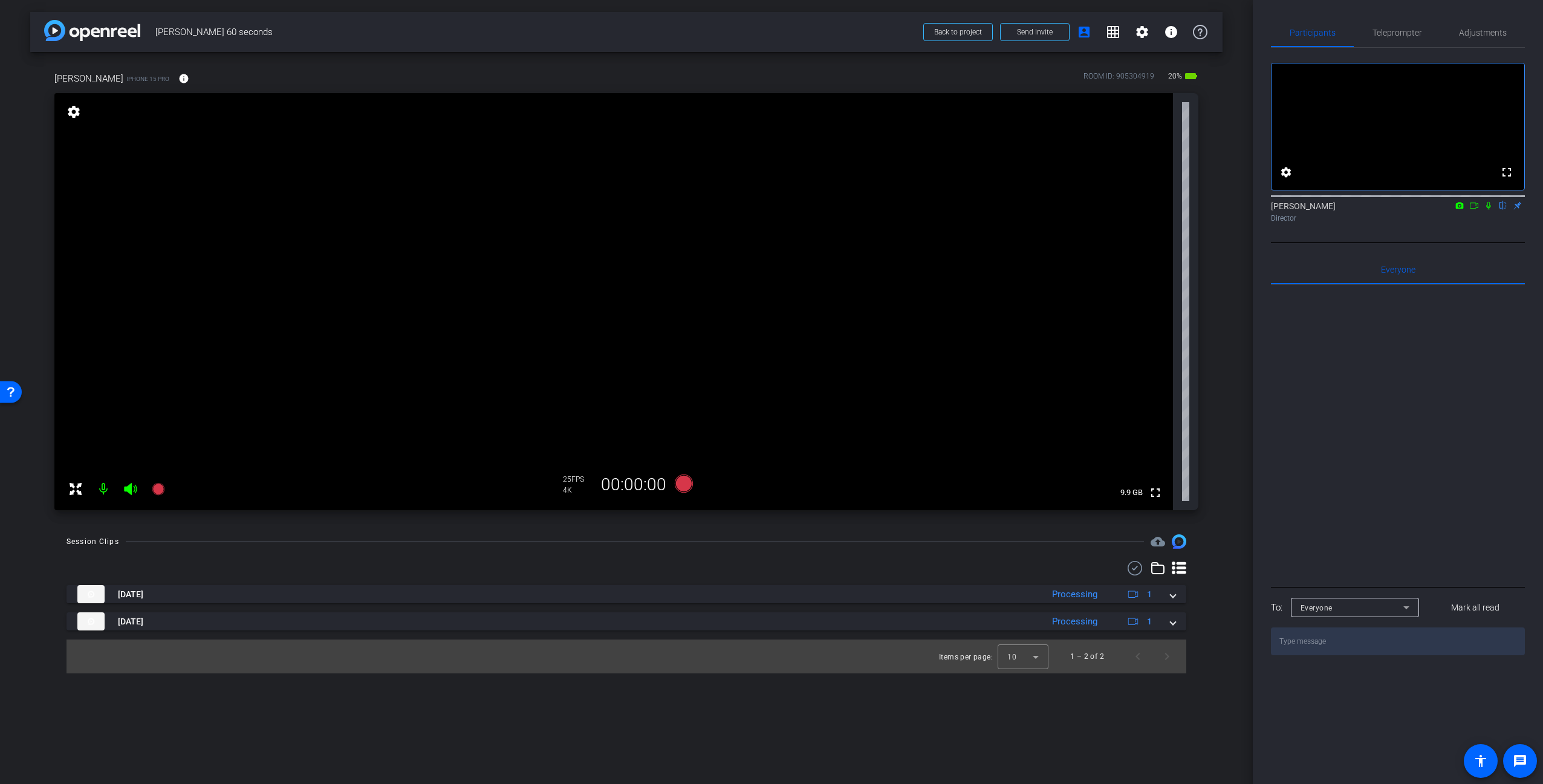
click at [776, 564] on div at bounding box center [626, 568] width 1120 height 15
click at [1203, 398] on div "[PERSON_NAME] iPhone 15 Pro info ROOM ID: 905304919 20% battery_std fullscreen …" at bounding box center [626, 287] width 1192 height 470
click at [1201, 370] on div "[PERSON_NAME] iPhone 15 Pro info ROOM ID: 905304919 20% battery_std fullscreen …" at bounding box center [626, 287] width 1192 height 470
click at [1228, 305] on div "arrow_back [PERSON_NAME] 60 seconds Back to project Send invite account_box gri…" at bounding box center [626, 392] width 1252 height 784
click at [1228, 290] on div "arrow_back [PERSON_NAME] 60 seconds Back to project Send invite account_box gri…" at bounding box center [626, 392] width 1252 height 784
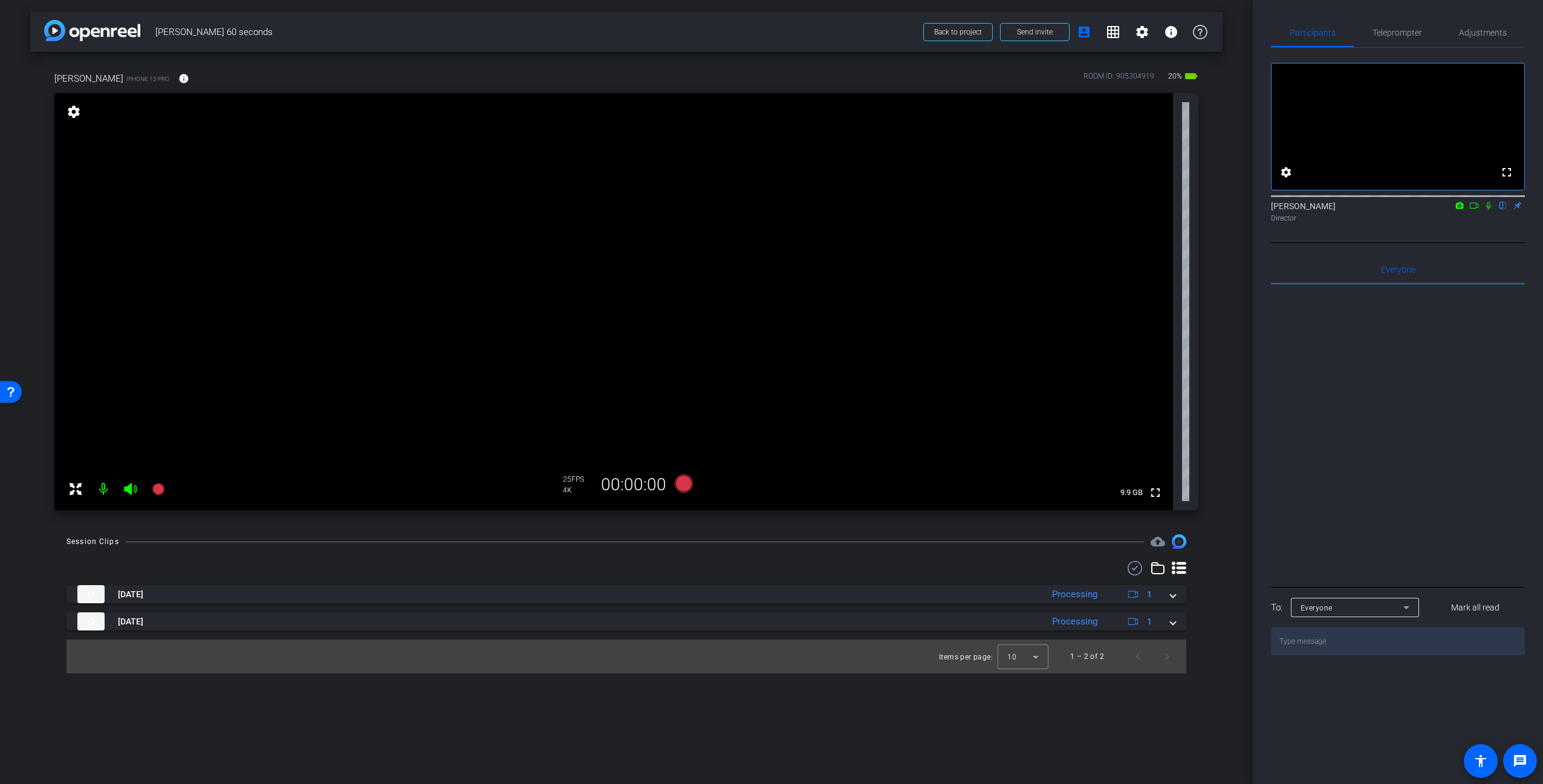
click at [1231, 269] on div "arrow_back [PERSON_NAME] 60 seconds Back to project Send invite account_box gri…" at bounding box center [626, 392] width 1252 height 784
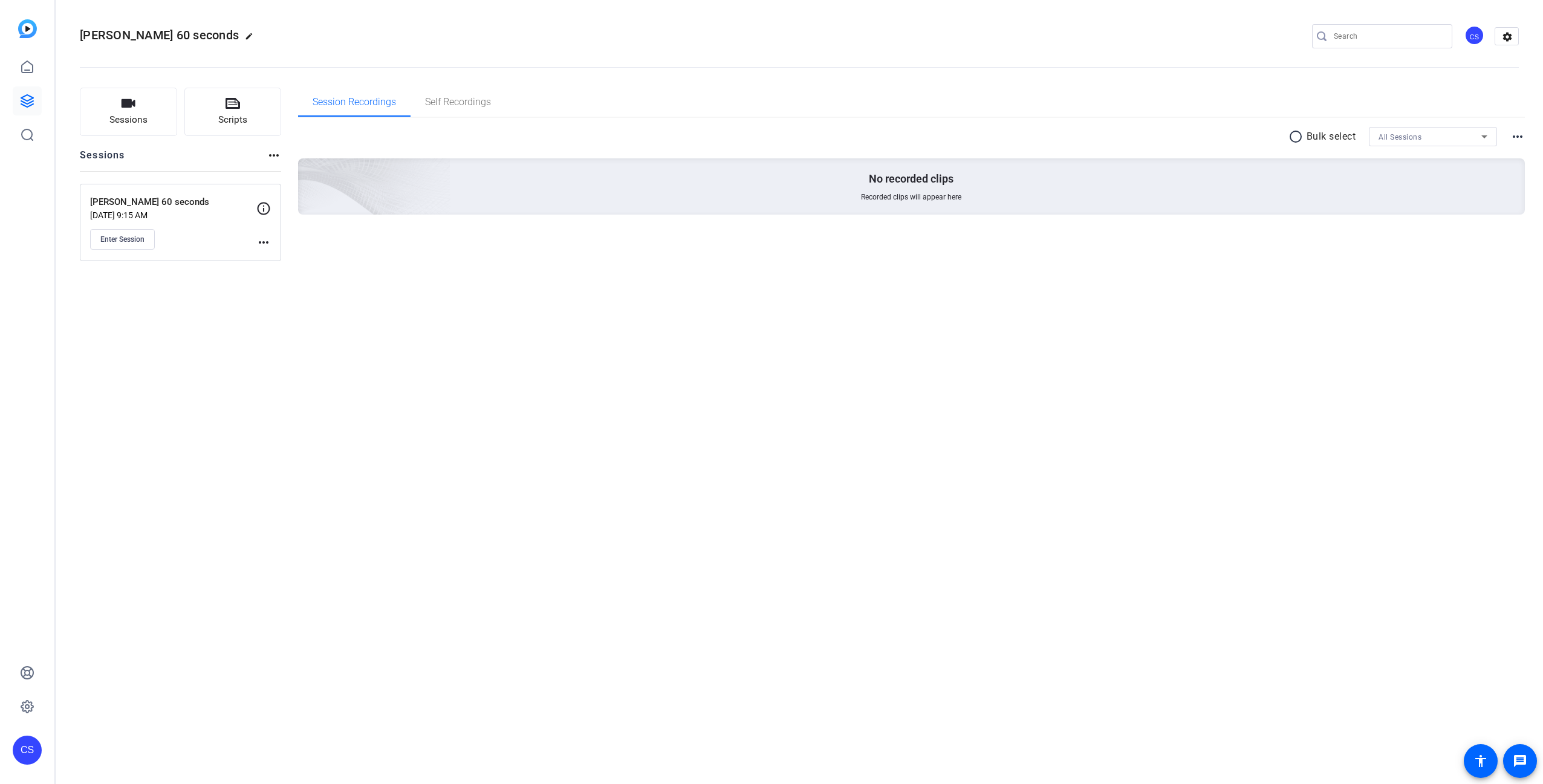
click at [724, 120] on div "radio_button_unchecked Bulk select All Sessions more_horiz No recorded clips Re…" at bounding box center [912, 186] width 1228 height 135
